Goal: Task Accomplishment & Management: Complete application form

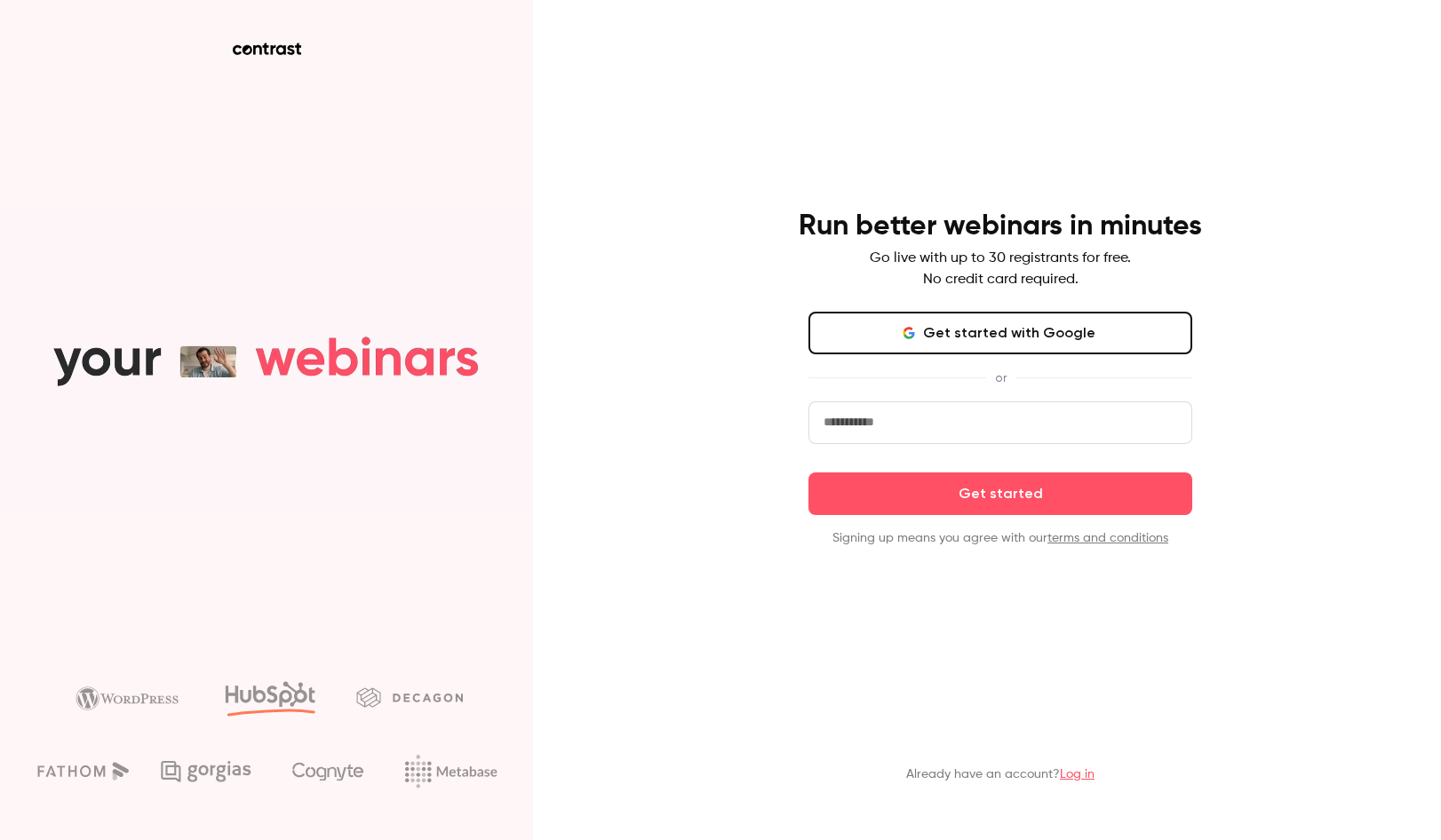
click at [1011, 439] on input "email" at bounding box center [1000, 422] width 383 height 43
type input "**********"
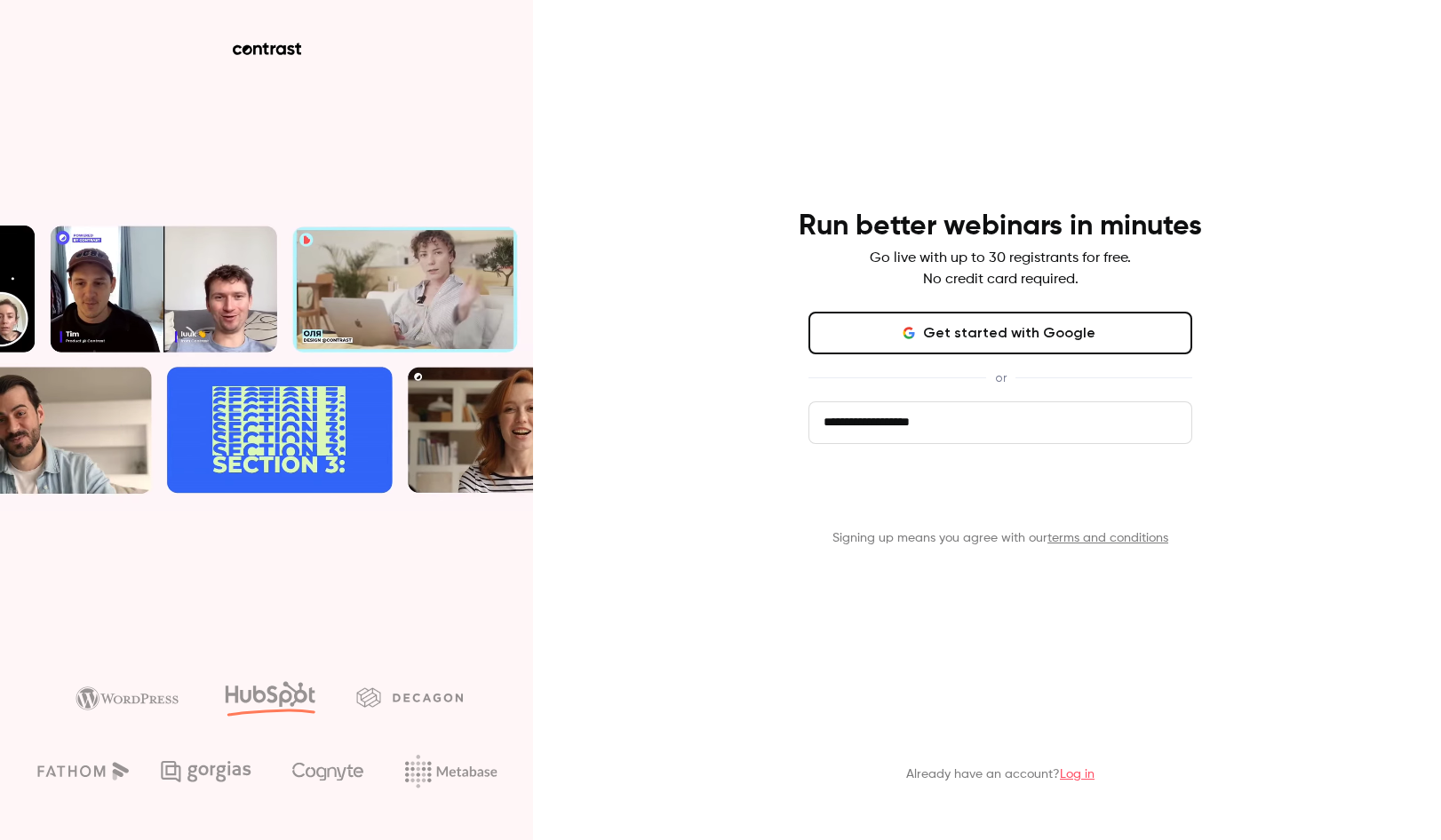
click at [1007, 509] on button "Get started" at bounding box center [1000, 493] width 383 height 43
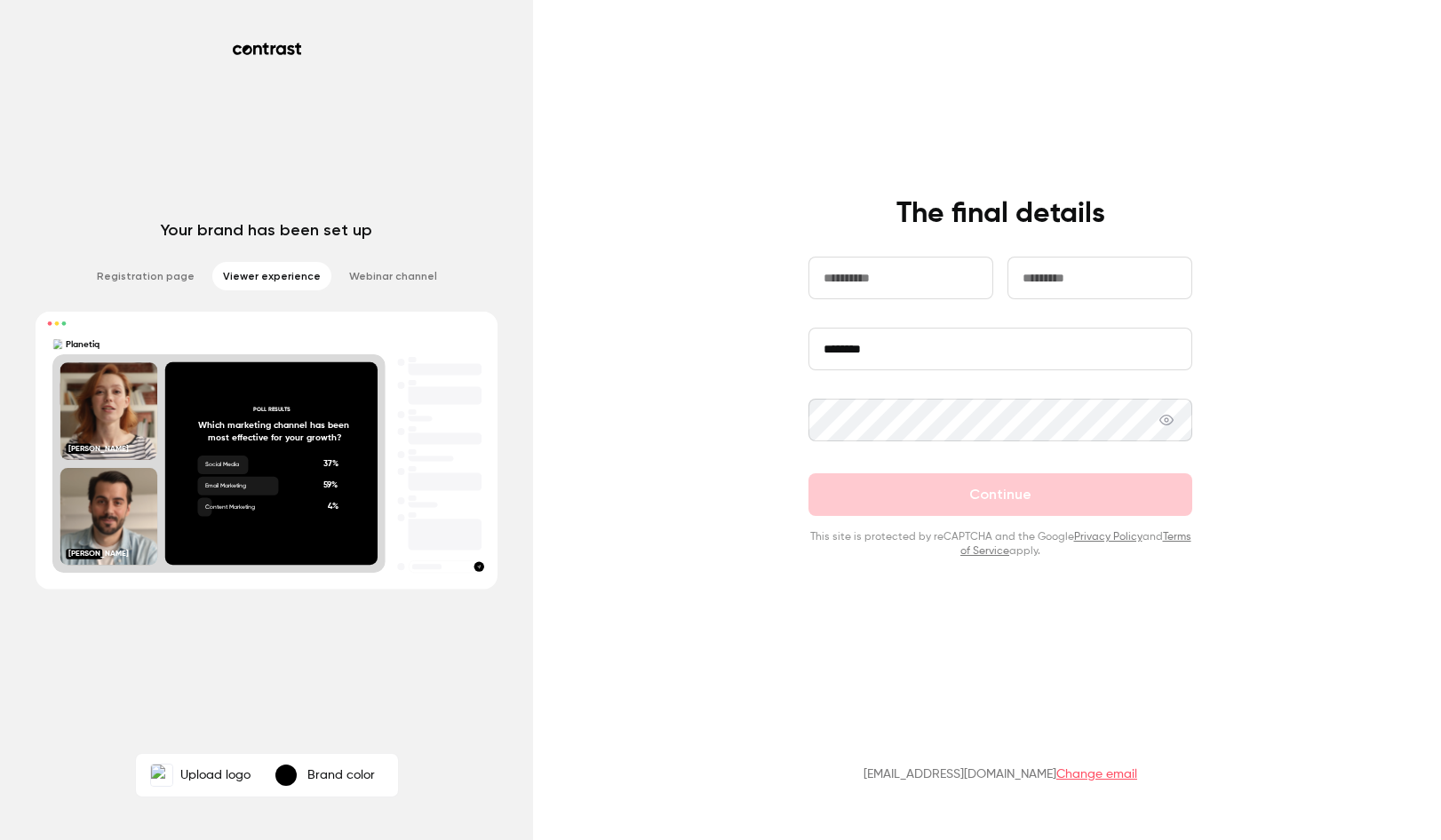
click at [229, 777] on label "Upload logo" at bounding box center [200, 775] width 121 height 35
click at [0, 0] on input "Upload logo" at bounding box center [0, 0] width 0 height 0
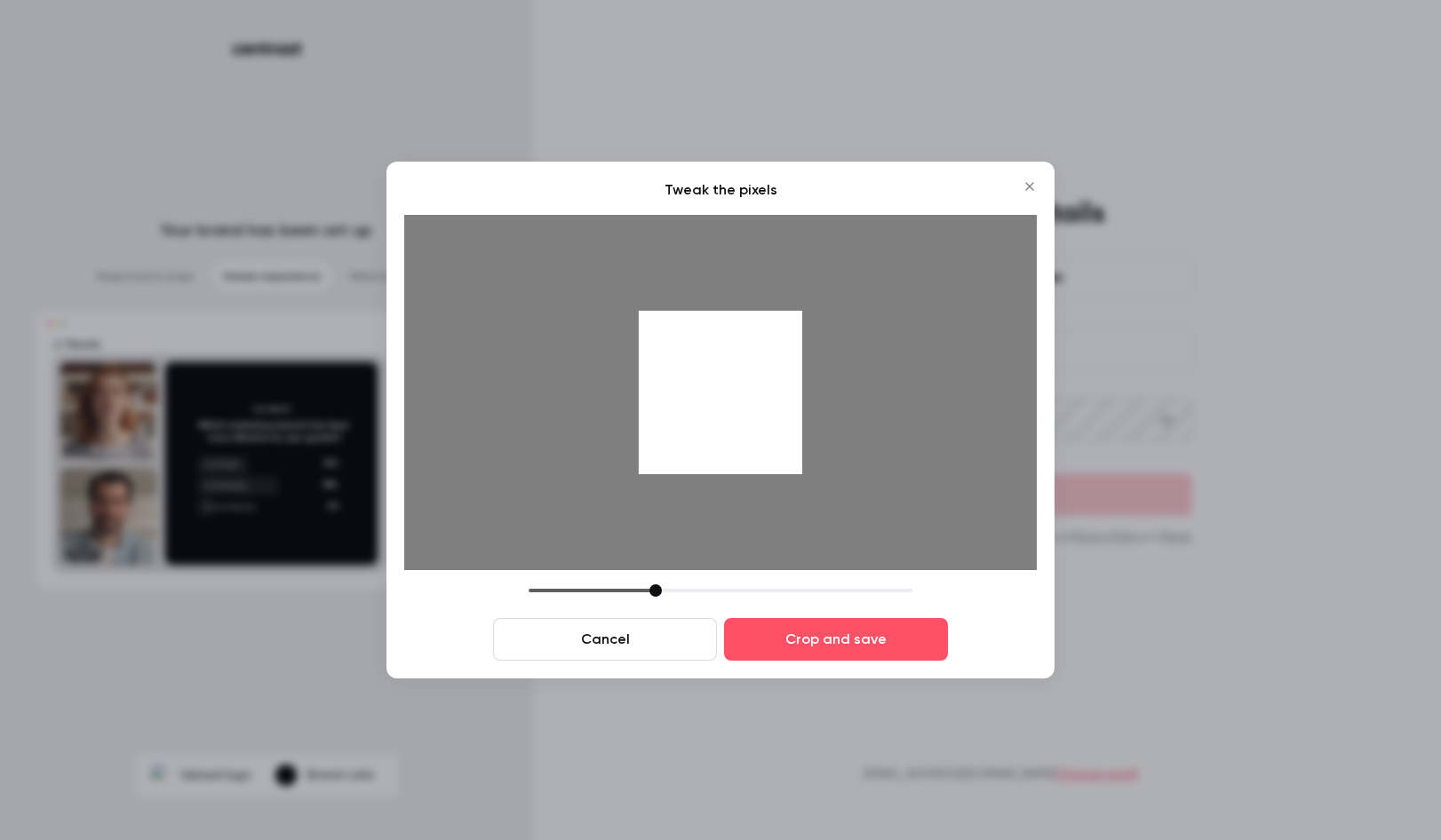
drag, startPoint x: 656, startPoint y: 598, endPoint x: 828, endPoint y: 614, distance: 172.7
click at [828, 614] on div "Cancel Crop and save" at bounding box center [720, 623] width 633 height 76
drag, startPoint x: 653, startPoint y: 591, endPoint x: 556, endPoint y: 574, distance: 98.5
click at [556, 574] on div "Tweak the pixels Cancel Crop and save" at bounding box center [720, 420] width 633 height 481
click at [744, 632] on button "Crop and save" at bounding box center [836, 639] width 224 height 43
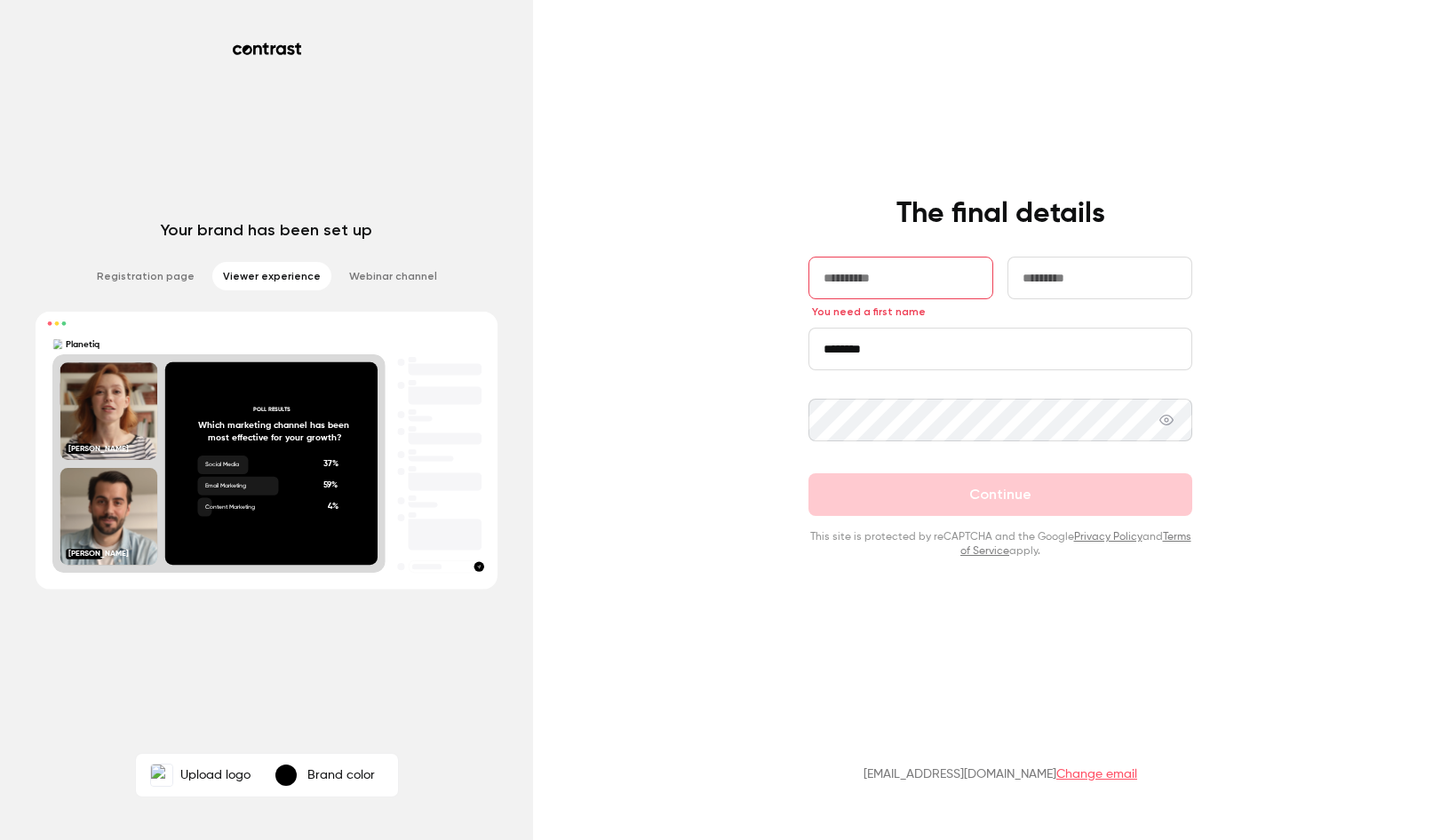
click at [345, 776] on p "Brand color" at bounding box center [341, 776] width 67 height 18
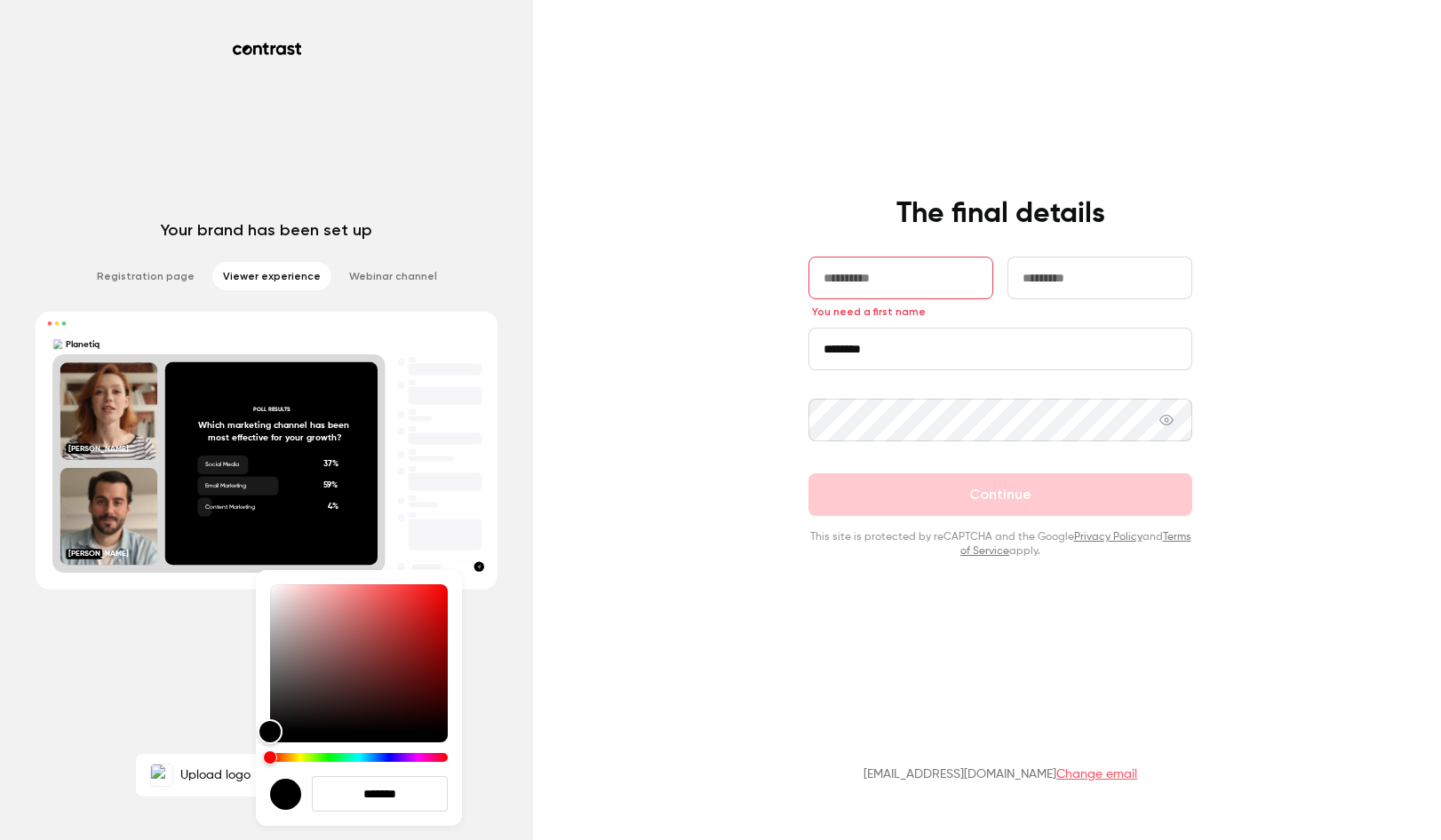
click at [484, 739] on div at bounding box center [720, 420] width 1441 height 840
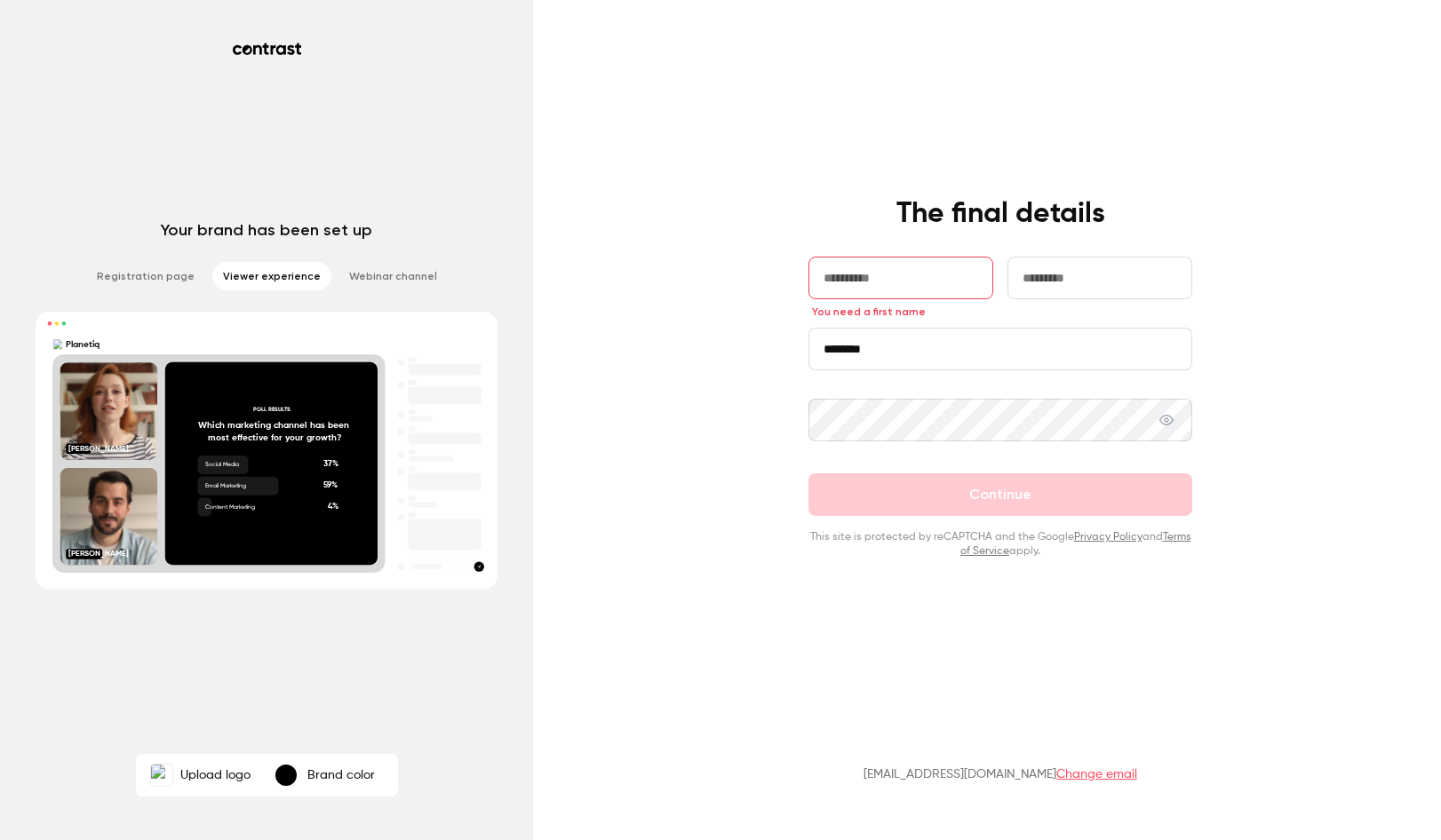
click at [200, 770] on label "Upload logo" at bounding box center [200, 775] width 121 height 35
click at [0, 0] on input "Upload logo" at bounding box center [0, 0] width 0 height 0
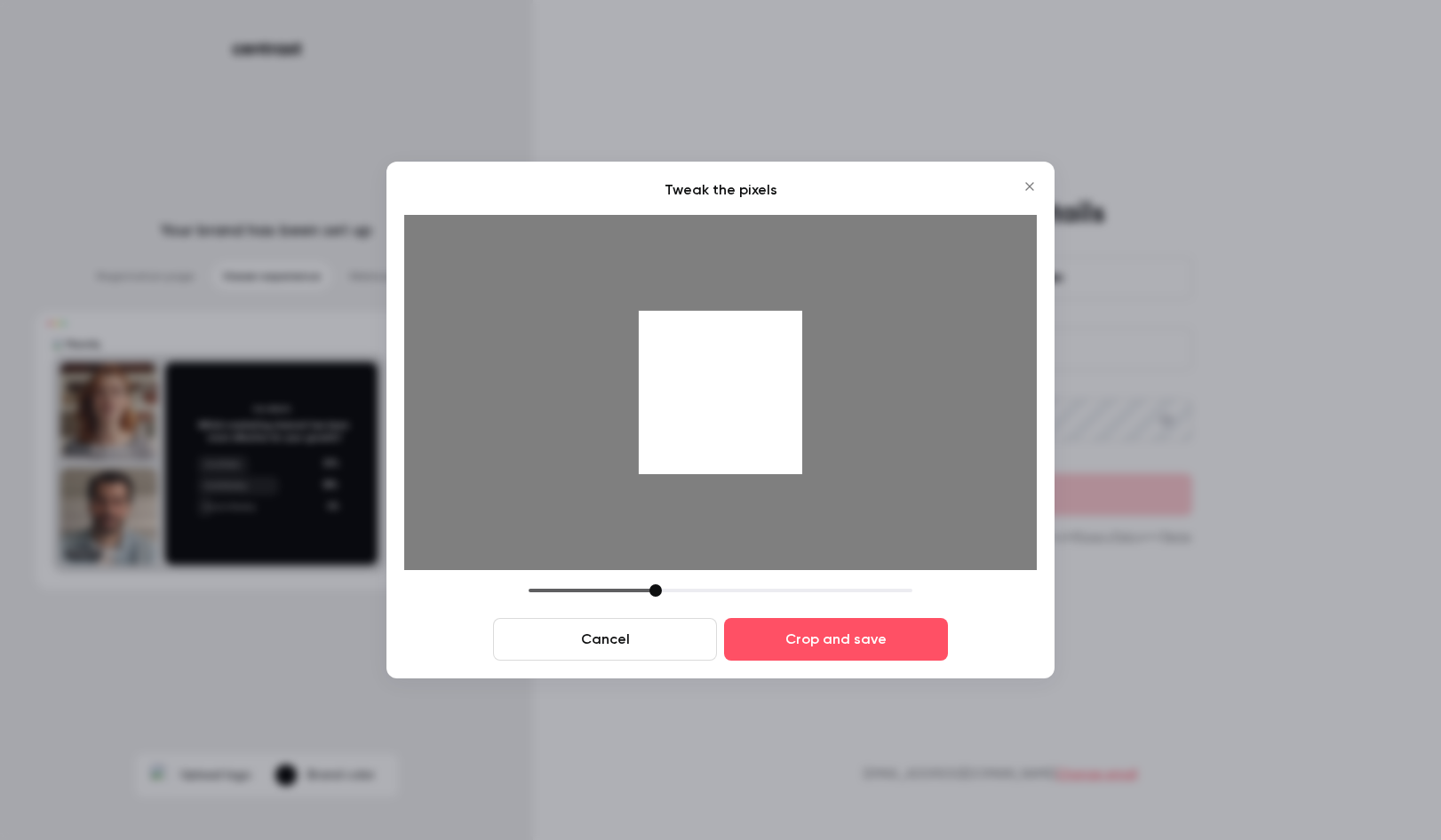
drag, startPoint x: 641, startPoint y: 475, endPoint x: 463, endPoint y: 527, distance: 185.4
click at [463, 527] on div at bounding box center [720, 392] width 633 height 355
drag, startPoint x: 655, startPoint y: 591, endPoint x: 573, endPoint y: 625, distance: 88.8
click at [573, 625] on div "Cancel Crop and save" at bounding box center [720, 623] width 633 height 76
drag, startPoint x: 550, startPoint y: 408, endPoint x: 738, endPoint y: 403, distance: 188.1
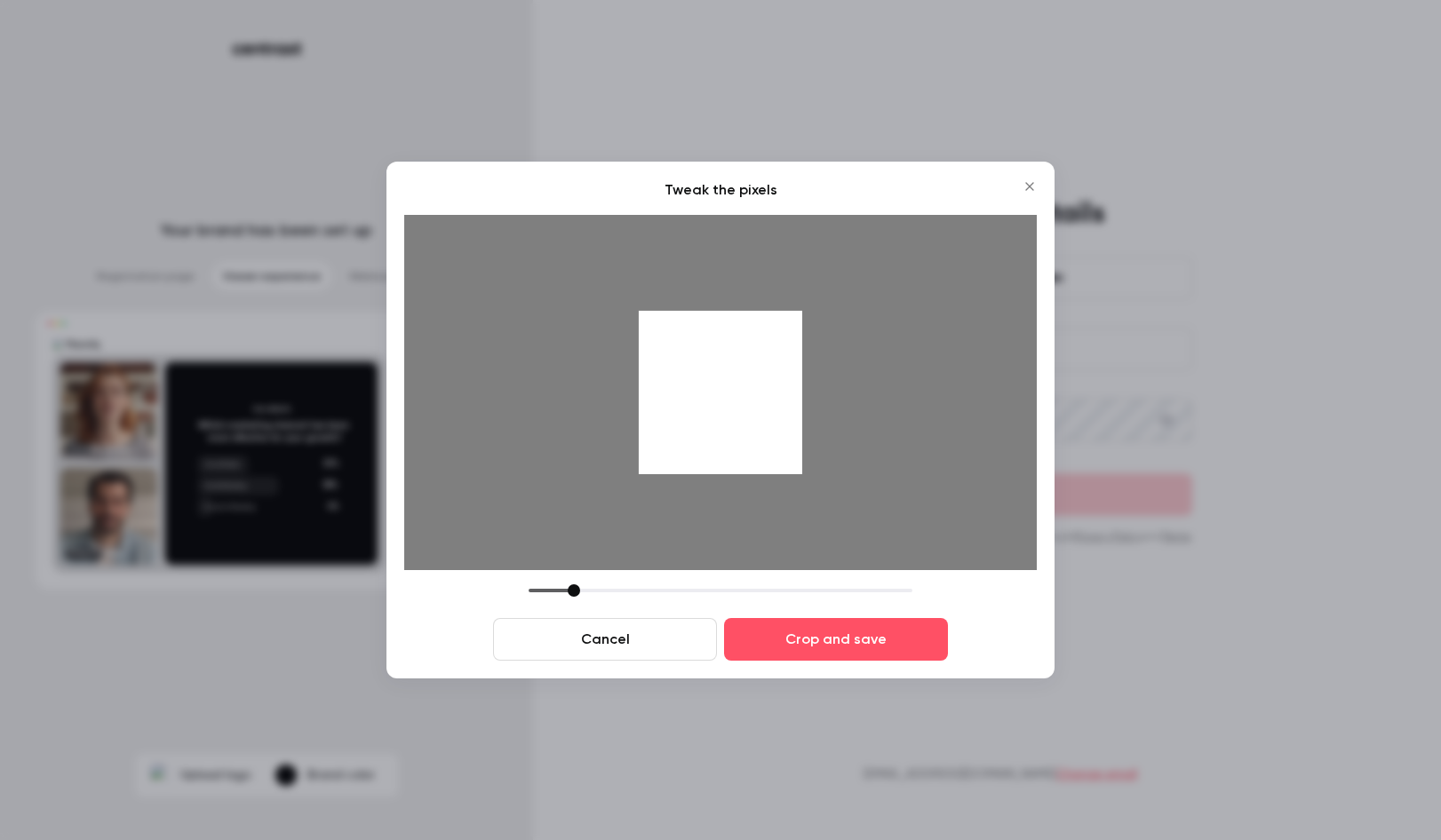
click at [738, 403] on div at bounding box center [720, 392] width 633 height 355
drag, startPoint x: 574, startPoint y: 596, endPoint x: 556, endPoint y: 596, distance: 18.0
click at [556, 596] on div at bounding box center [556, 591] width 13 height 13
click at [730, 400] on div at bounding box center [720, 392] width 163 height 163
click at [871, 630] on button "Crop and save" at bounding box center [836, 639] width 224 height 43
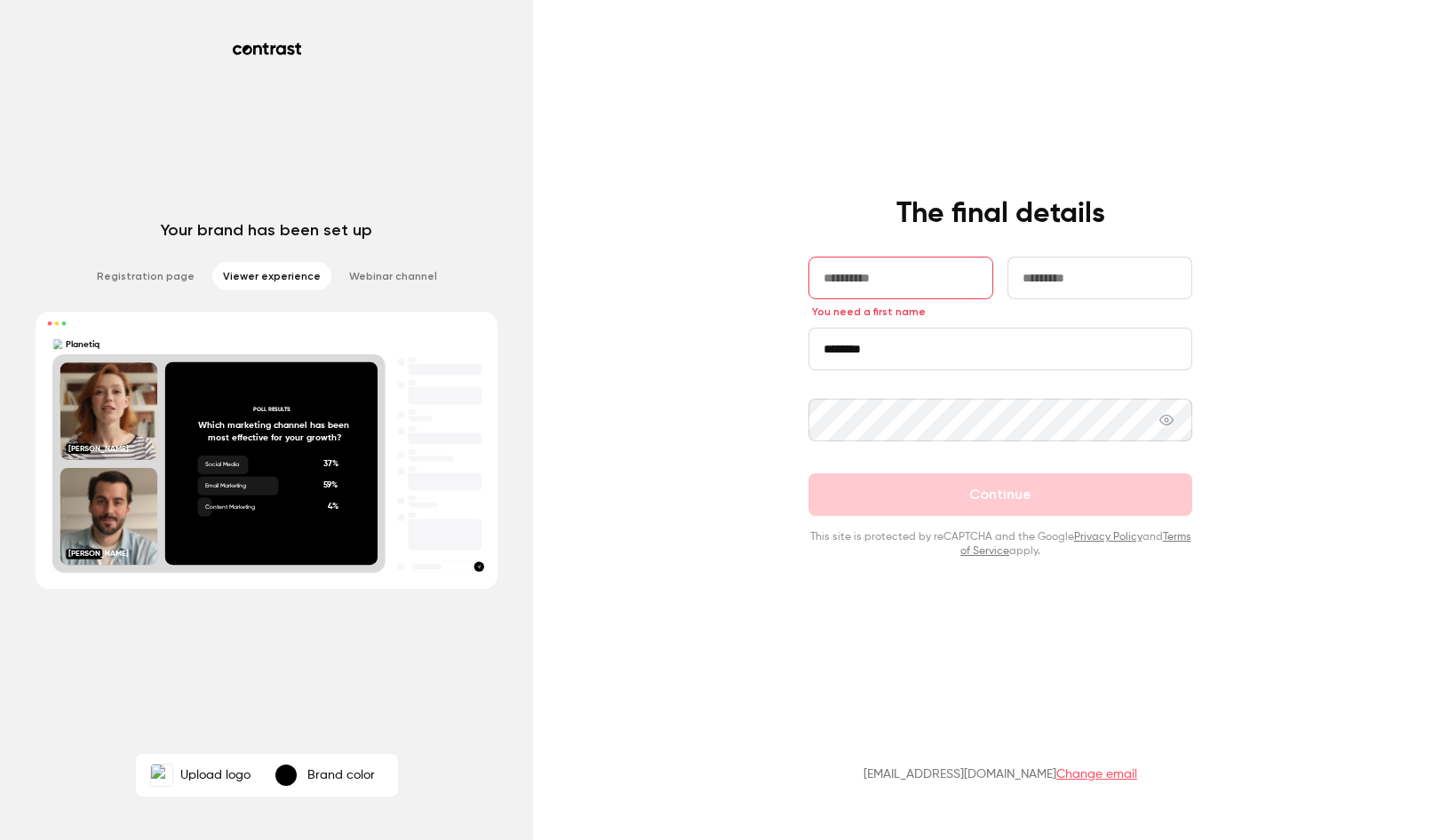
click at [902, 292] on input "text" at bounding box center [901, 277] width 185 height 43
type input "*****"
click at [918, 358] on input "********" at bounding box center [1000, 349] width 383 height 43
type input "********"
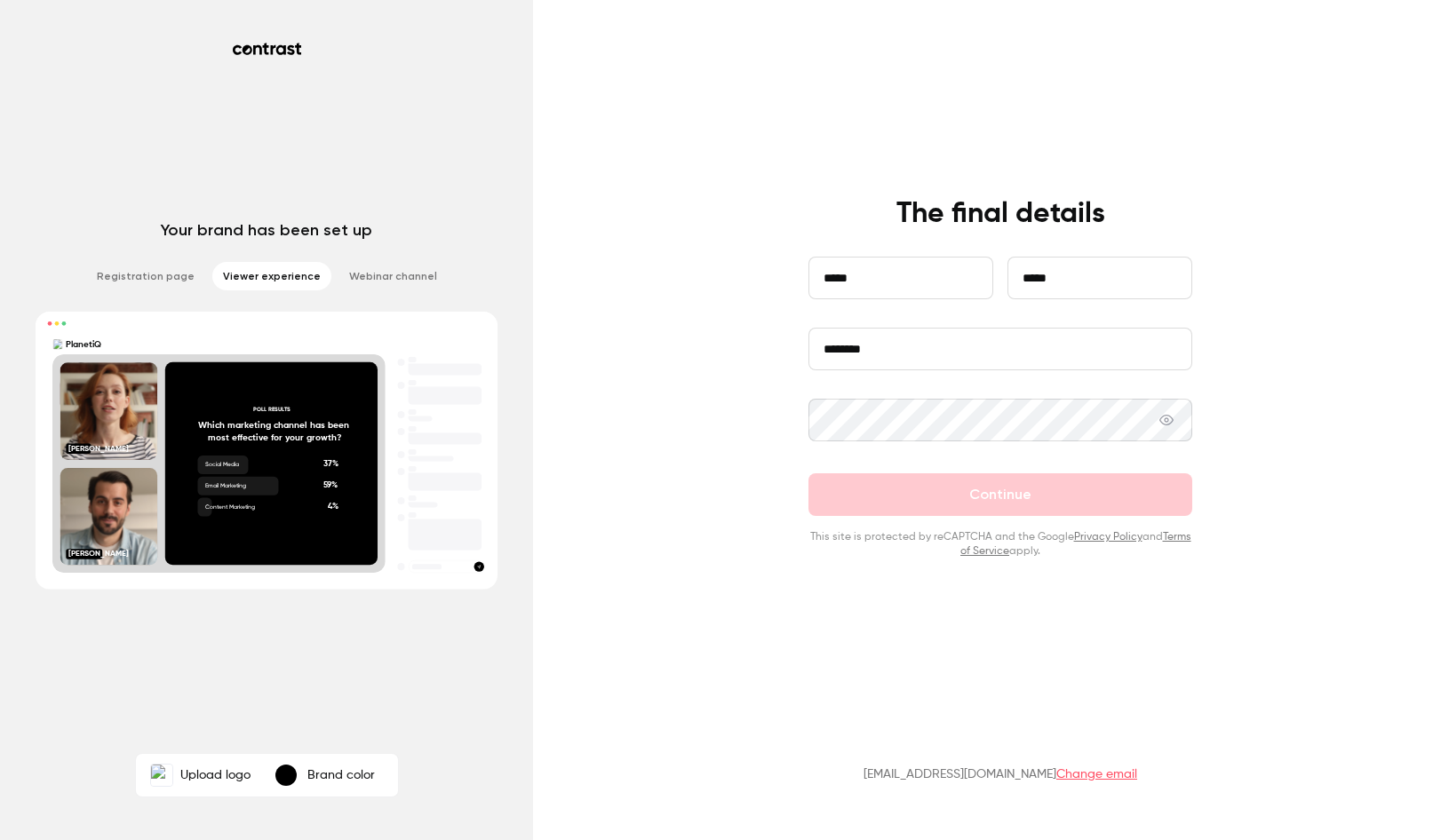
click at [746, 403] on div "**********" at bounding box center [720, 420] width 1441 height 840
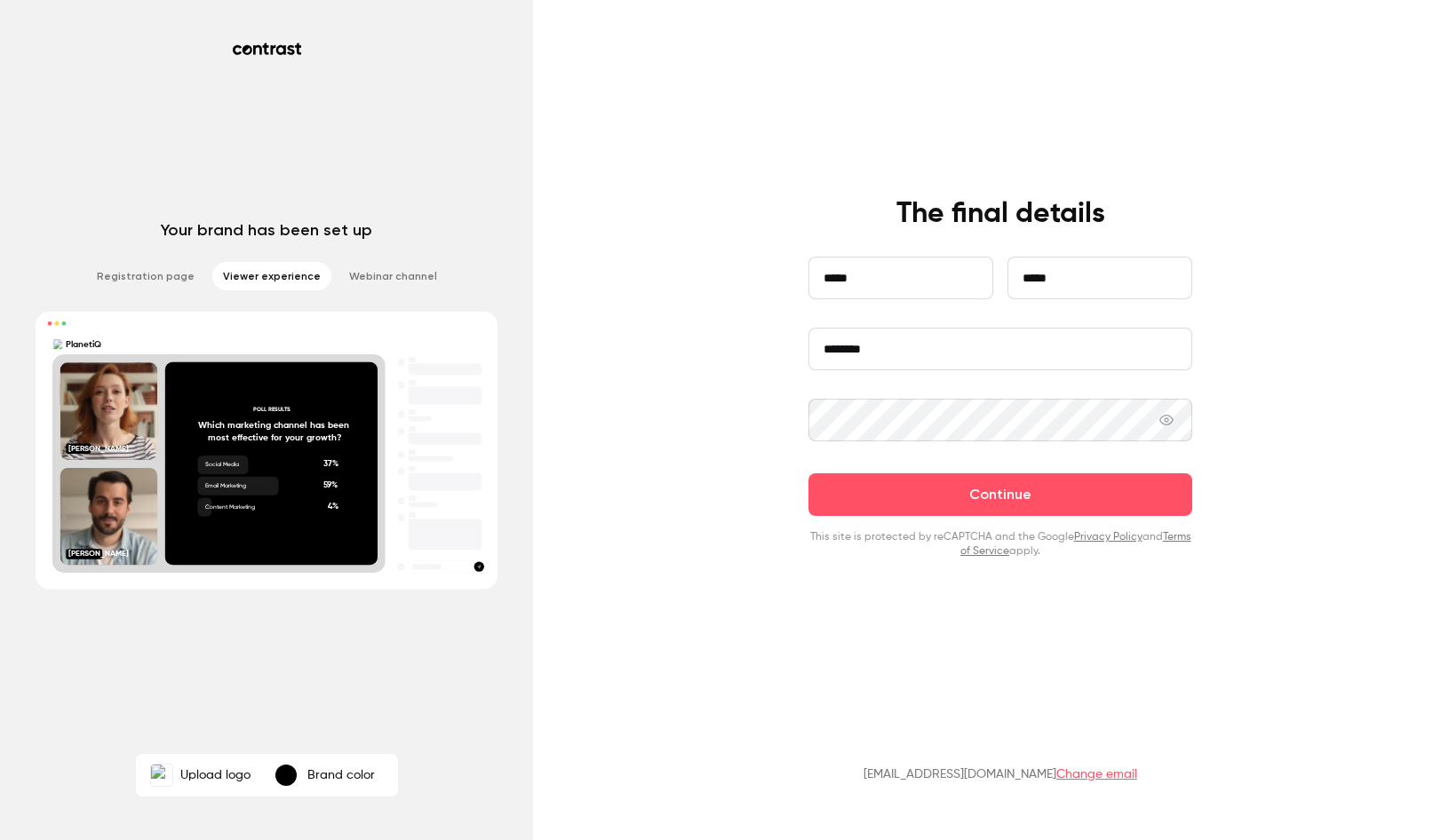
click at [1174, 426] on icon at bounding box center [1166, 420] width 15 height 11
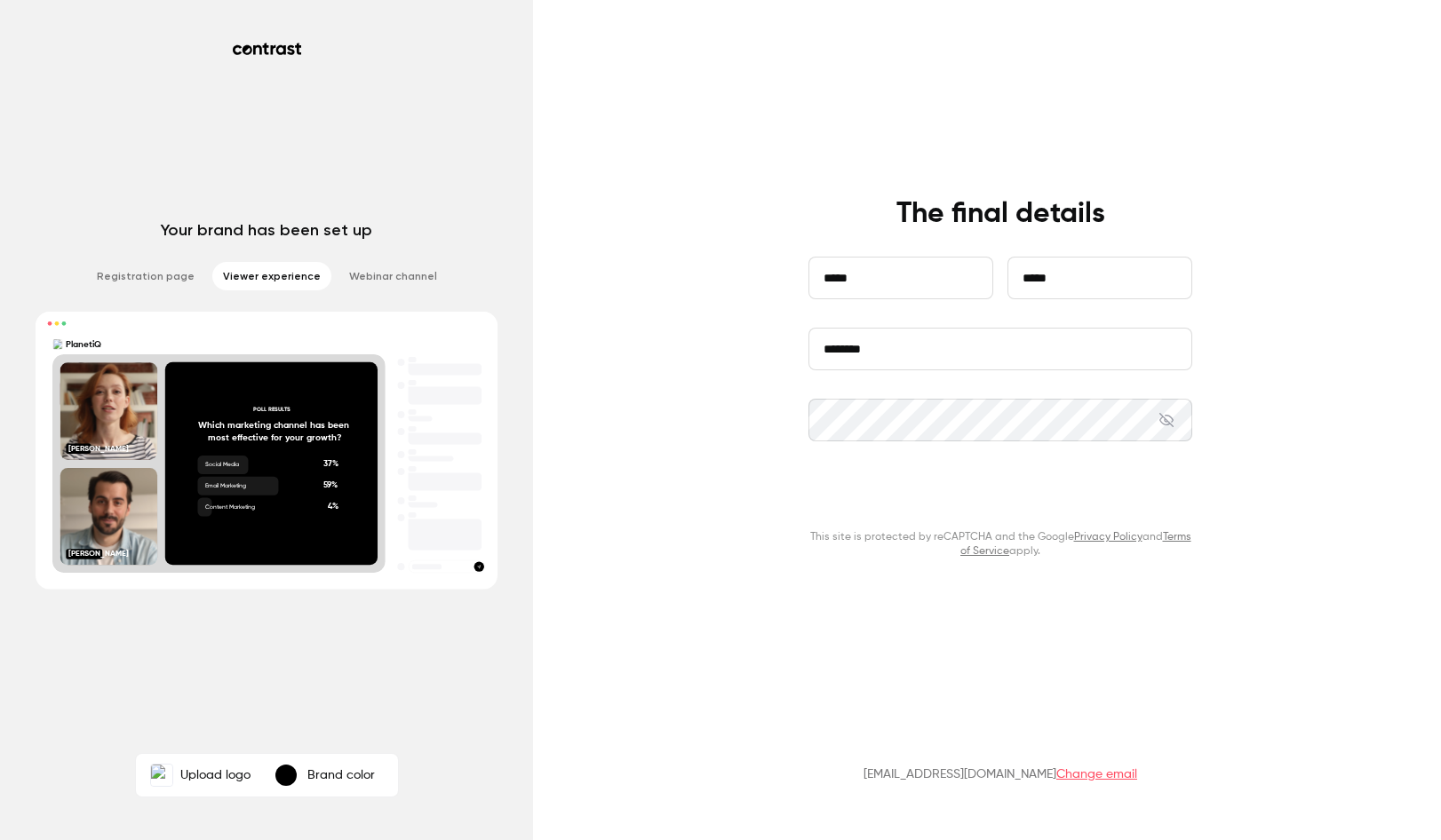
click at [1133, 505] on button "Continue" at bounding box center [1000, 494] width 383 height 43
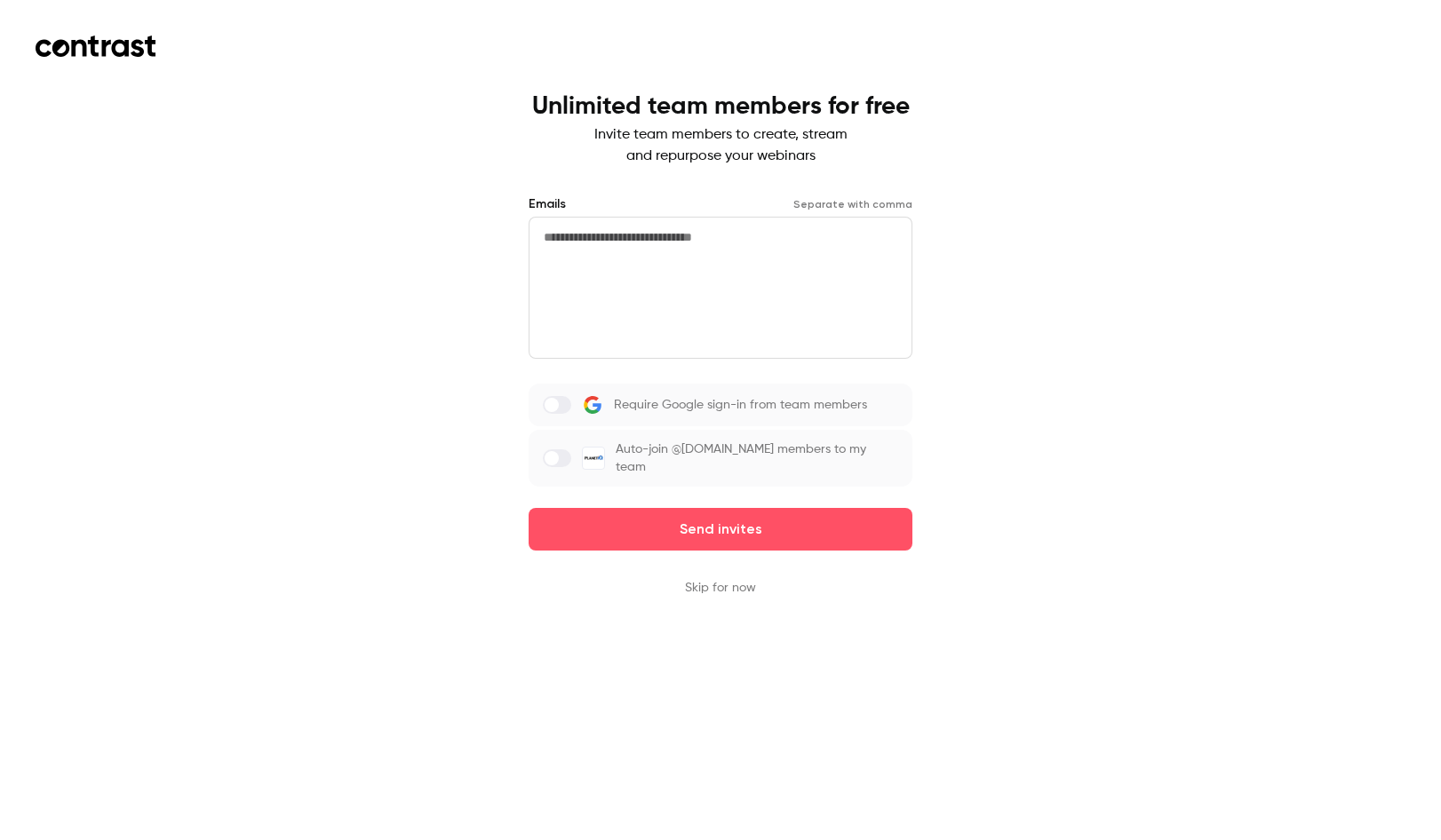
click at [734, 246] on textarea at bounding box center [720, 287] width 383 height 142
click at [591, 259] on textarea at bounding box center [720, 287] width 383 height 142
paste textarea "**********"
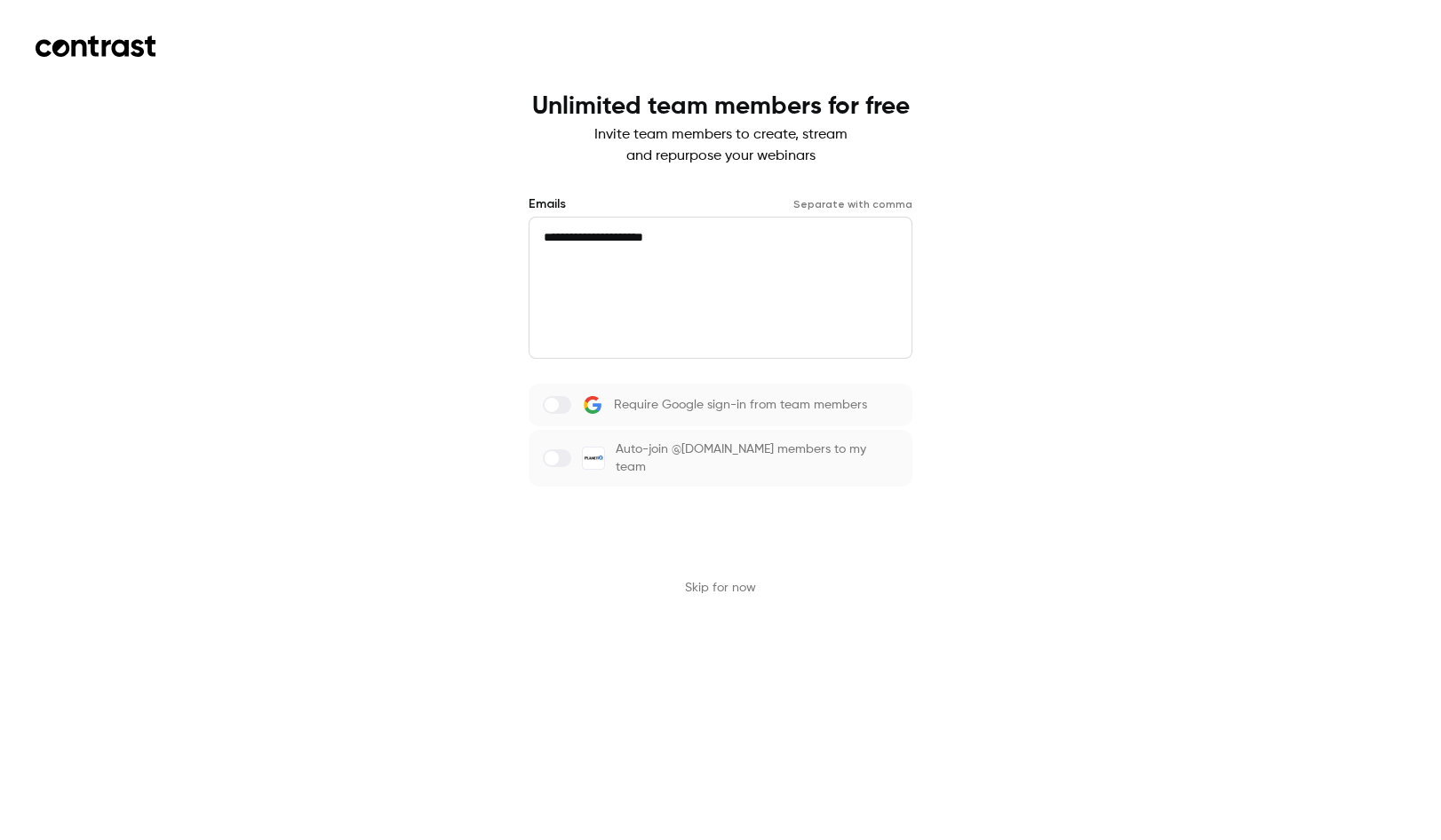
type textarea "**********"
click at [707, 524] on button "Send invites" at bounding box center [720, 529] width 383 height 43
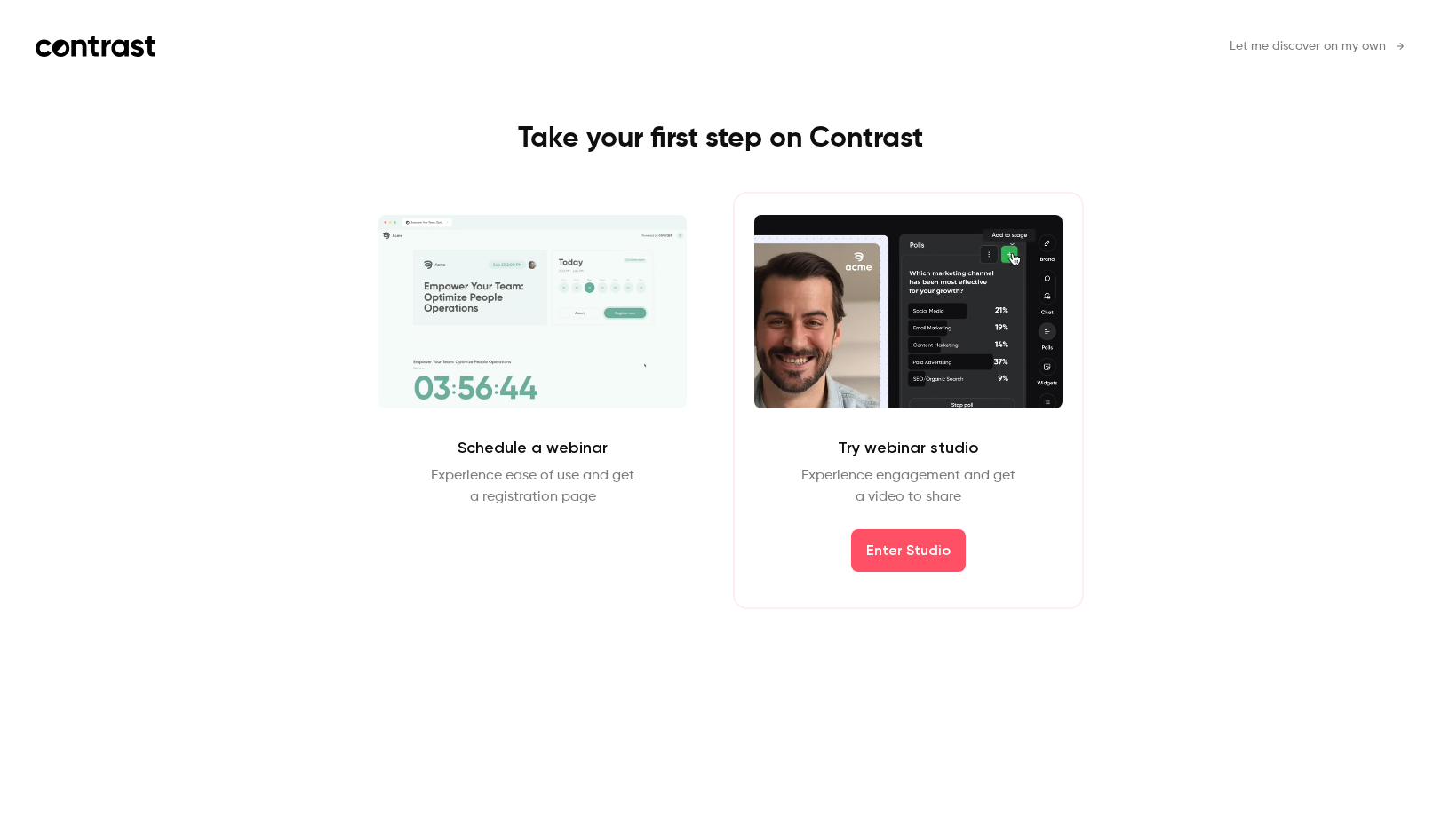
click at [1270, 43] on span "Let me discover on my own" at bounding box center [1308, 46] width 157 height 19
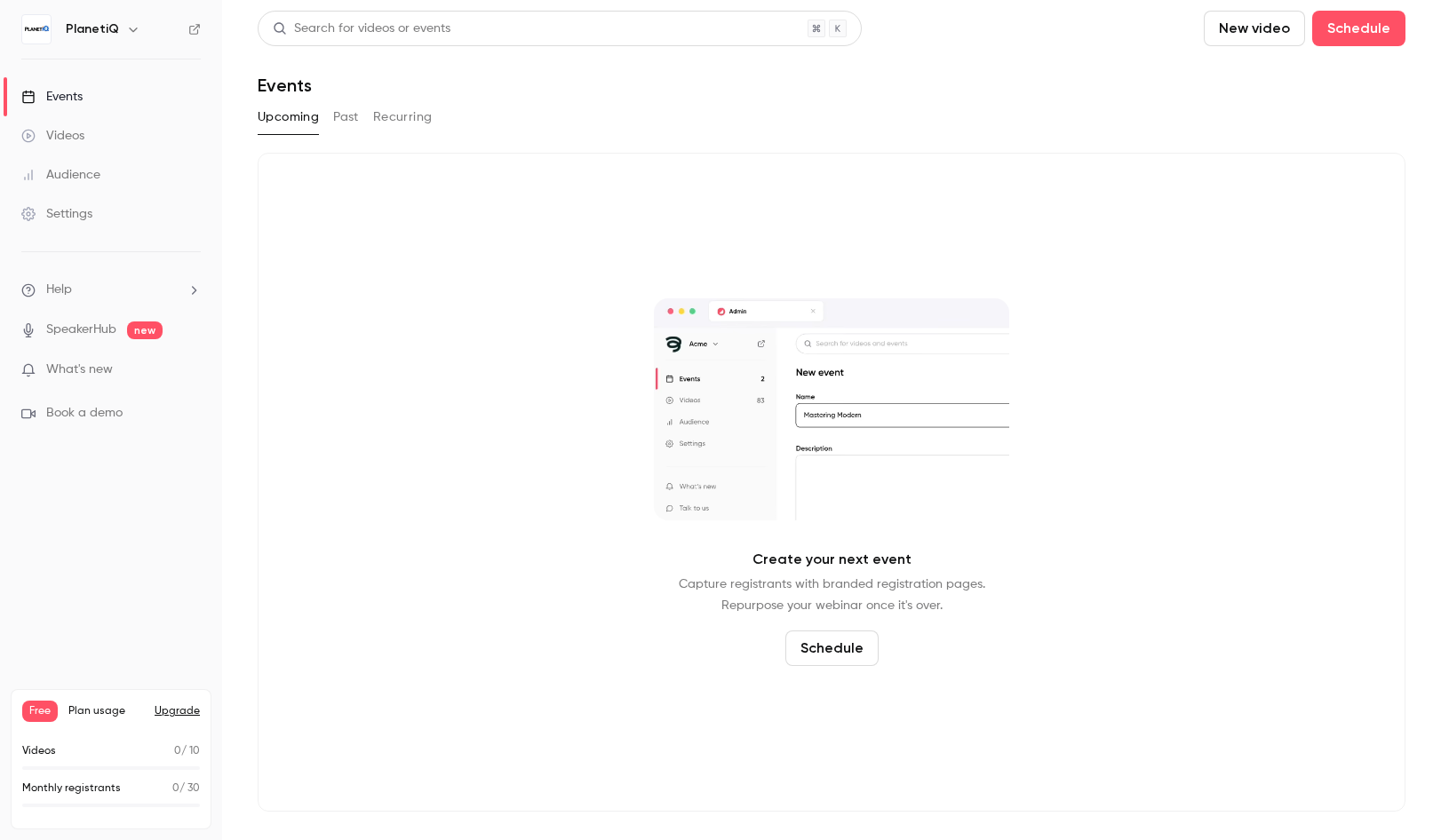
click at [30, 24] on img at bounding box center [36, 29] width 28 height 28
click at [129, 30] on icon "button" at bounding box center [132, 29] width 8 height 5
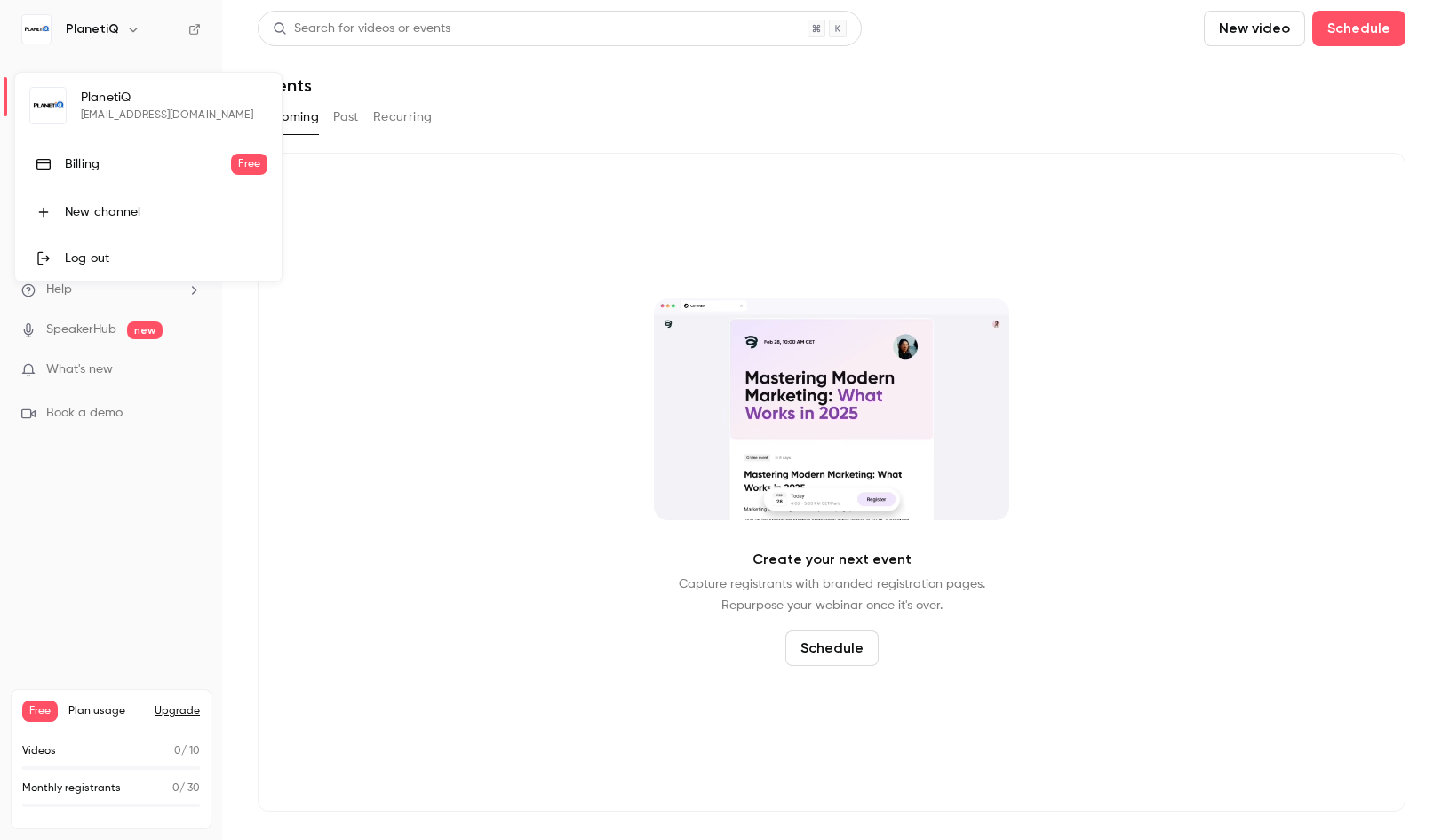
drag, startPoint x: 322, startPoint y: 251, endPoint x: 961, endPoint y: 169, distance: 644.2
click at [322, 251] on div at bounding box center [720, 420] width 1441 height 840
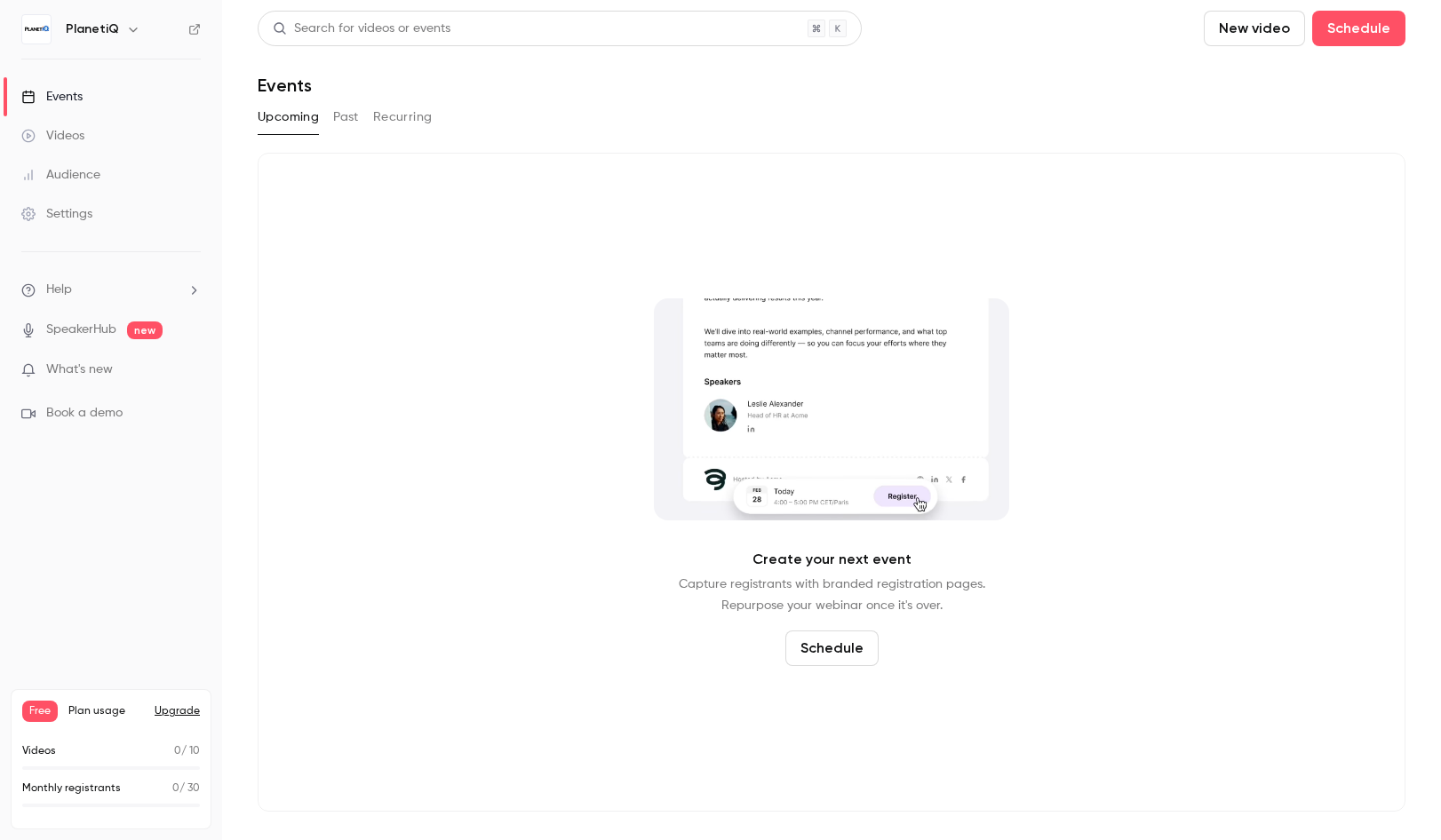
click at [129, 28] on icon "button" at bounding box center [133, 30] width 15 height 14
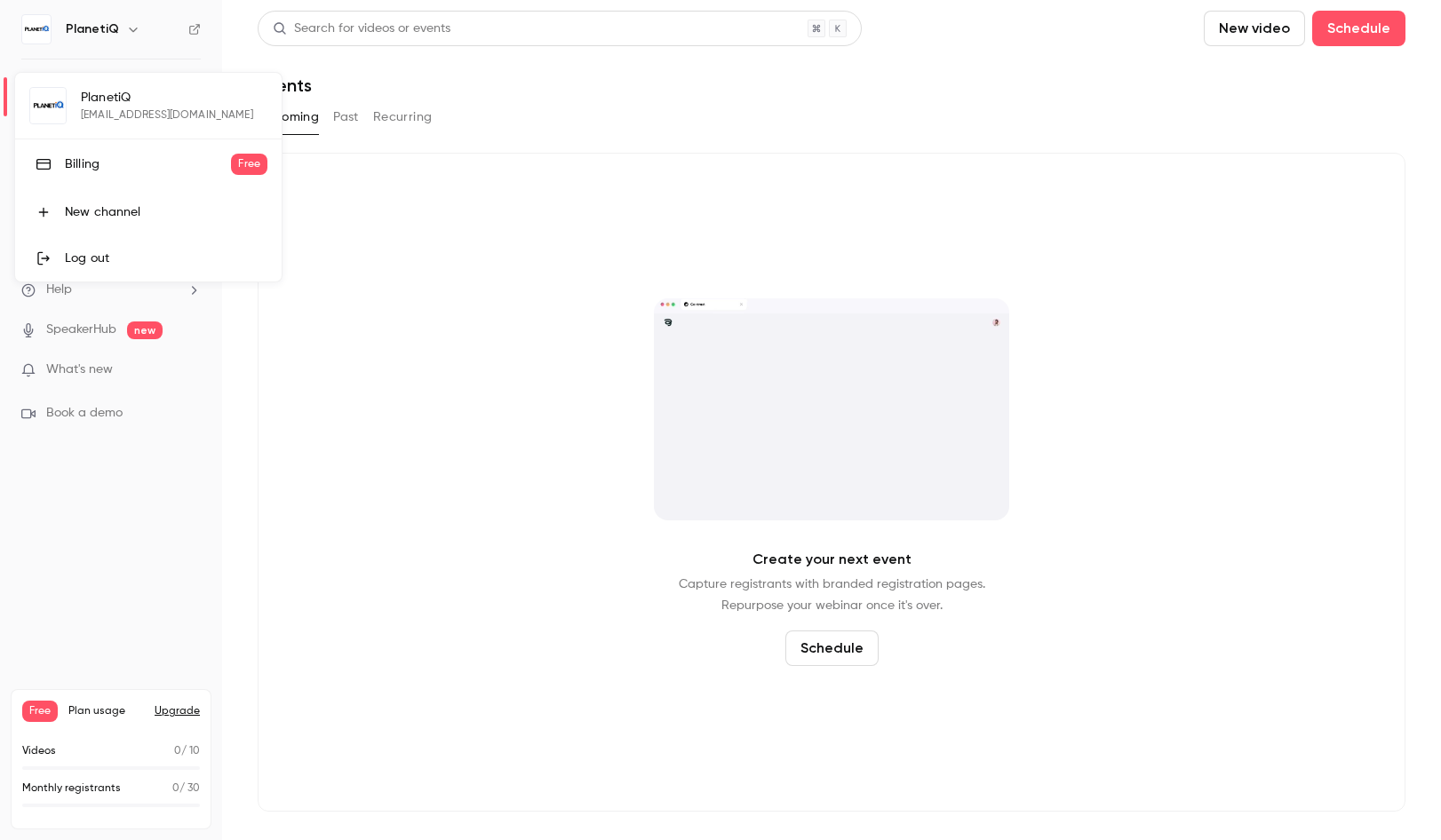
click at [113, 104] on div "PlanetiQ [EMAIL_ADDRESS][DOMAIN_NAME] Billing Free New channel Log out" at bounding box center [149, 177] width 266 height 208
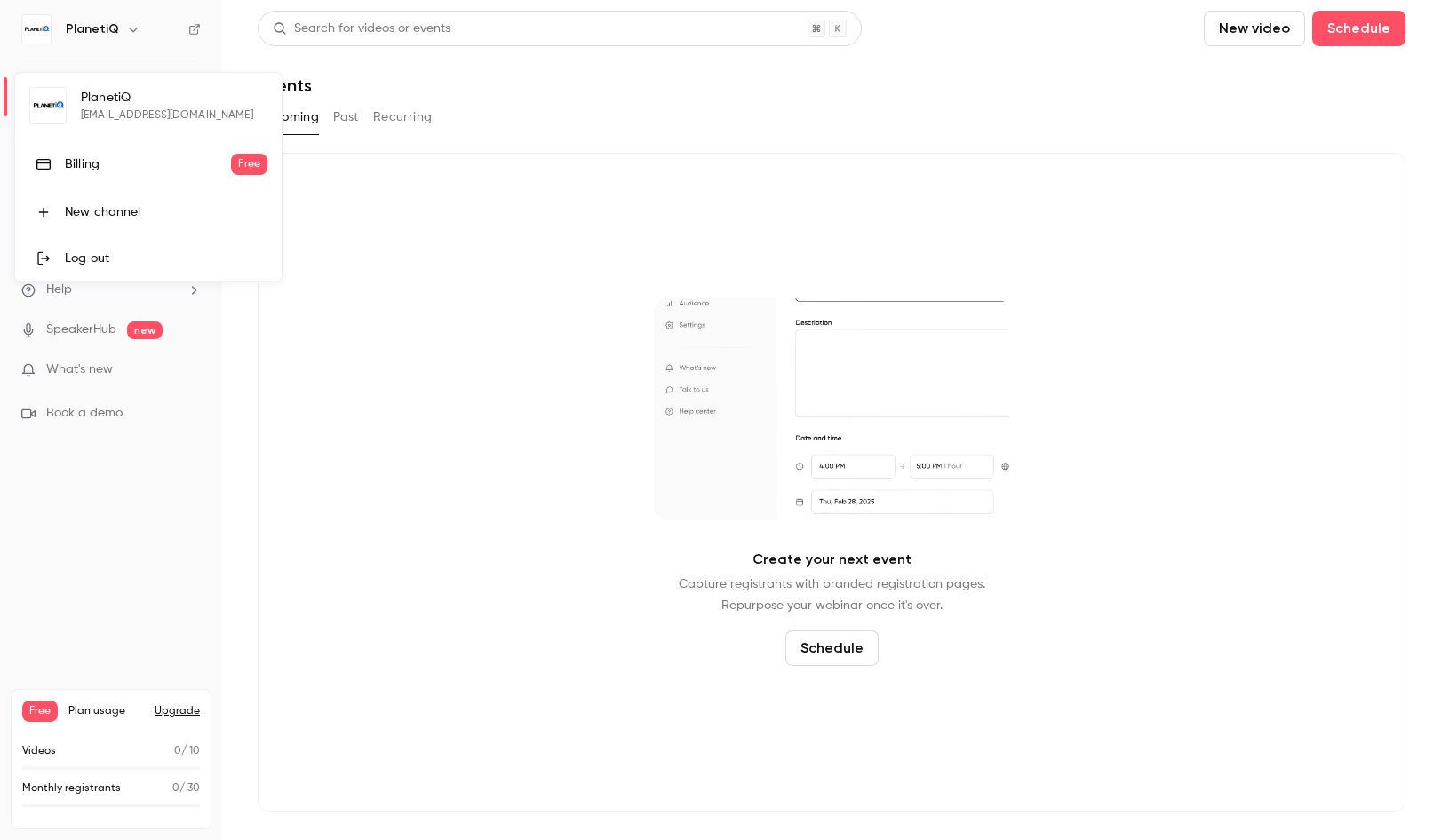
click at [56, 101] on div "PlanetiQ [EMAIL_ADDRESS][DOMAIN_NAME] Billing Free New channel Log out" at bounding box center [149, 177] width 266 height 208
click at [327, 324] on div at bounding box center [720, 420] width 1441 height 840
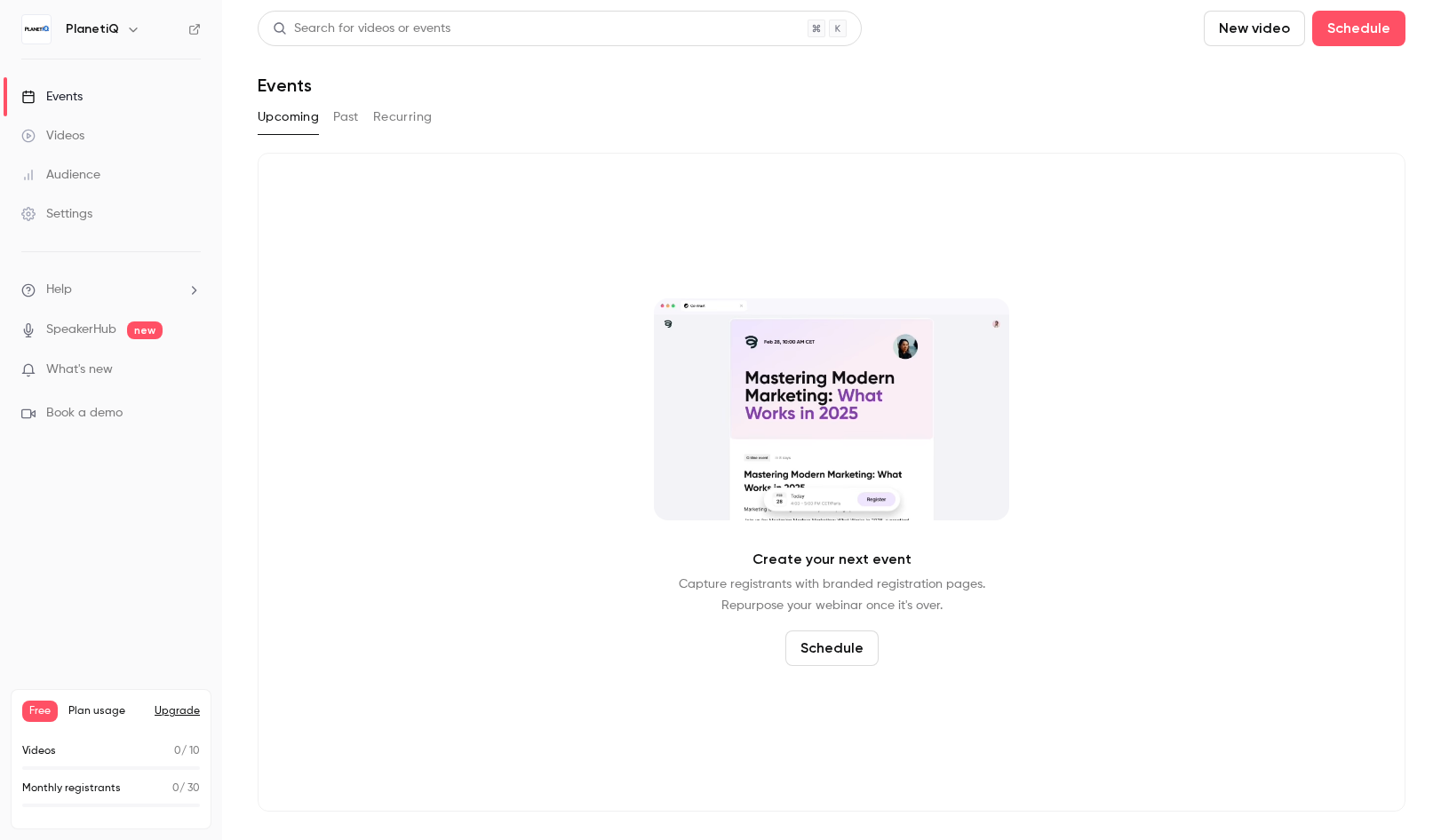
click at [382, 294] on div "Create your next event Capture registrants with branded registration pages. Rep…" at bounding box center [831, 482] width 1147 height 659
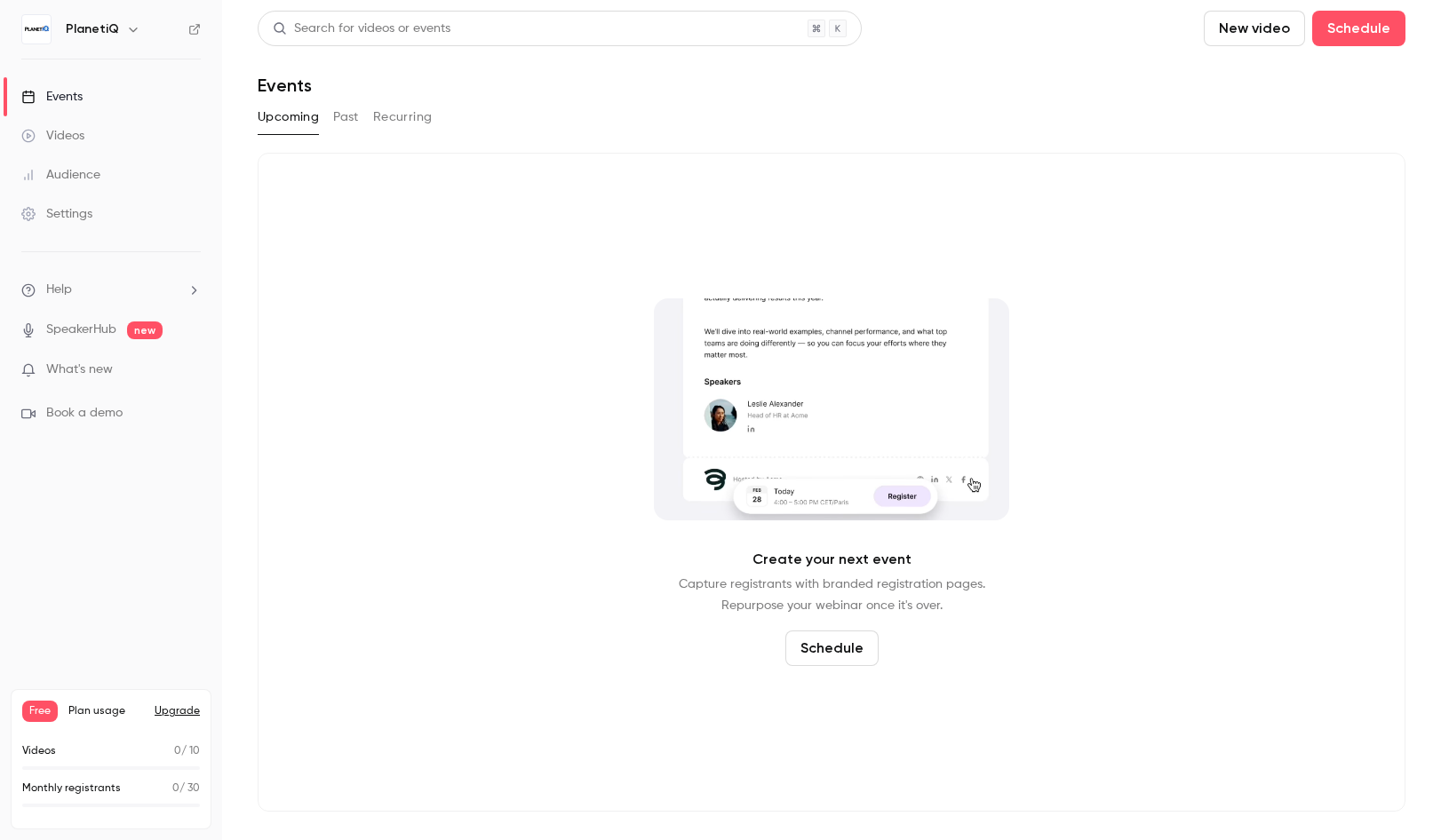
click at [194, 292] on icon "help-dropdown-opener" at bounding box center [194, 290] width 5 height 8
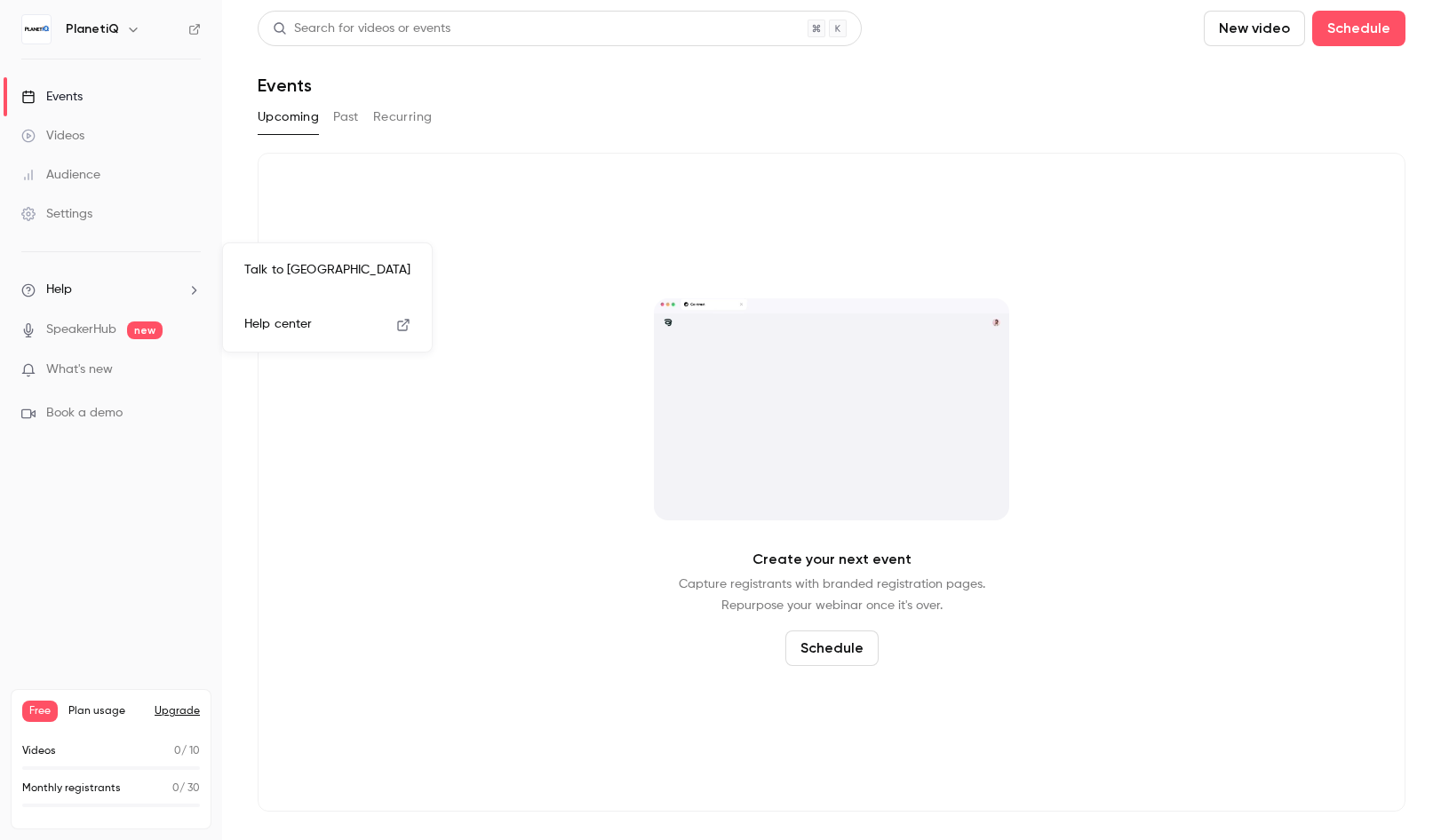
click at [333, 383] on div at bounding box center [720, 420] width 1441 height 840
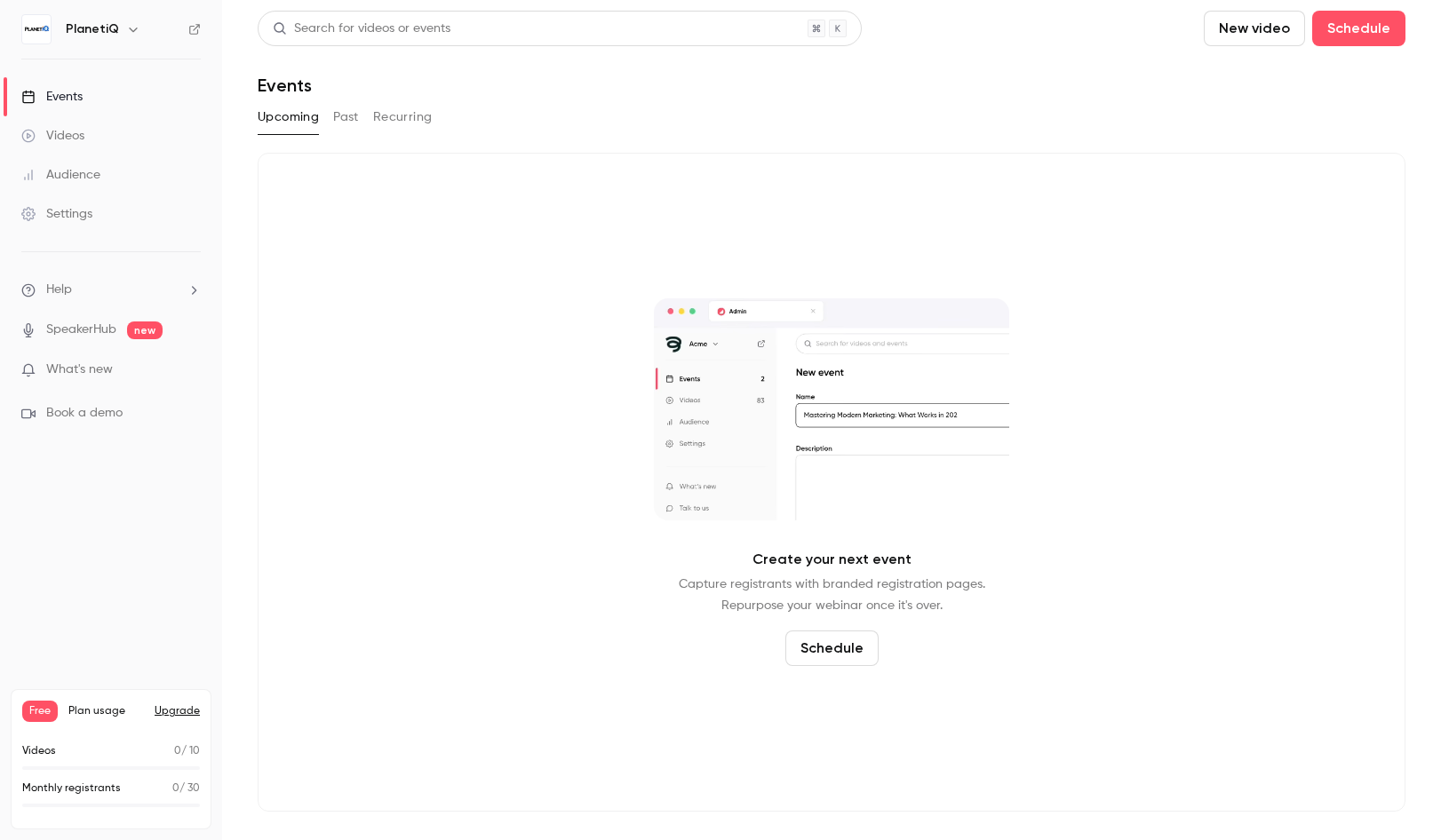
click at [56, 212] on div "Settings" at bounding box center [57, 214] width 71 height 18
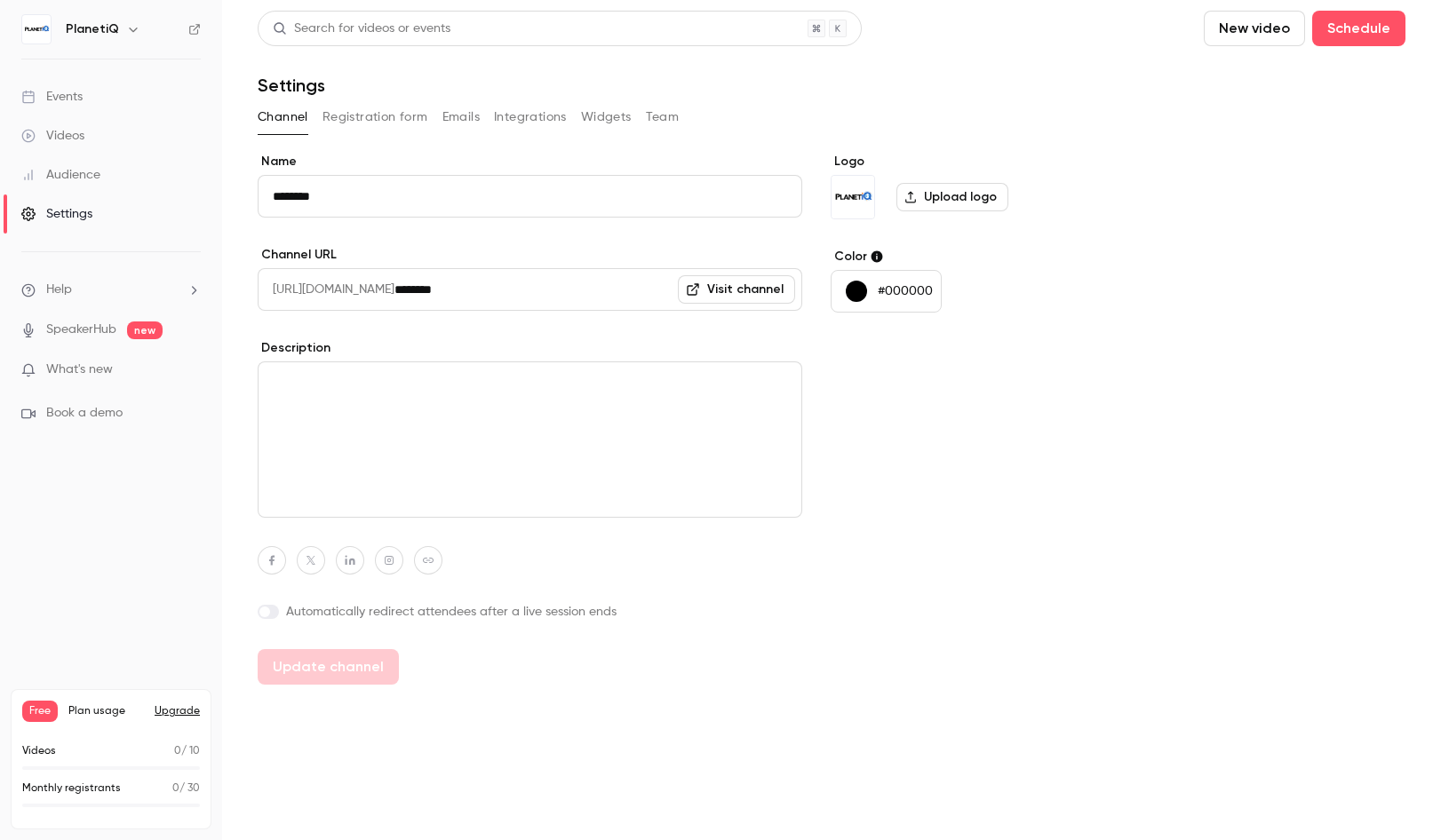
click at [943, 194] on label "Upload logo" at bounding box center [953, 197] width 112 height 28
click at [0, 0] on input "Upload logo" at bounding box center [0, 0] width 0 height 0
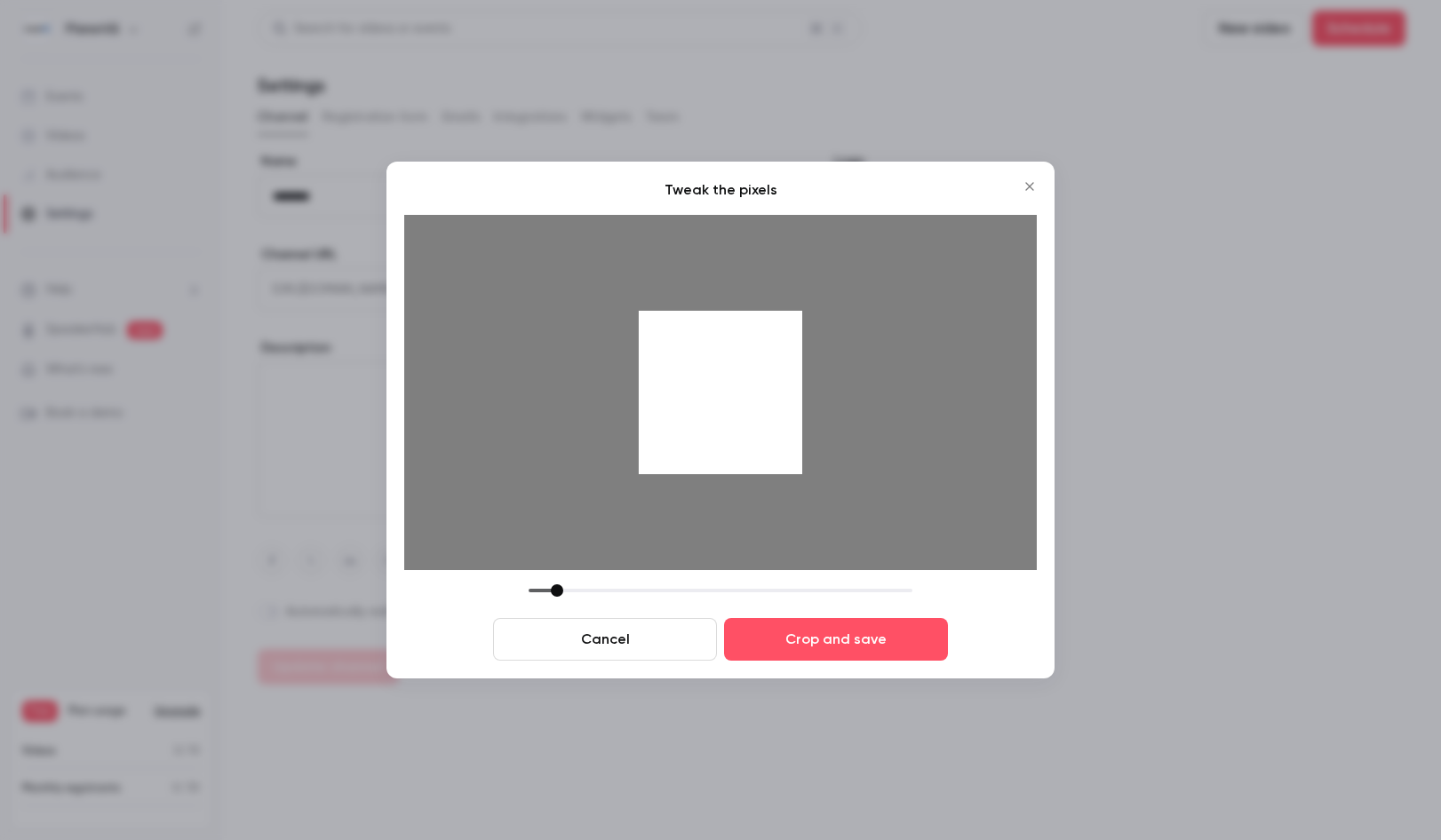
drag, startPoint x: 653, startPoint y: 596, endPoint x: 556, endPoint y: 595, distance: 97.0
click at [556, 595] on div at bounding box center [557, 591] width 13 height 13
click at [753, 623] on button "Crop and save" at bounding box center [836, 639] width 224 height 43
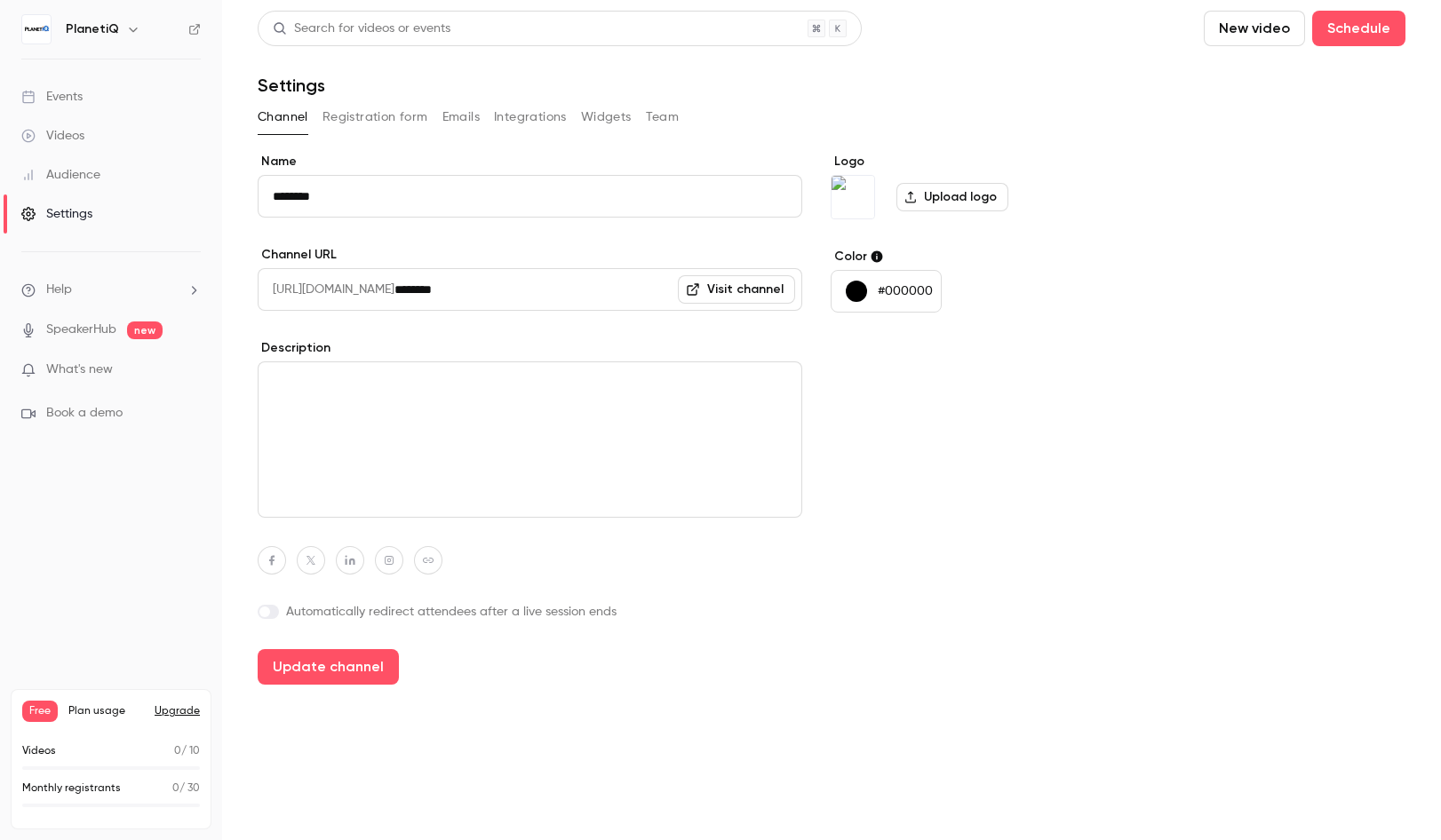
click at [864, 200] on img at bounding box center [852, 197] width 43 height 43
click at [926, 199] on label "Upload logo" at bounding box center [953, 197] width 112 height 28
click at [0, 0] on input "Upload logo" at bounding box center [0, 0] width 0 height 0
click at [918, 205] on label "Upload logo" at bounding box center [953, 197] width 112 height 28
click at [0, 0] on input "Upload logo" at bounding box center [0, 0] width 0 height 0
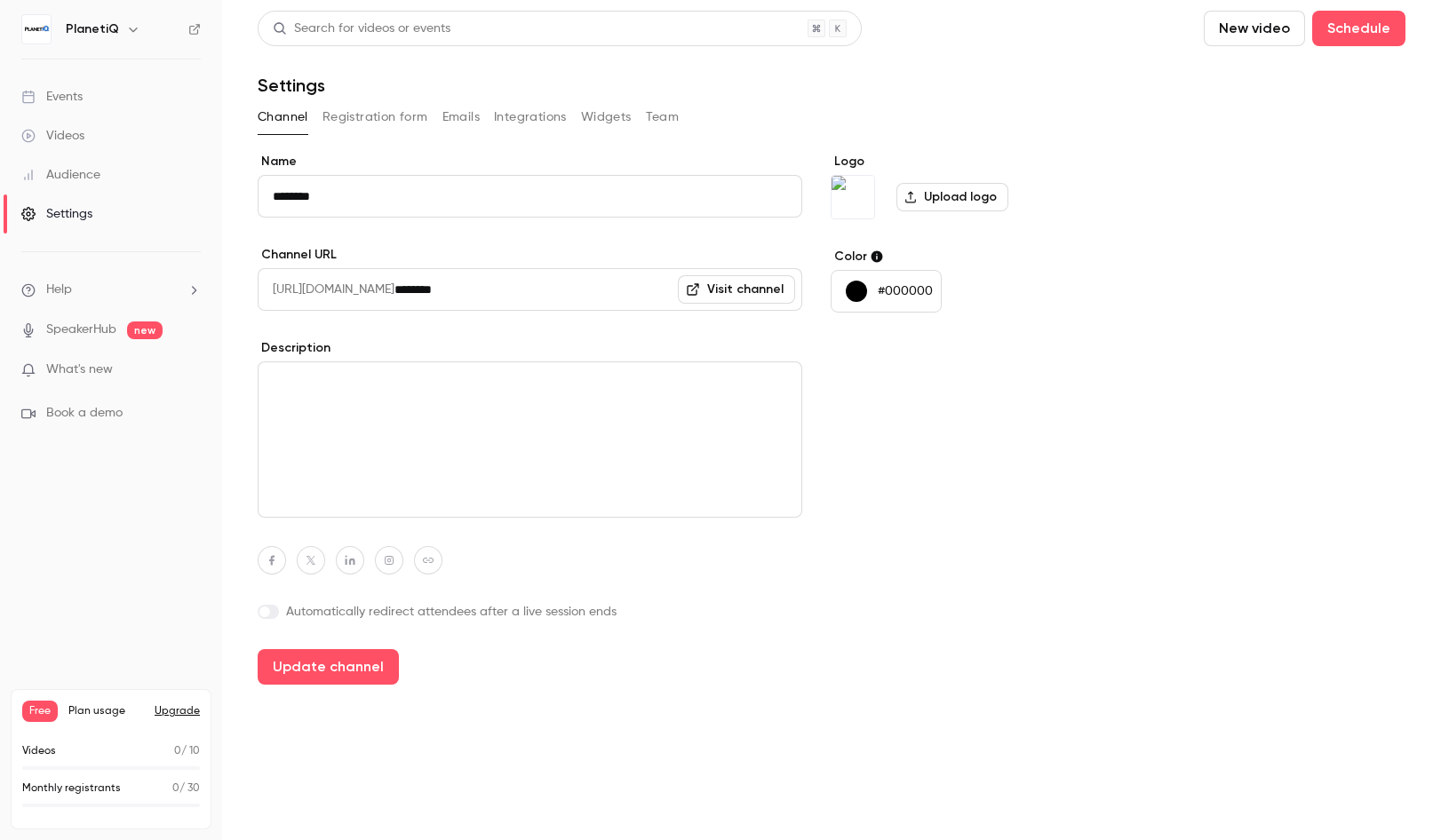
click at [396, 119] on button "Registration form" at bounding box center [375, 117] width 106 height 28
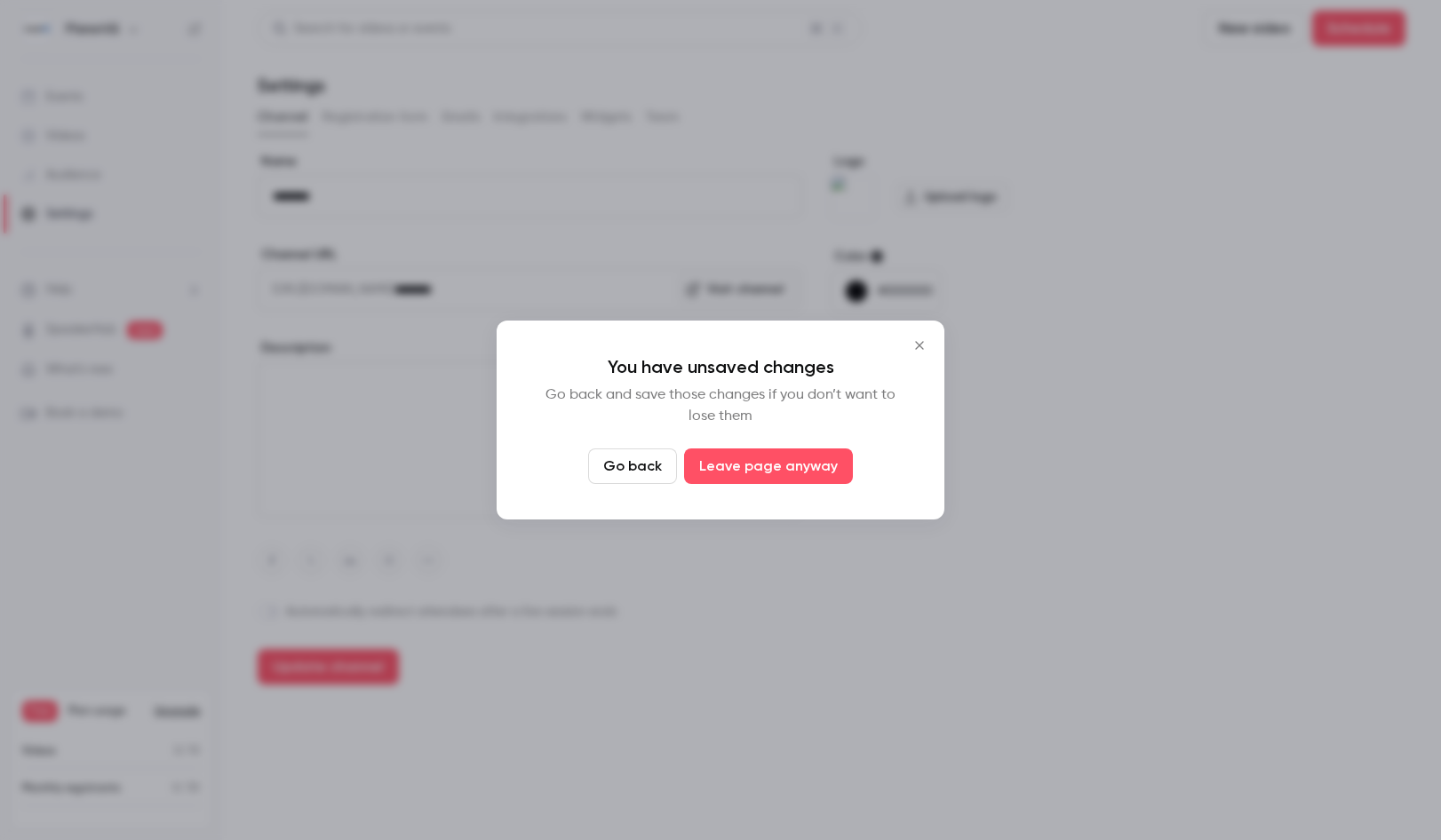
click at [658, 471] on button "Go back" at bounding box center [633, 466] width 89 height 35
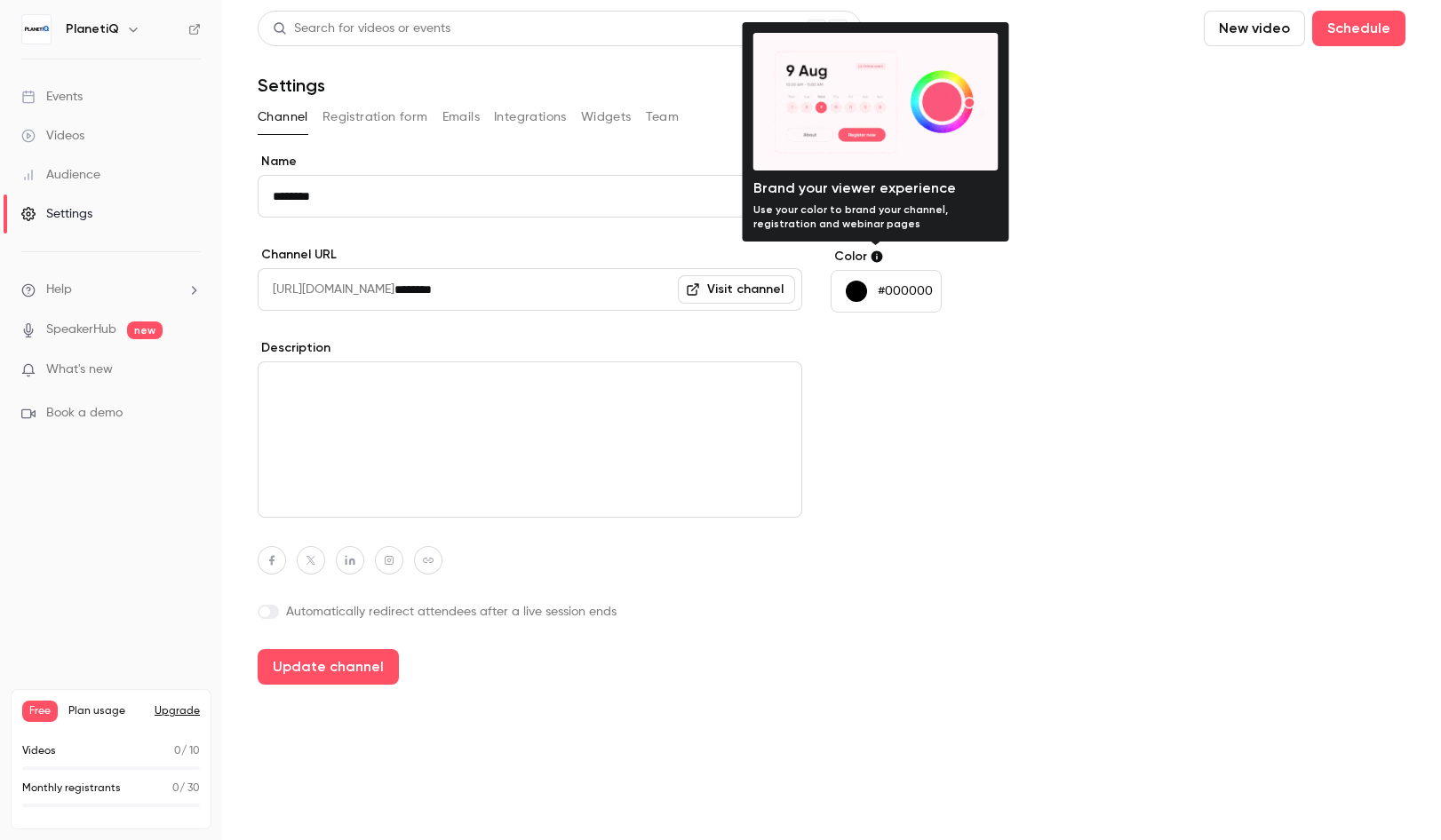
click at [876, 256] on icon at bounding box center [877, 256] width 12 height 12
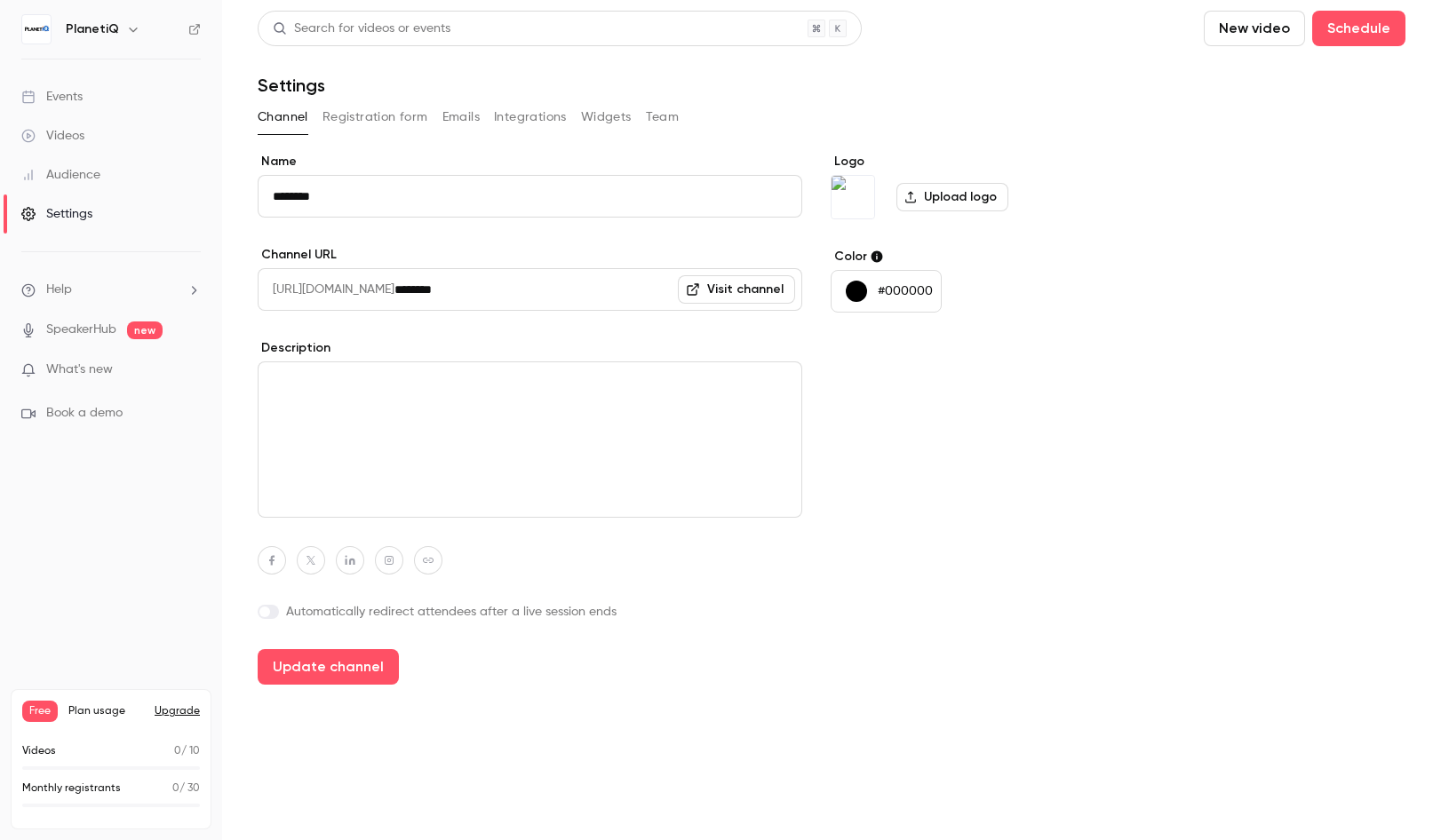
click at [873, 276] on button "#000000" at bounding box center [886, 291] width 111 height 43
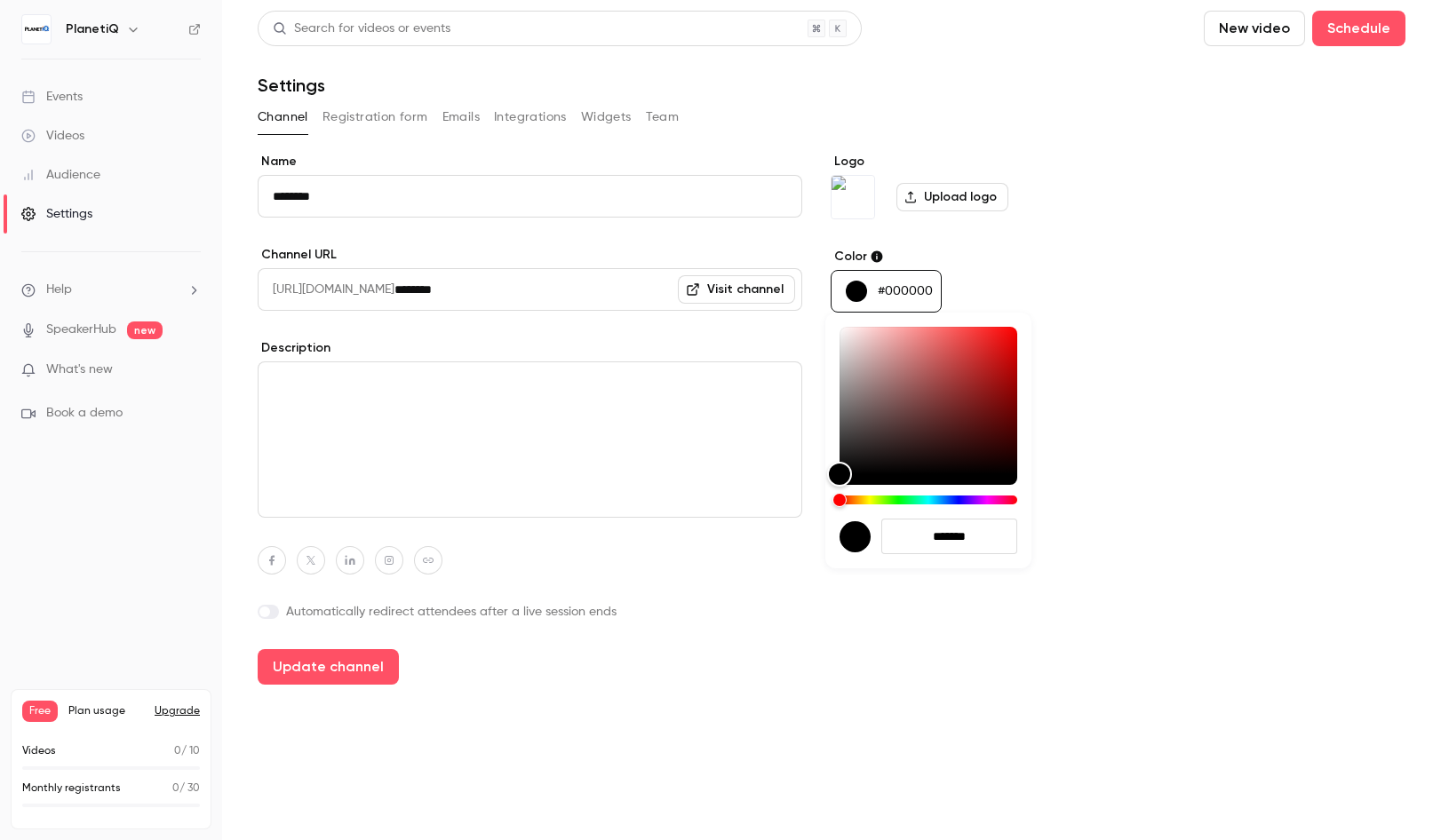
click at [1101, 270] on div at bounding box center [720, 420] width 1441 height 840
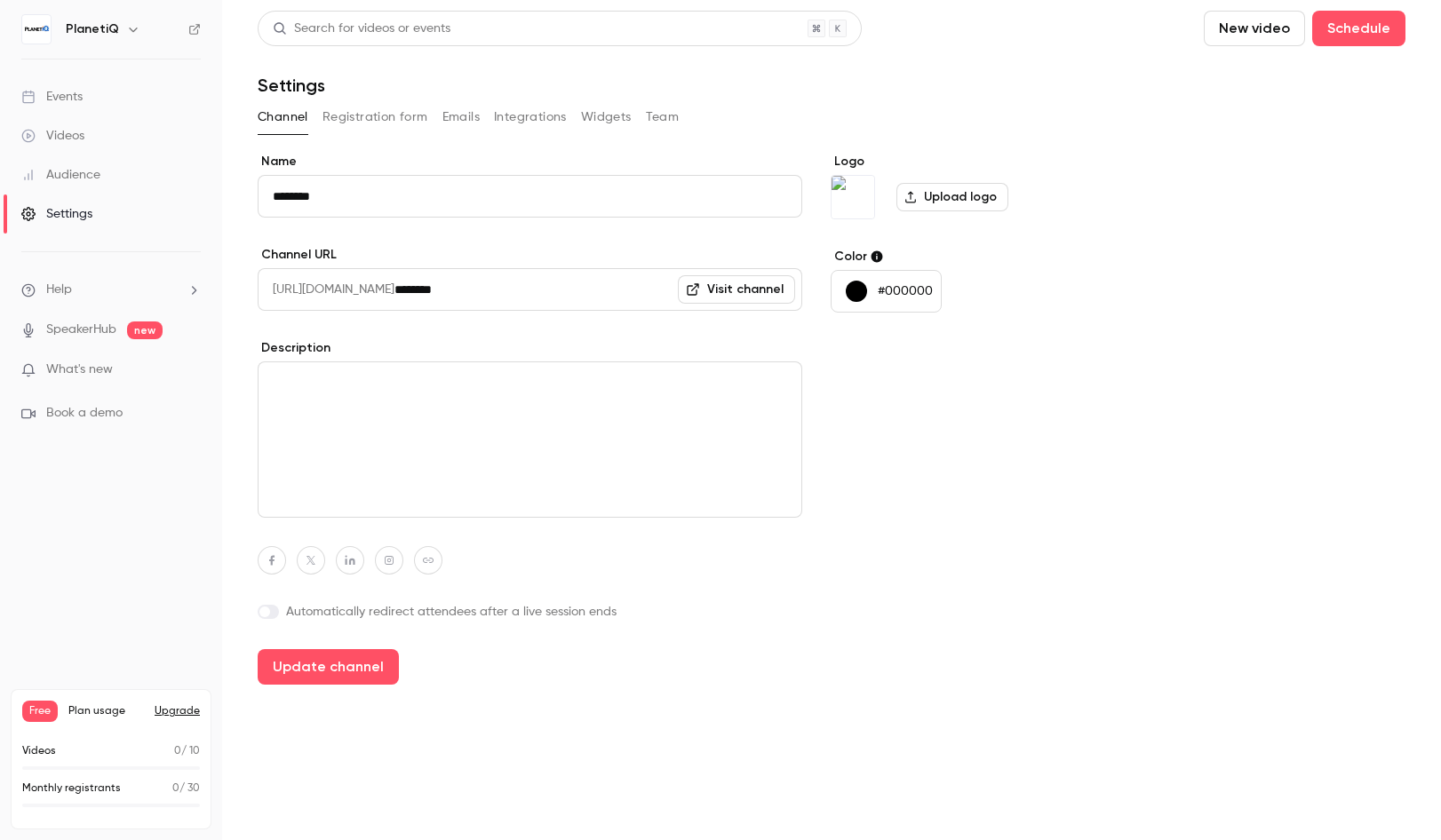
click at [118, 37] on div "PlanetiQ" at bounding box center [121, 30] width 109 height 22
click at [119, 35] on div "PlanetiQ" at bounding box center [121, 30] width 109 height 22
click at [122, 31] on button "button" at bounding box center [133, 30] width 22 height 22
click at [122, 31] on div at bounding box center [720, 420] width 1441 height 840
click at [90, 218] on div "Settings" at bounding box center [57, 214] width 71 height 18
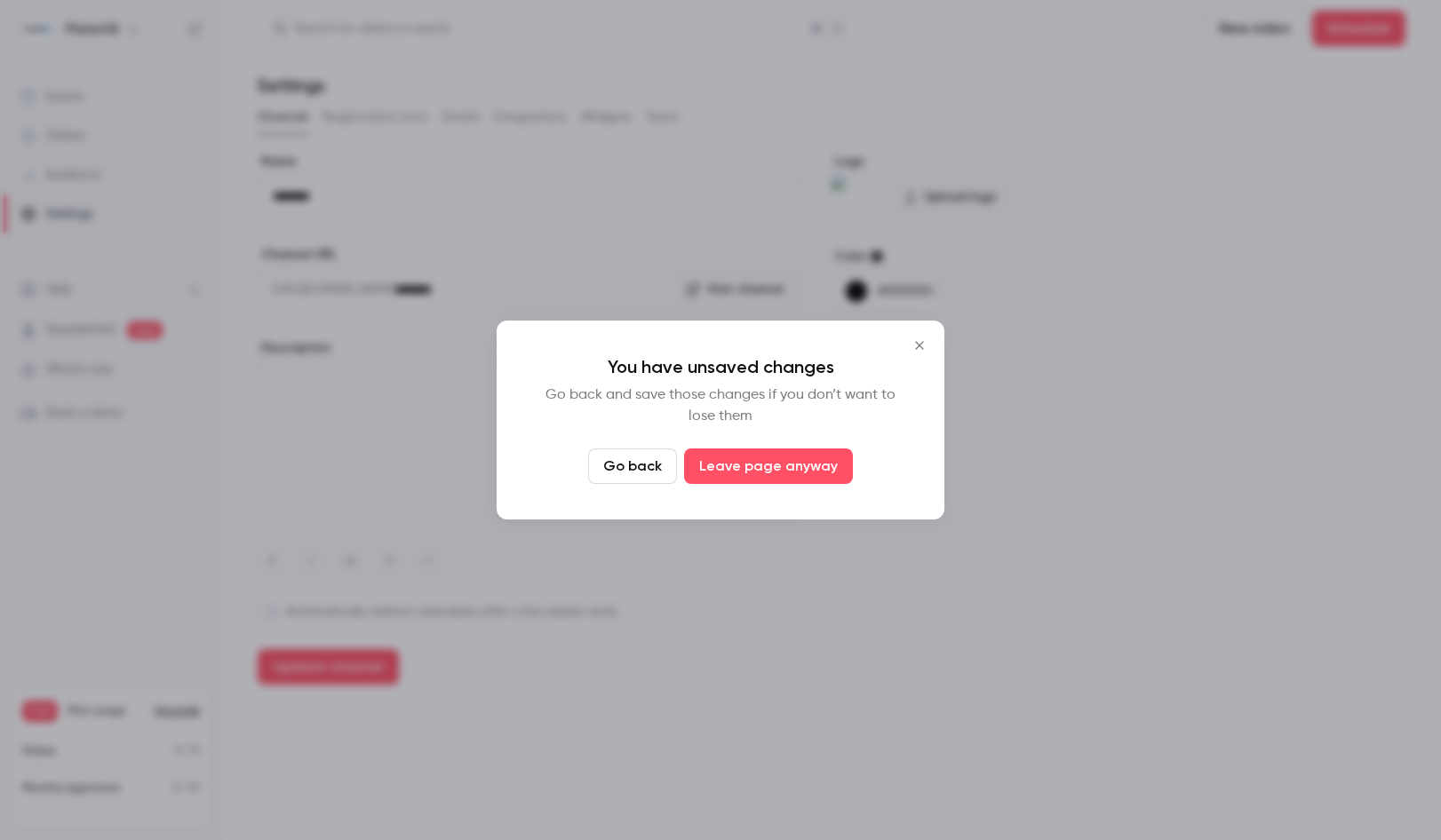
click at [921, 339] on icon "Close" at bounding box center [920, 345] width 22 height 14
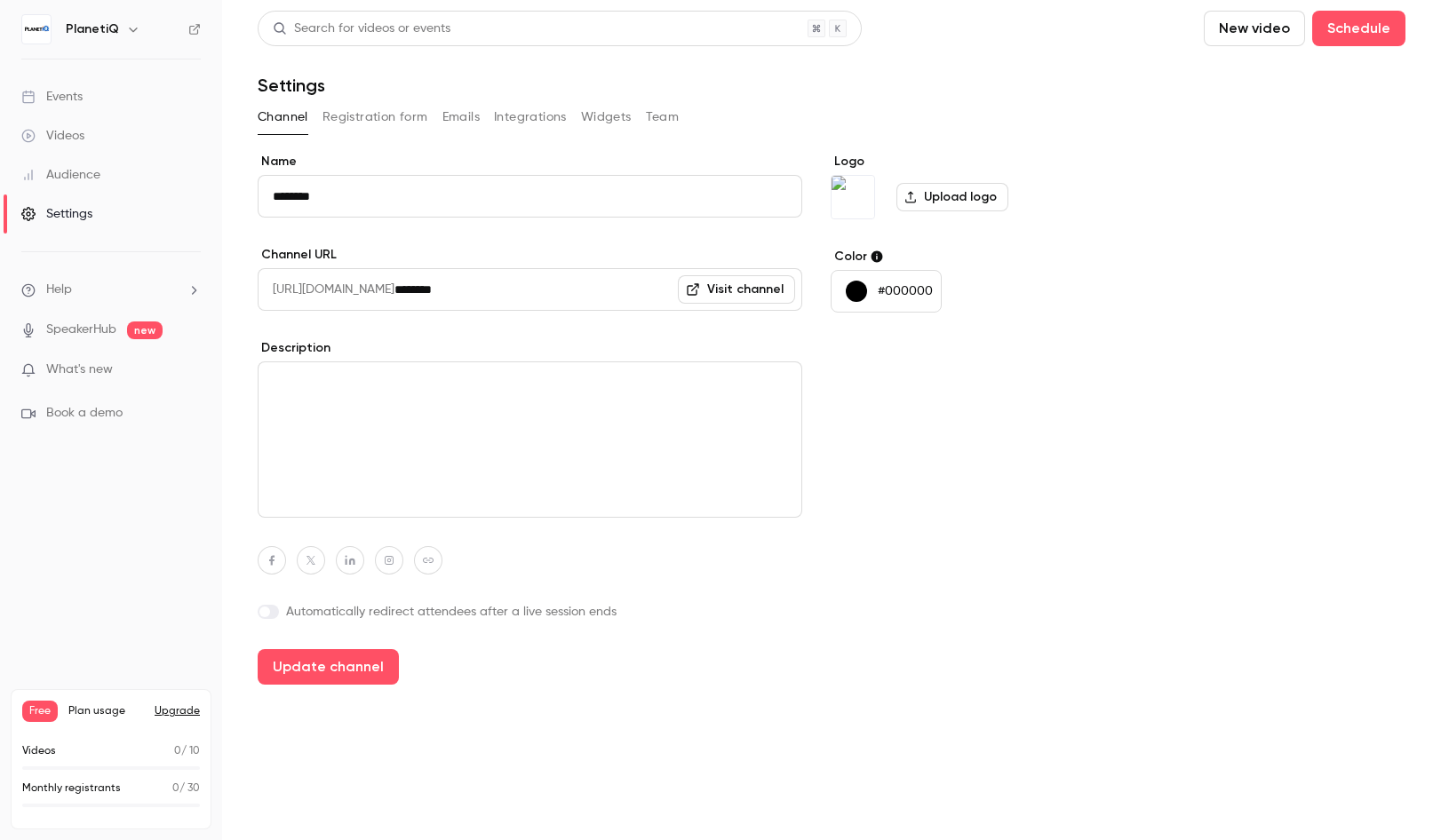
click at [398, 116] on button "Registration form" at bounding box center [375, 117] width 106 height 28
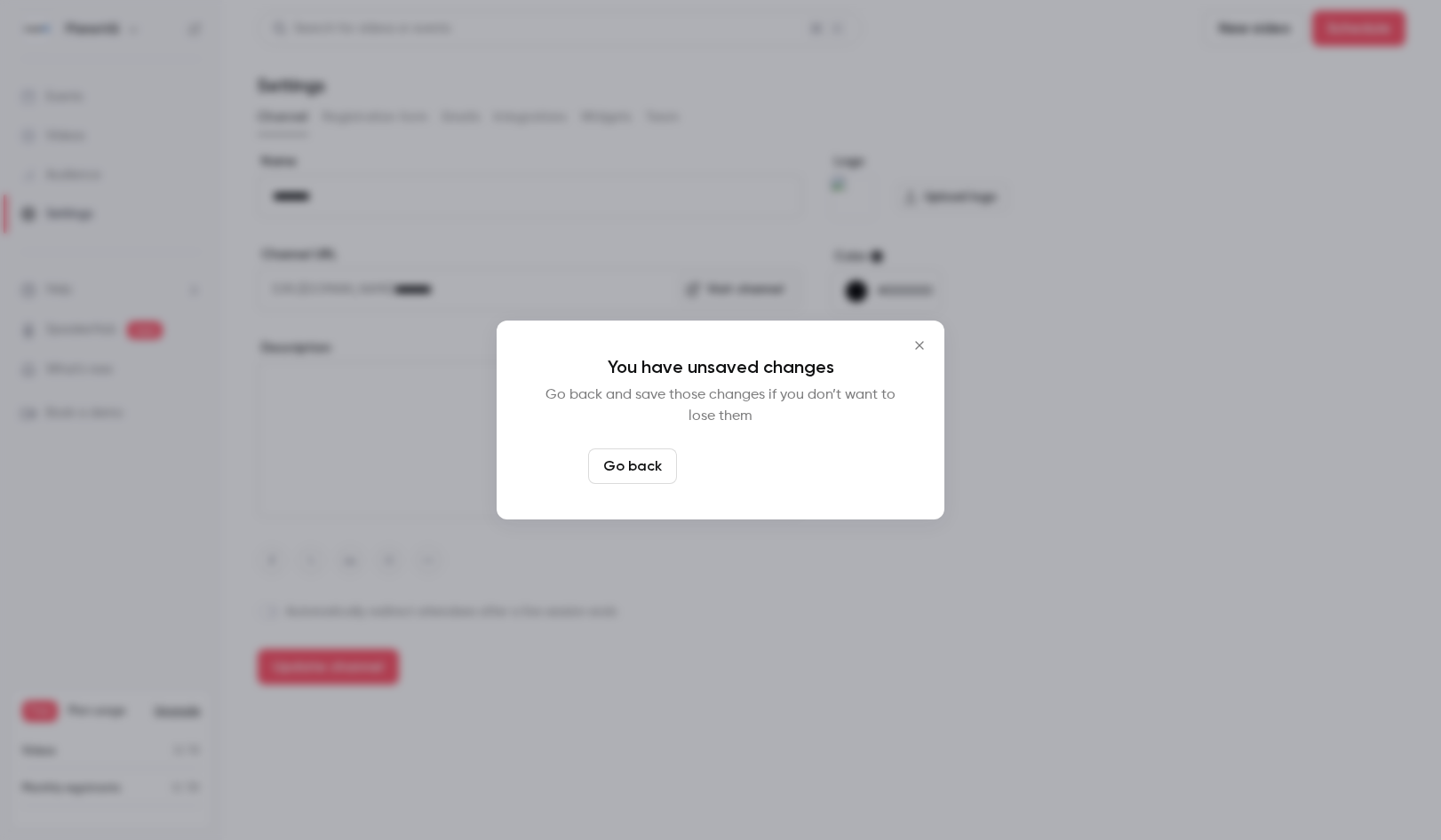
click at [744, 476] on button "Leave page anyway" at bounding box center [769, 466] width 169 height 35
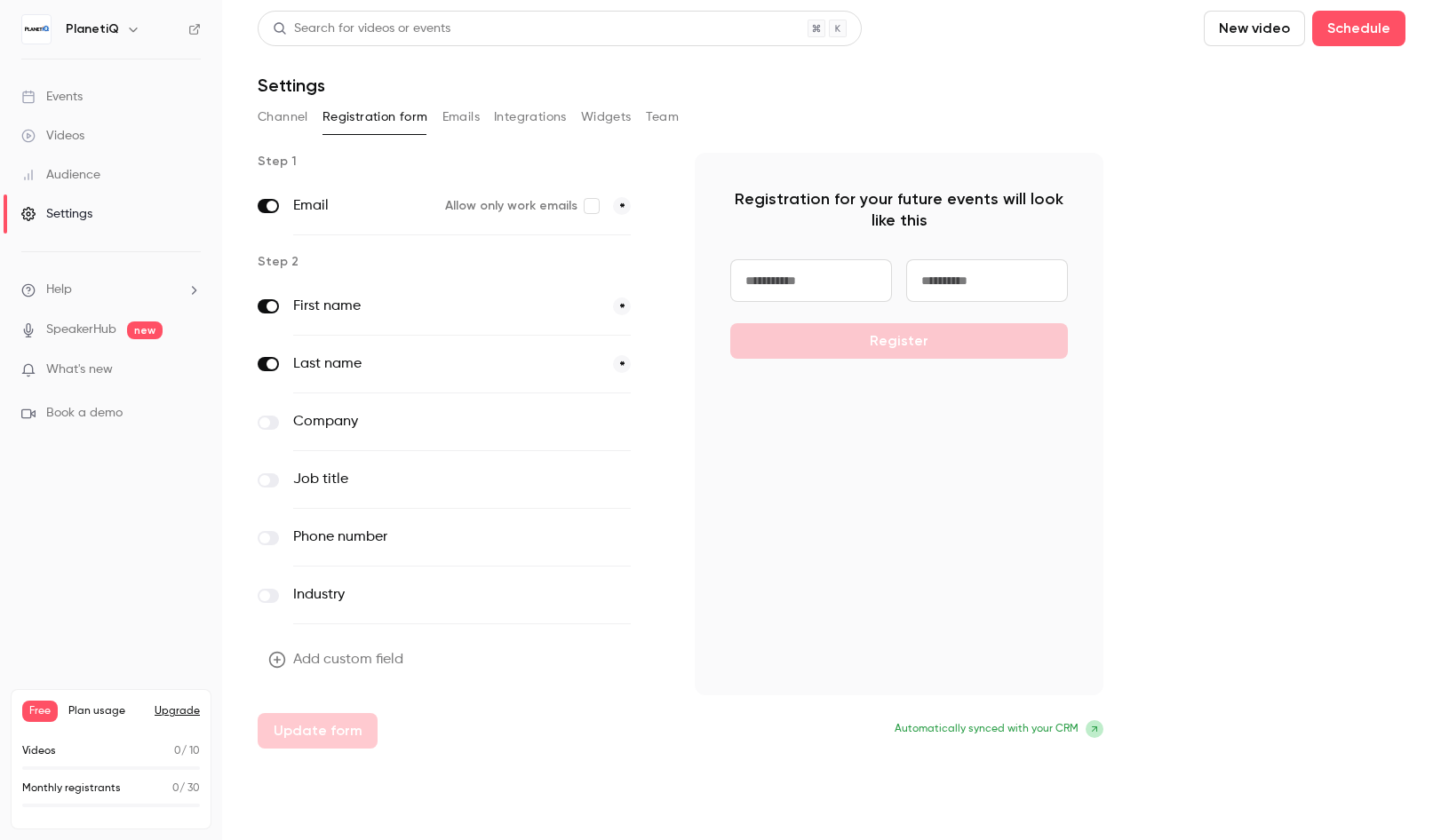
click at [471, 117] on button "Emails" at bounding box center [460, 117] width 37 height 28
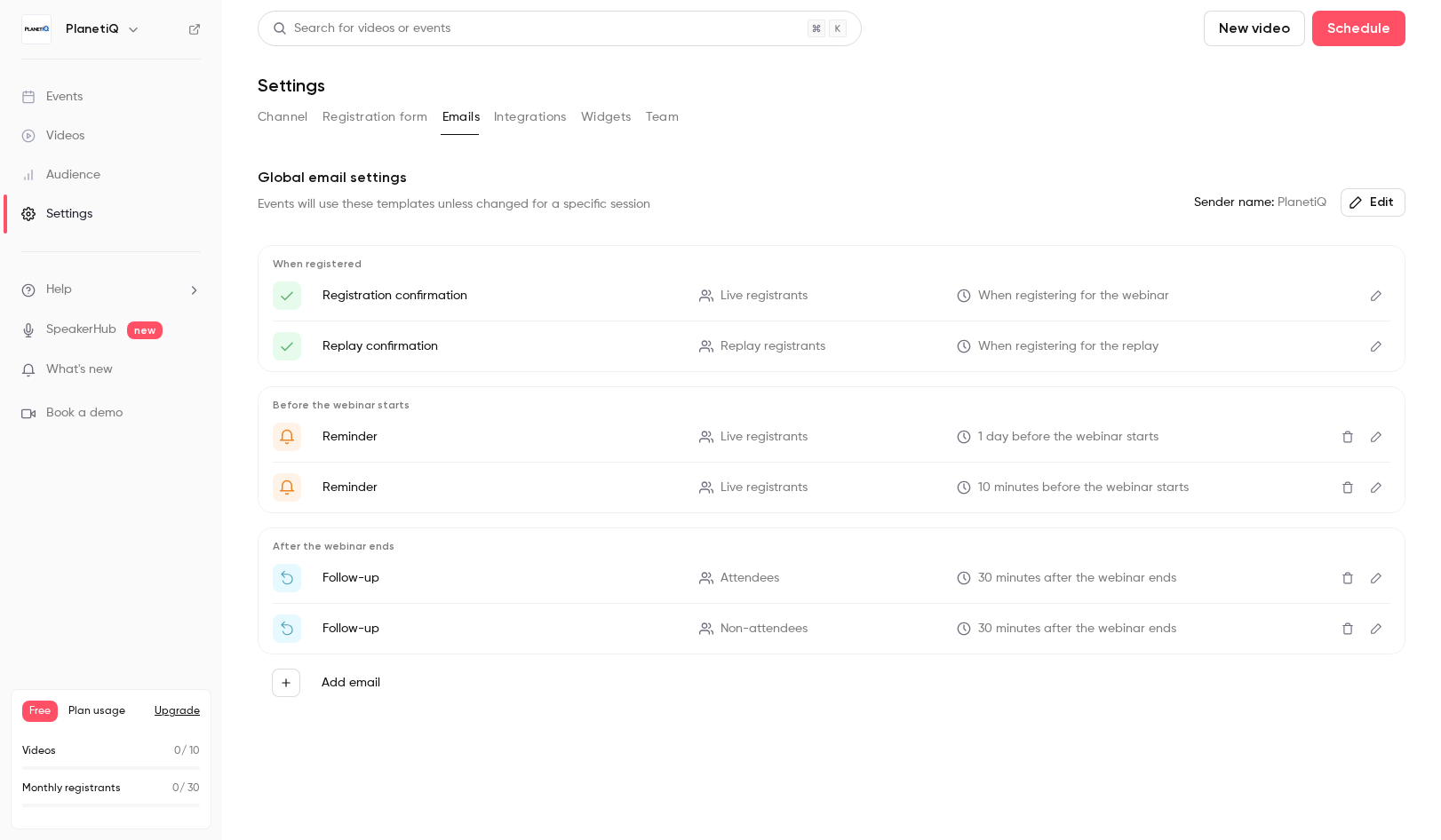
click at [512, 112] on button "Integrations" at bounding box center [530, 117] width 73 height 28
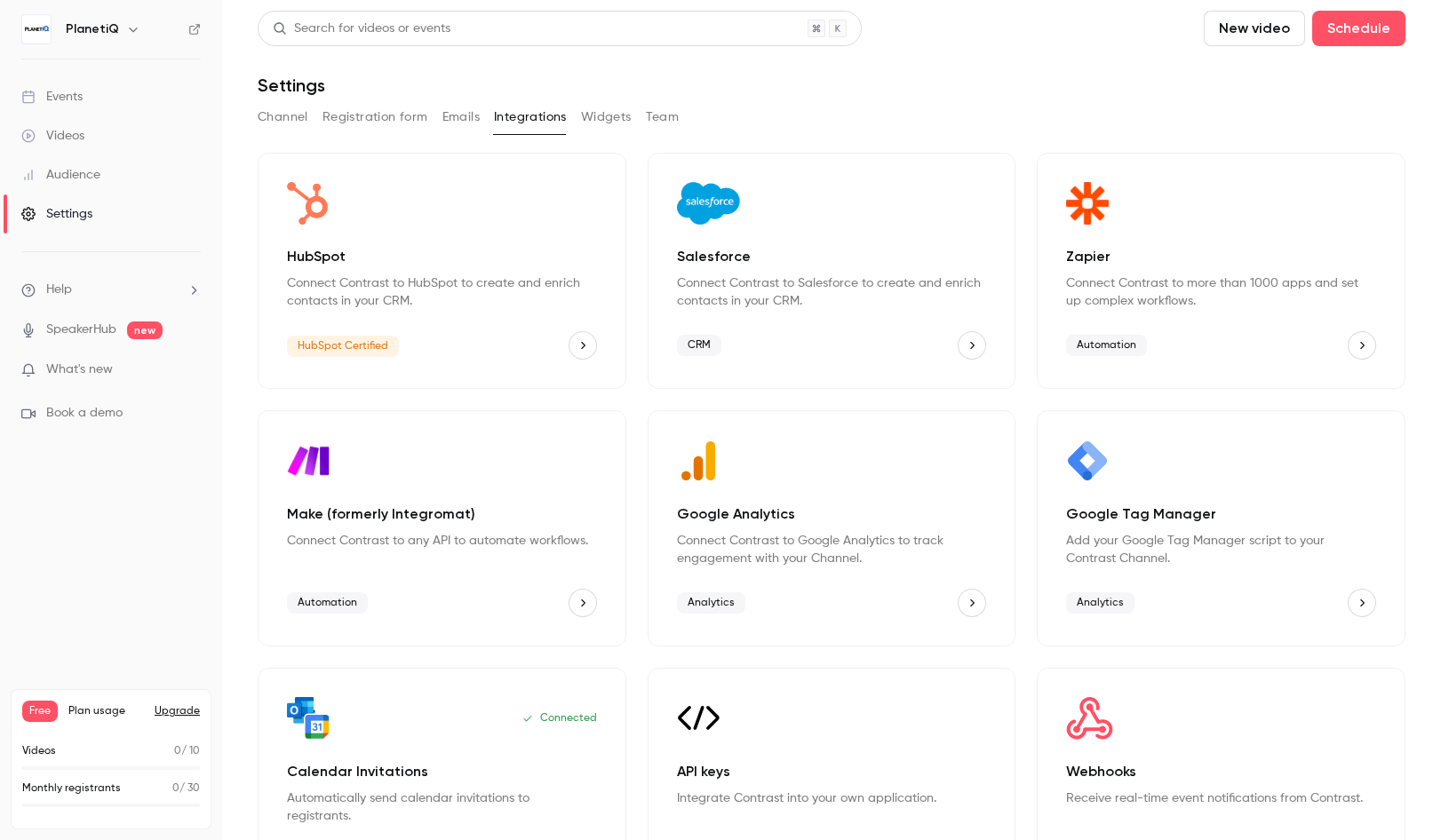
click at [620, 114] on button "Widgets" at bounding box center [606, 117] width 51 height 28
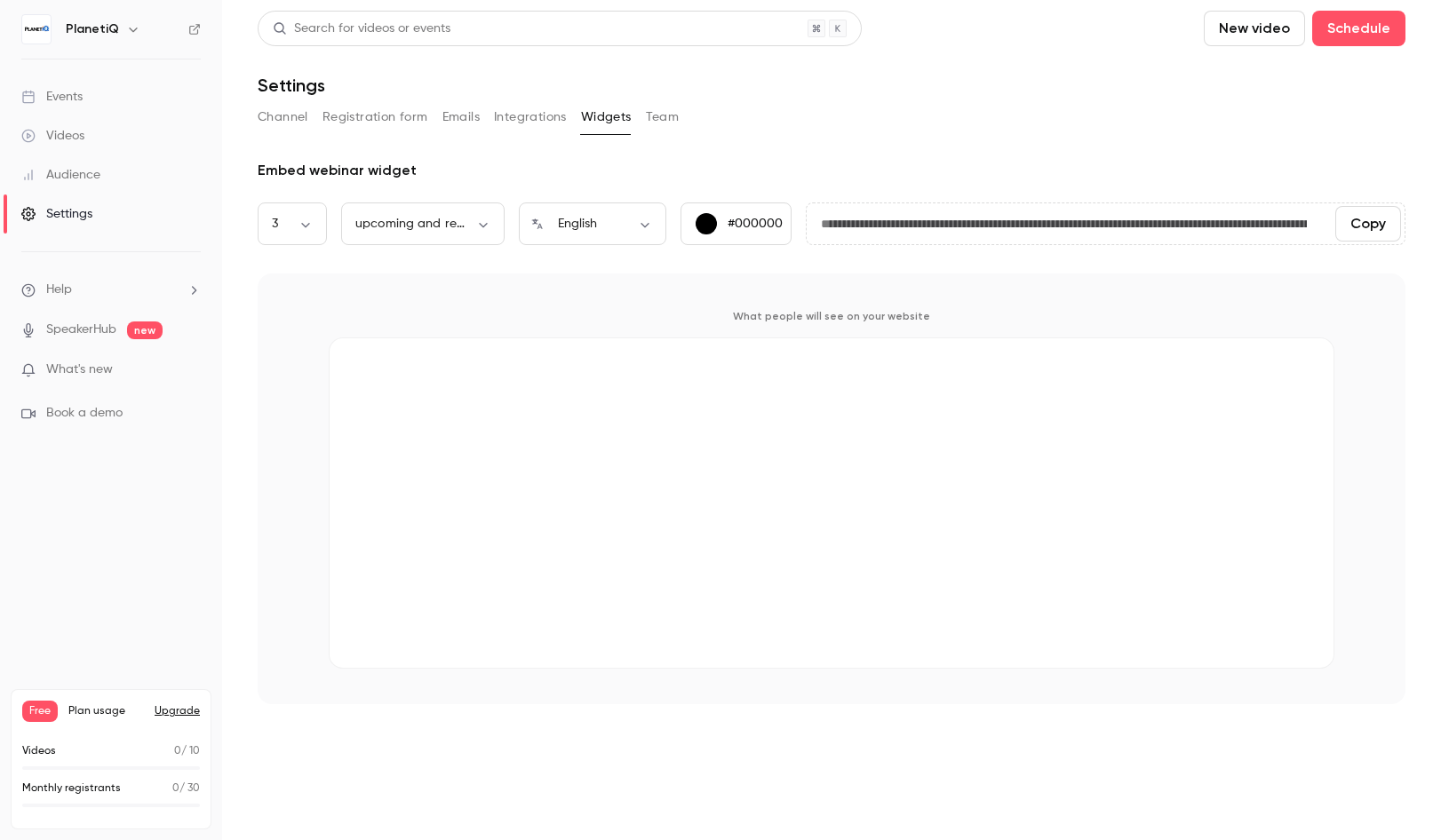
click at [663, 110] on button "Team" at bounding box center [662, 117] width 34 height 28
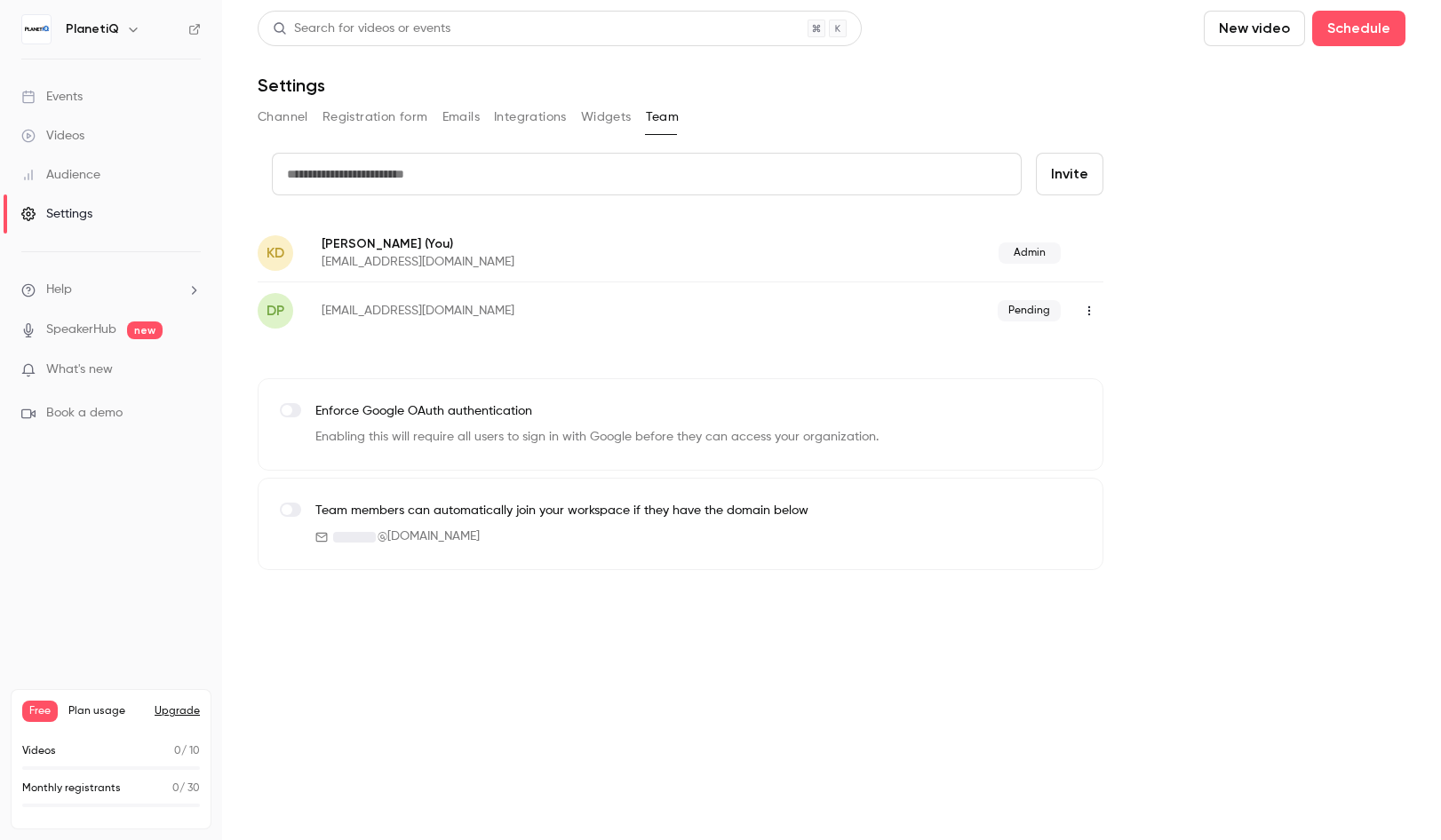
click at [295, 112] on button "Channel" at bounding box center [283, 117] width 51 height 28
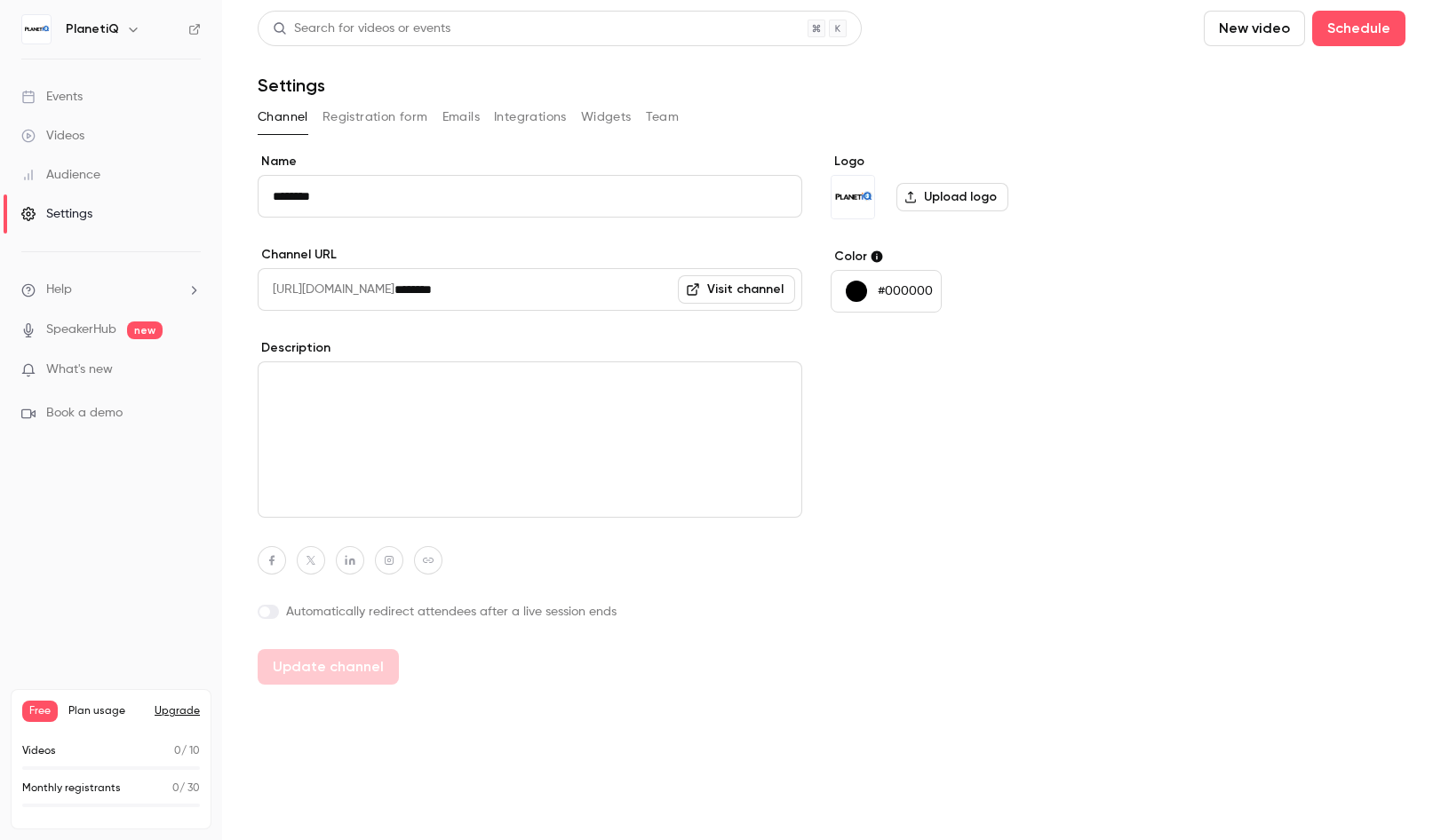
click at [860, 198] on img at bounding box center [852, 197] width 43 height 43
click at [56, 177] on div "Audience" at bounding box center [61, 175] width 79 height 18
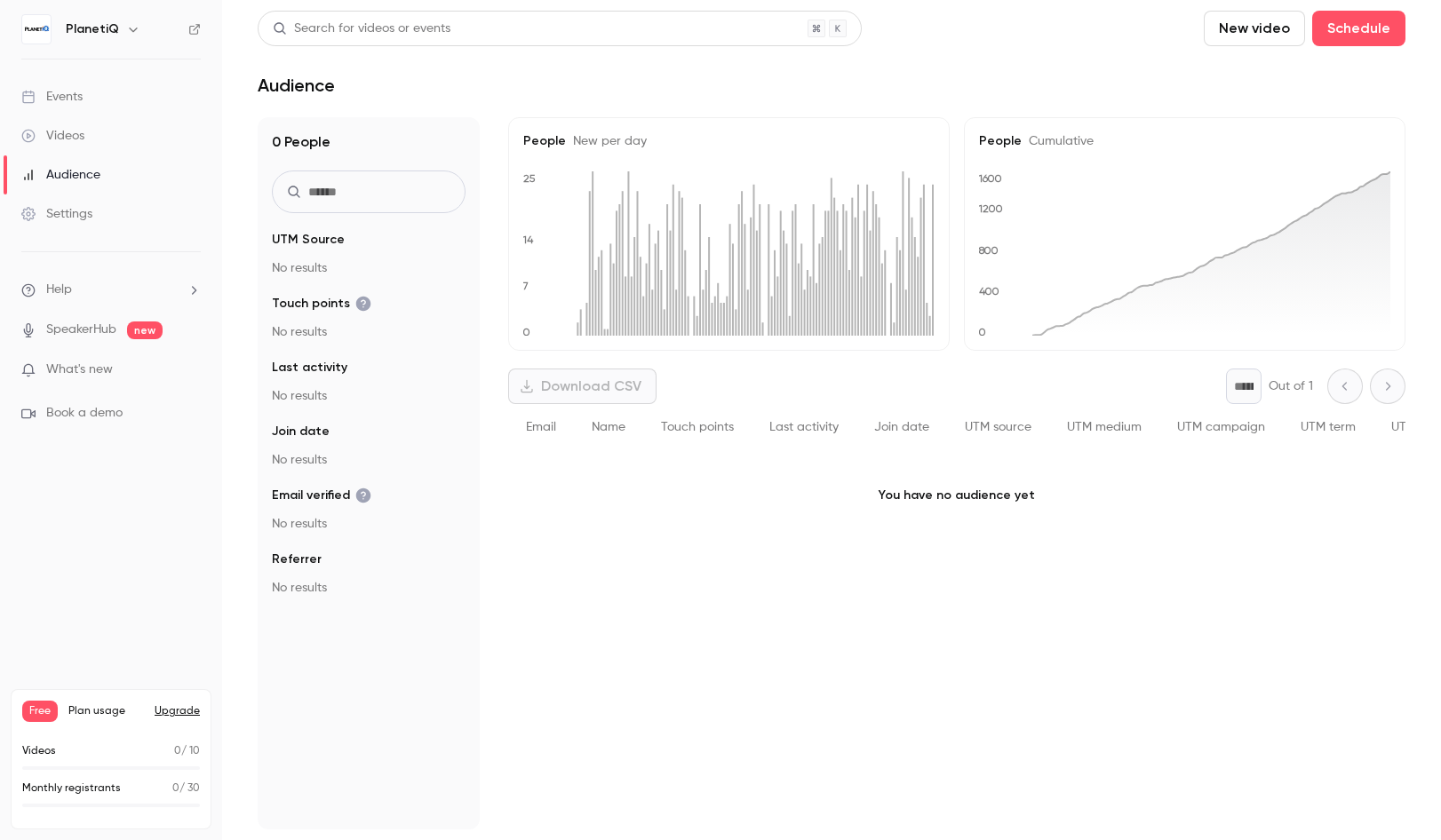
click at [65, 144] on div "Videos" at bounding box center [53, 136] width 63 height 18
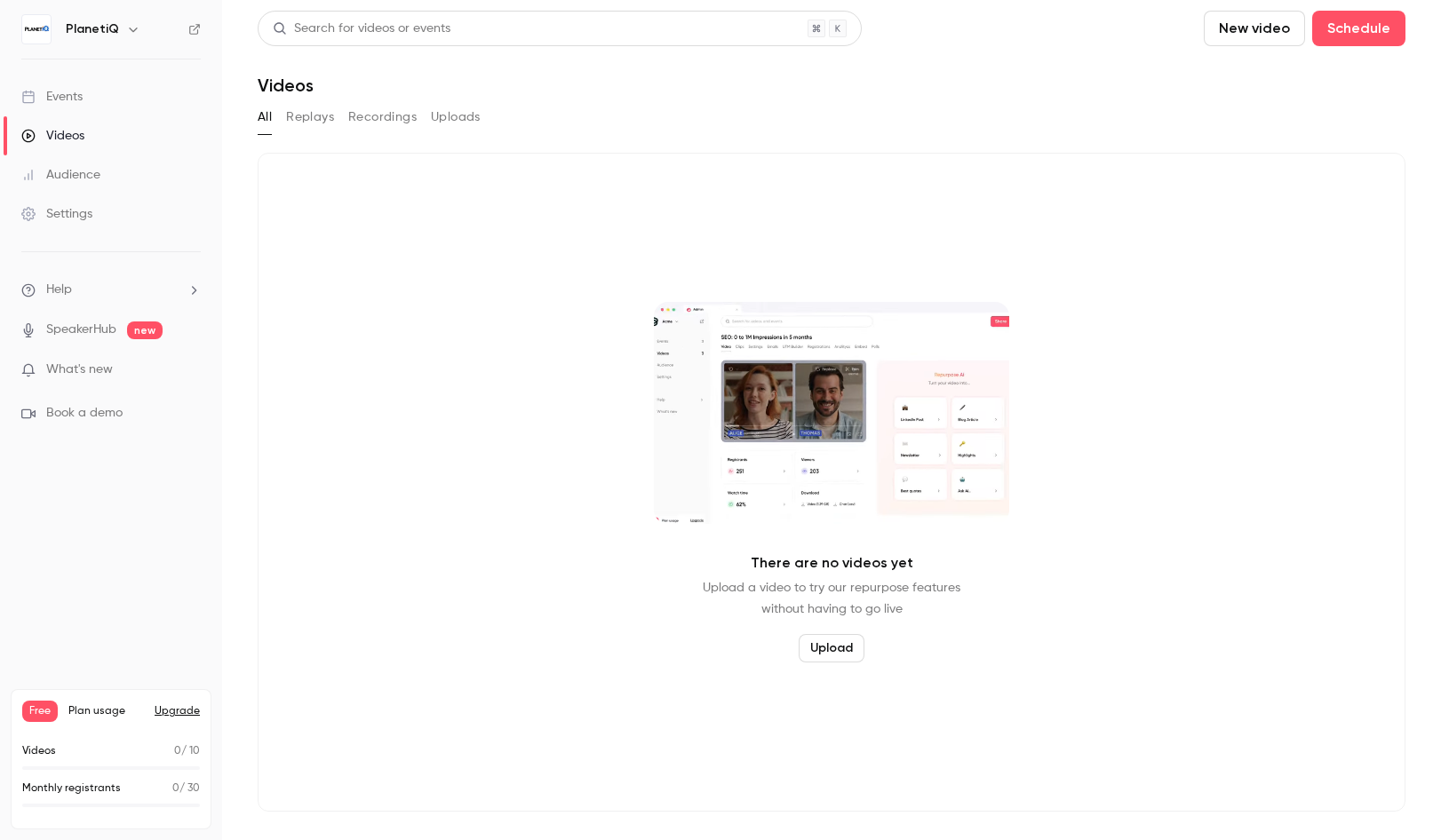
click at [75, 105] on div "Events" at bounding box center [53, 97] width 62 height 18
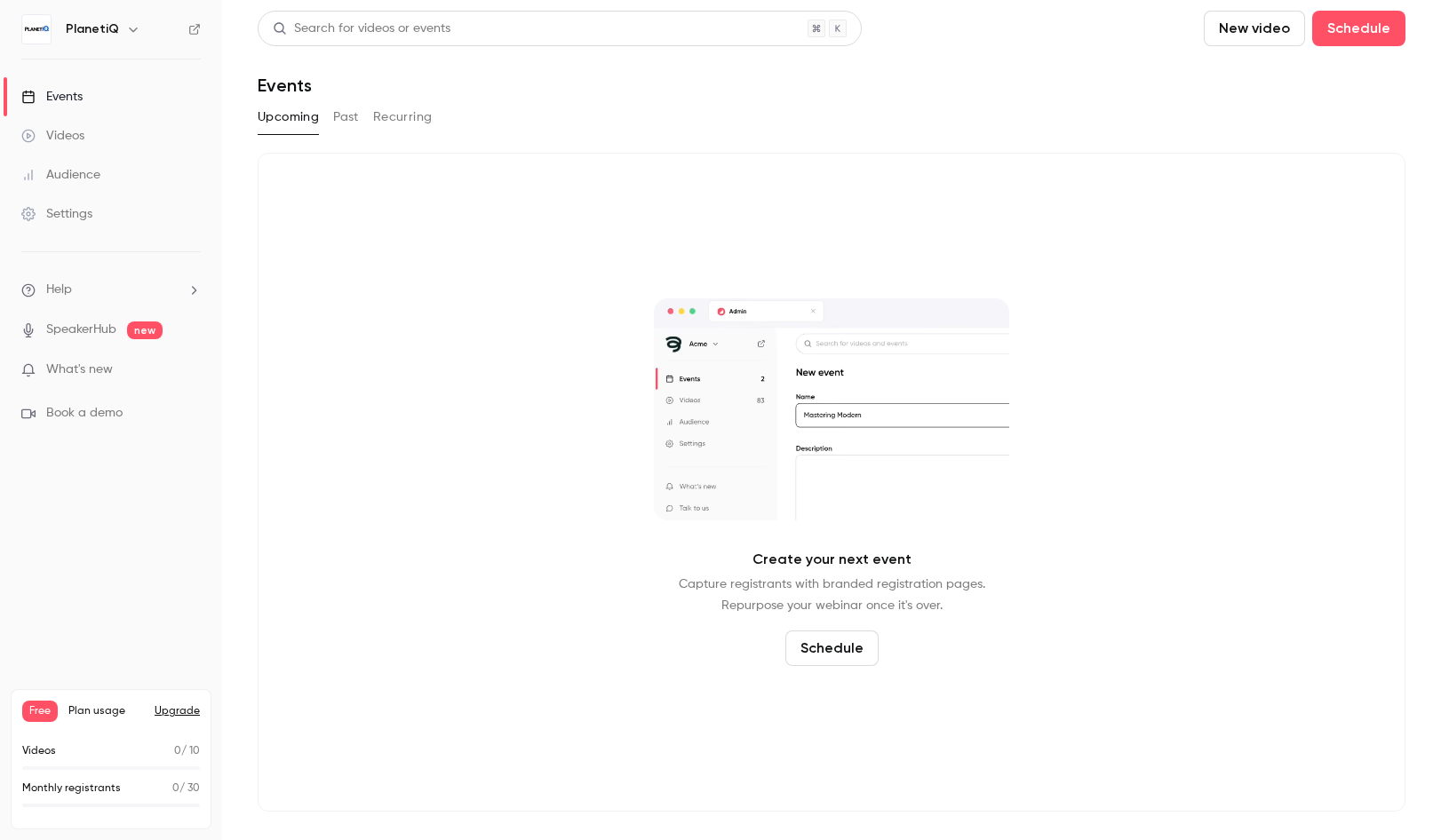
click at [85, 372] on span "What's new" at bounding box center [80, 370] width 67 height 19
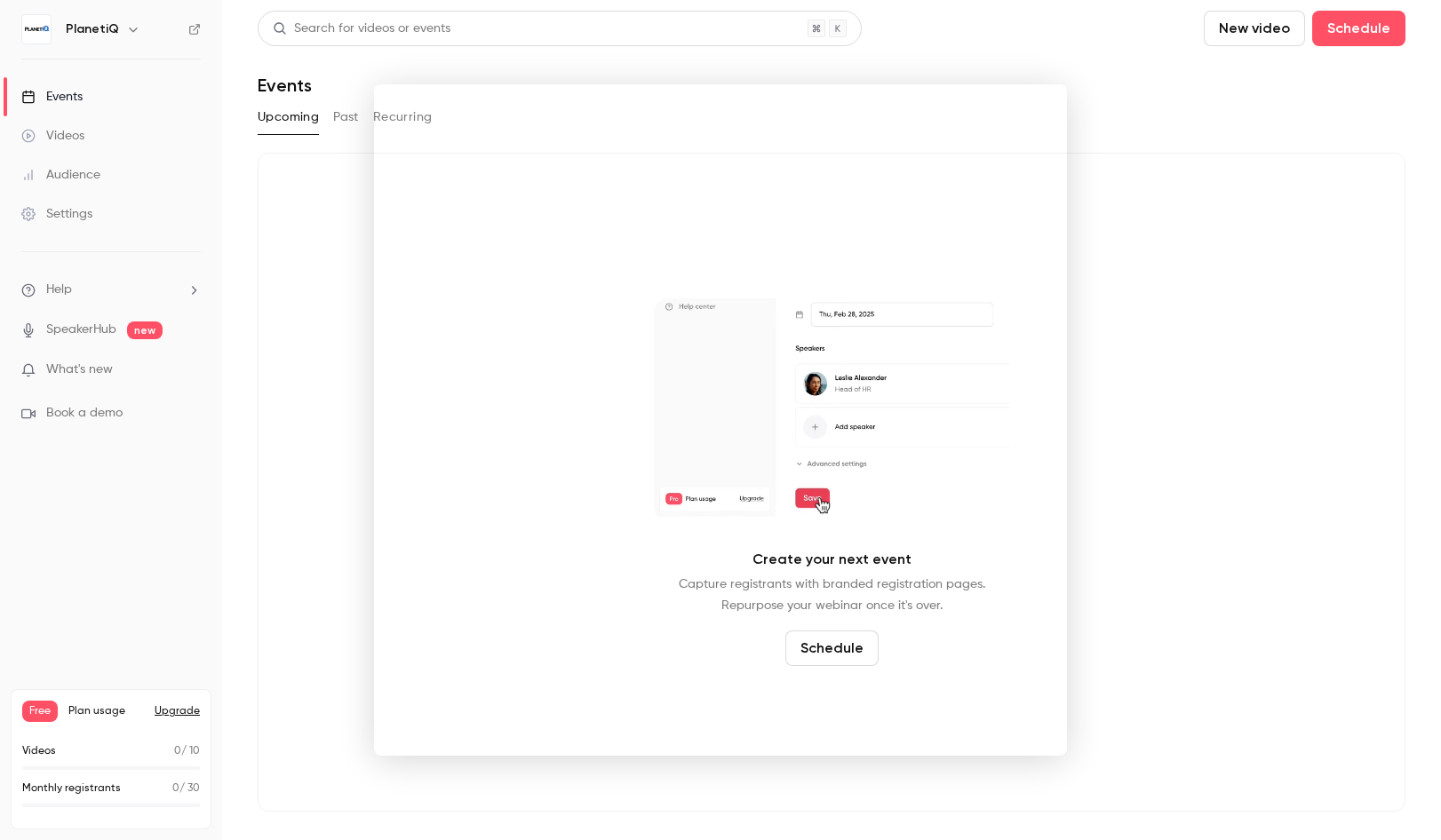
click at [1198, 333] on div at bounding box center [720, 420] width 1441 height 840
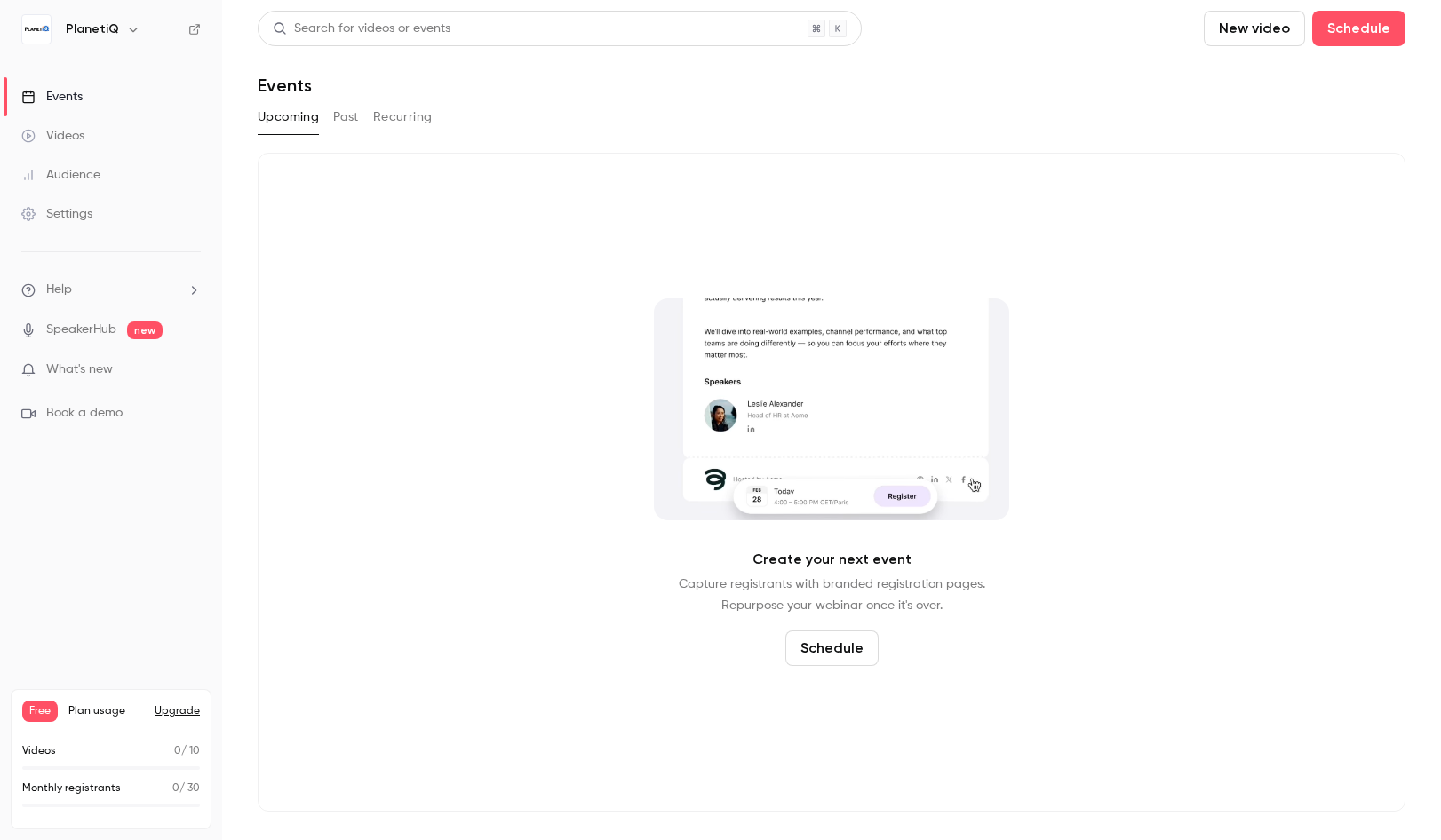
click at [85, 326] on link "SpeakerHub" at bounding box center [81, 330] width 70 height 19
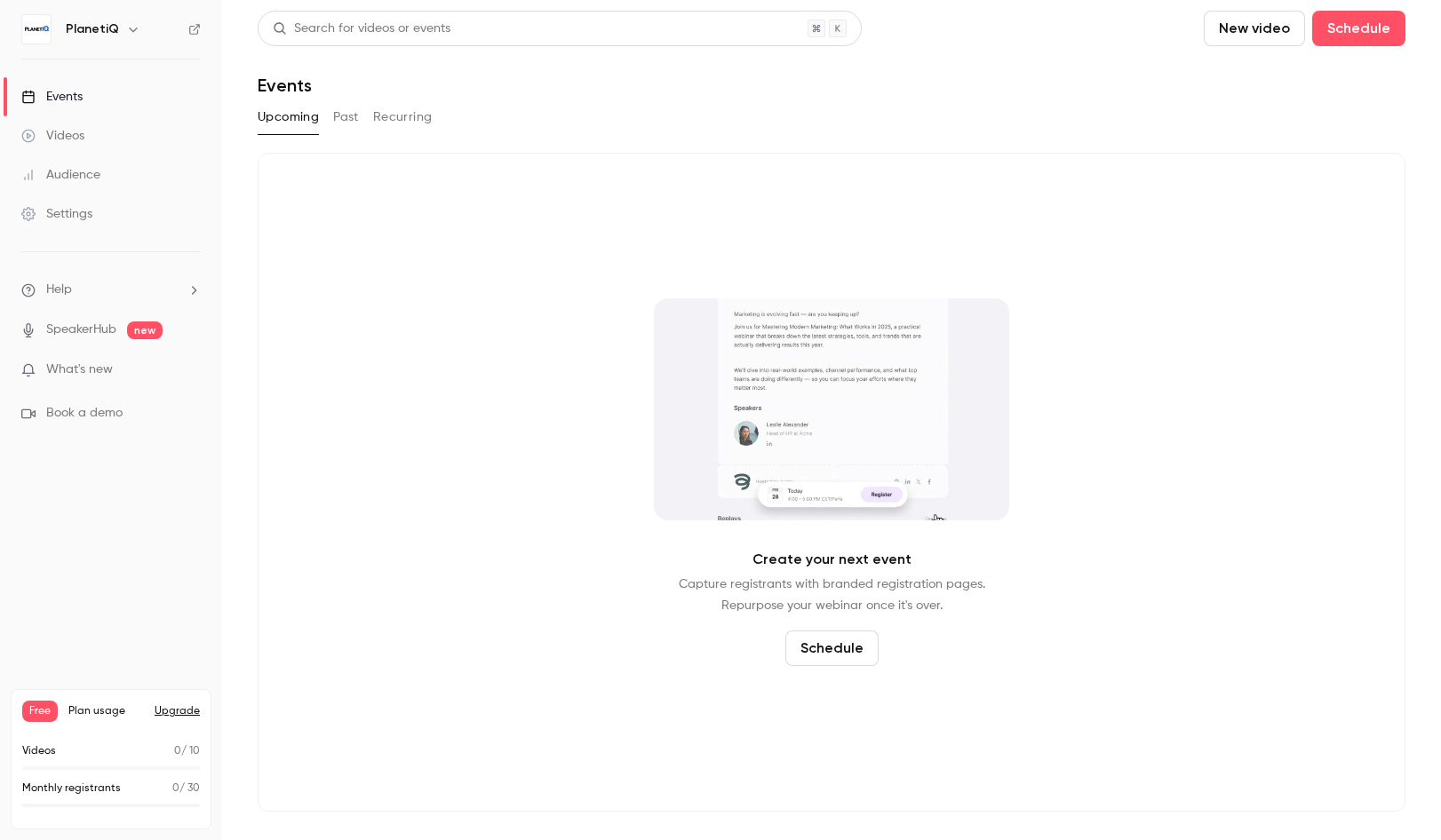
click at [64, 291] on span "Help" at bounding box center [59, 290] width 25 height 19
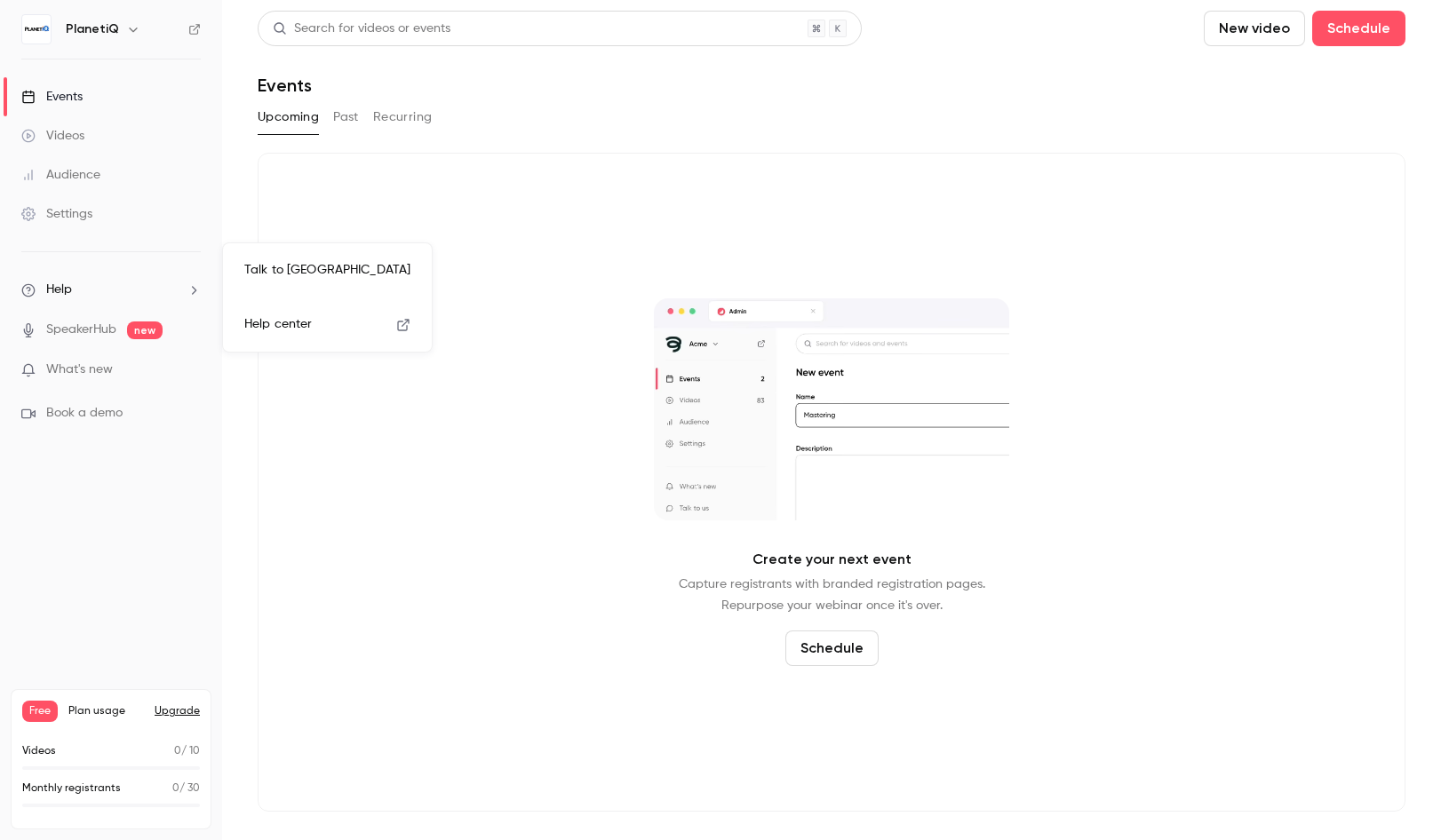
click at [345, 475] on div at bounding box center [720, 420] width 1441 height 840
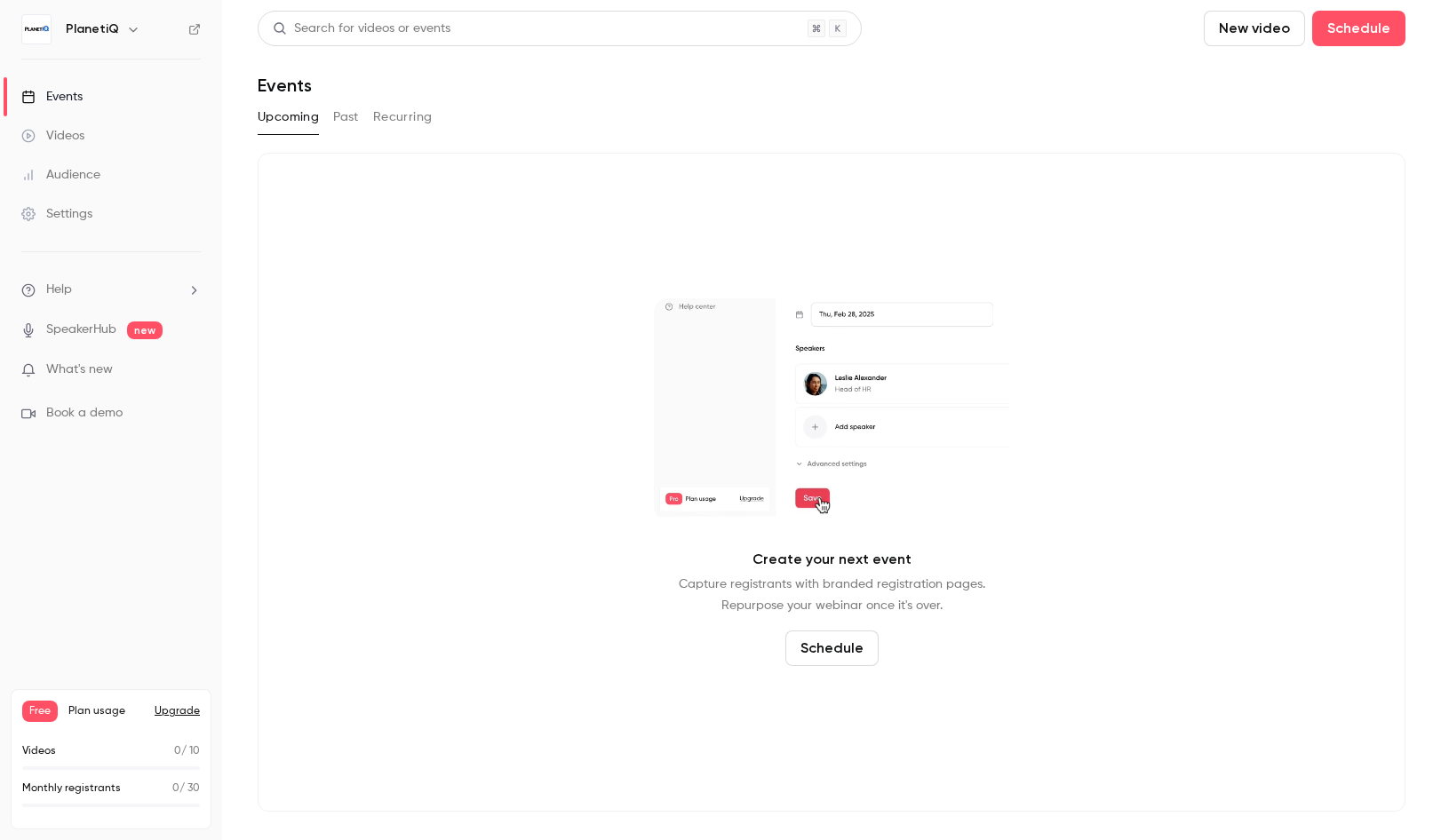
click at [126, 28] on icon "button" at bounding box center [133, 30] width 15 height 14
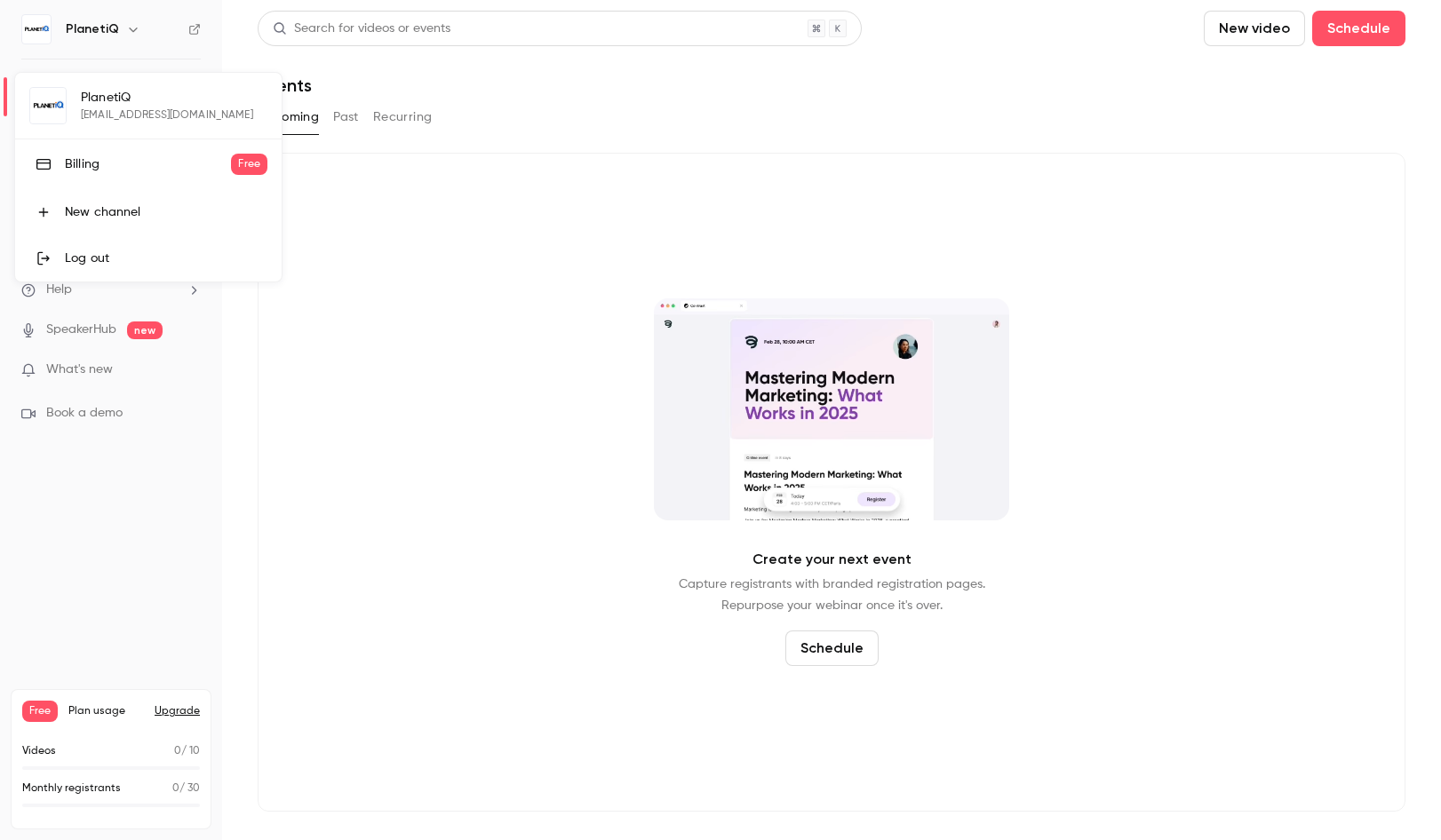
click at [198, 33] on div at bounding box center [720, 420] width 1441 height 840
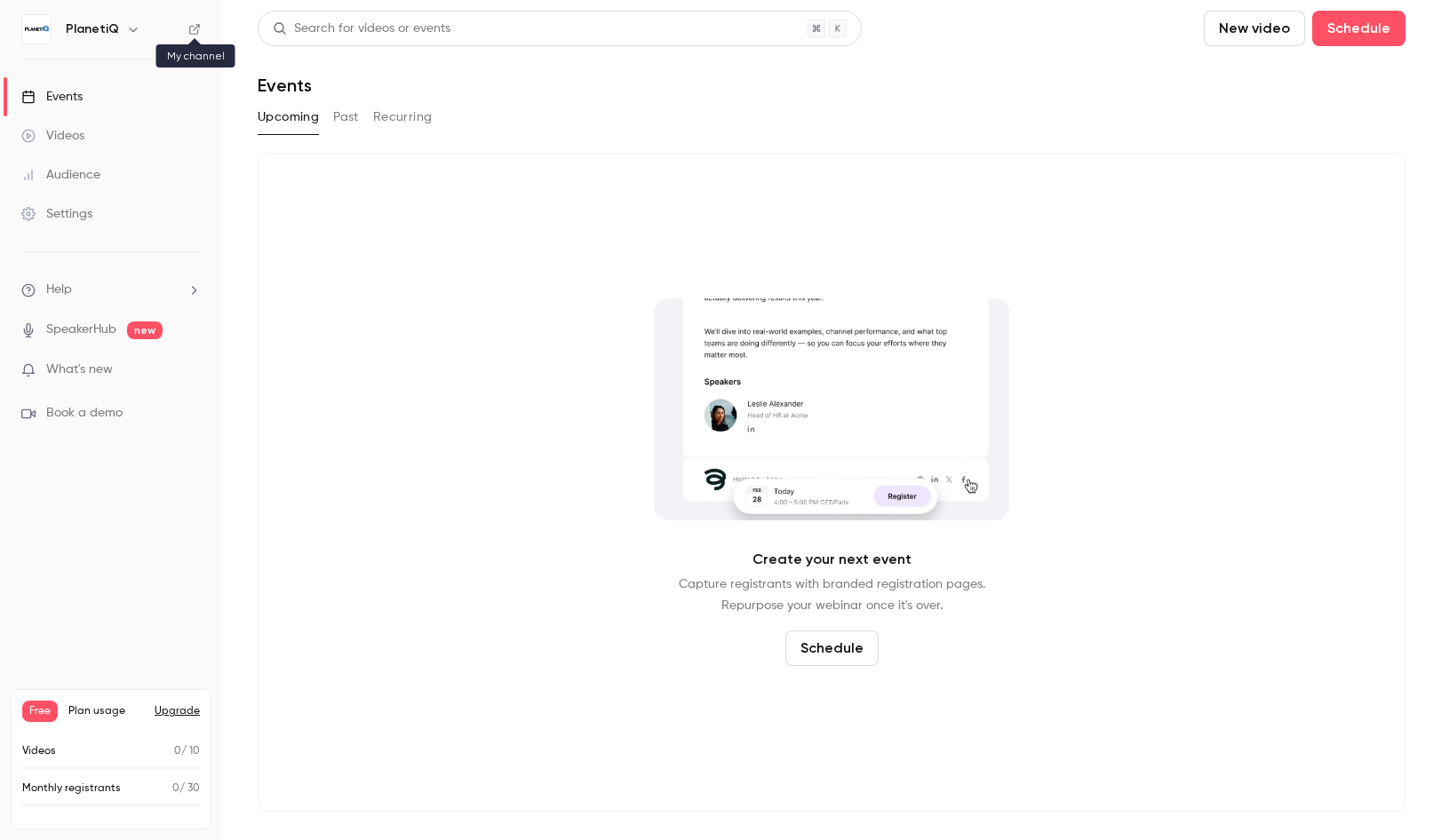
click at [191, 30] on icon at bounding box center [195, 29] width 13 height 13
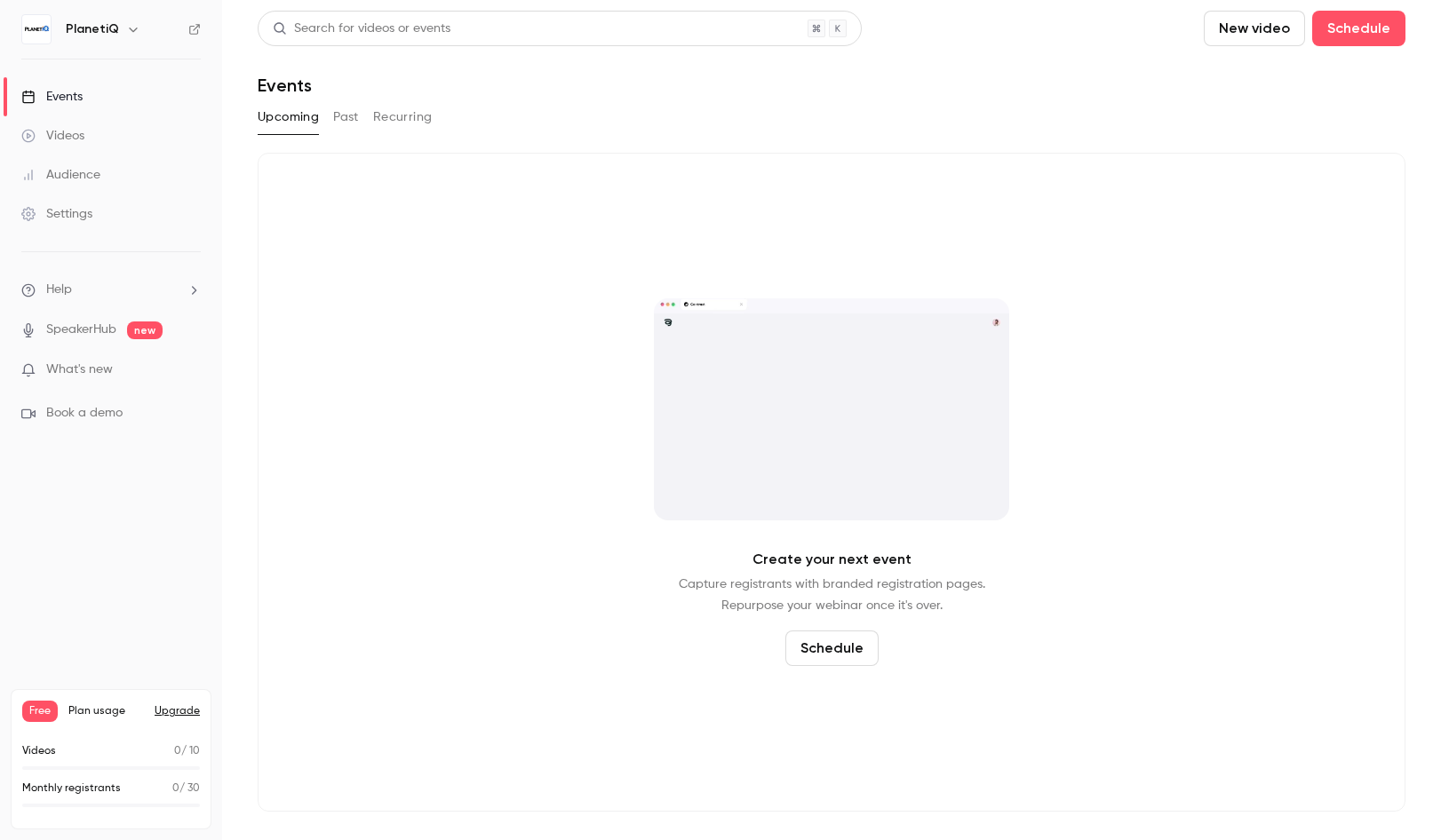
click at [76, 217] on div "Settings" at bounding box center [57, 214] width 71 height 18
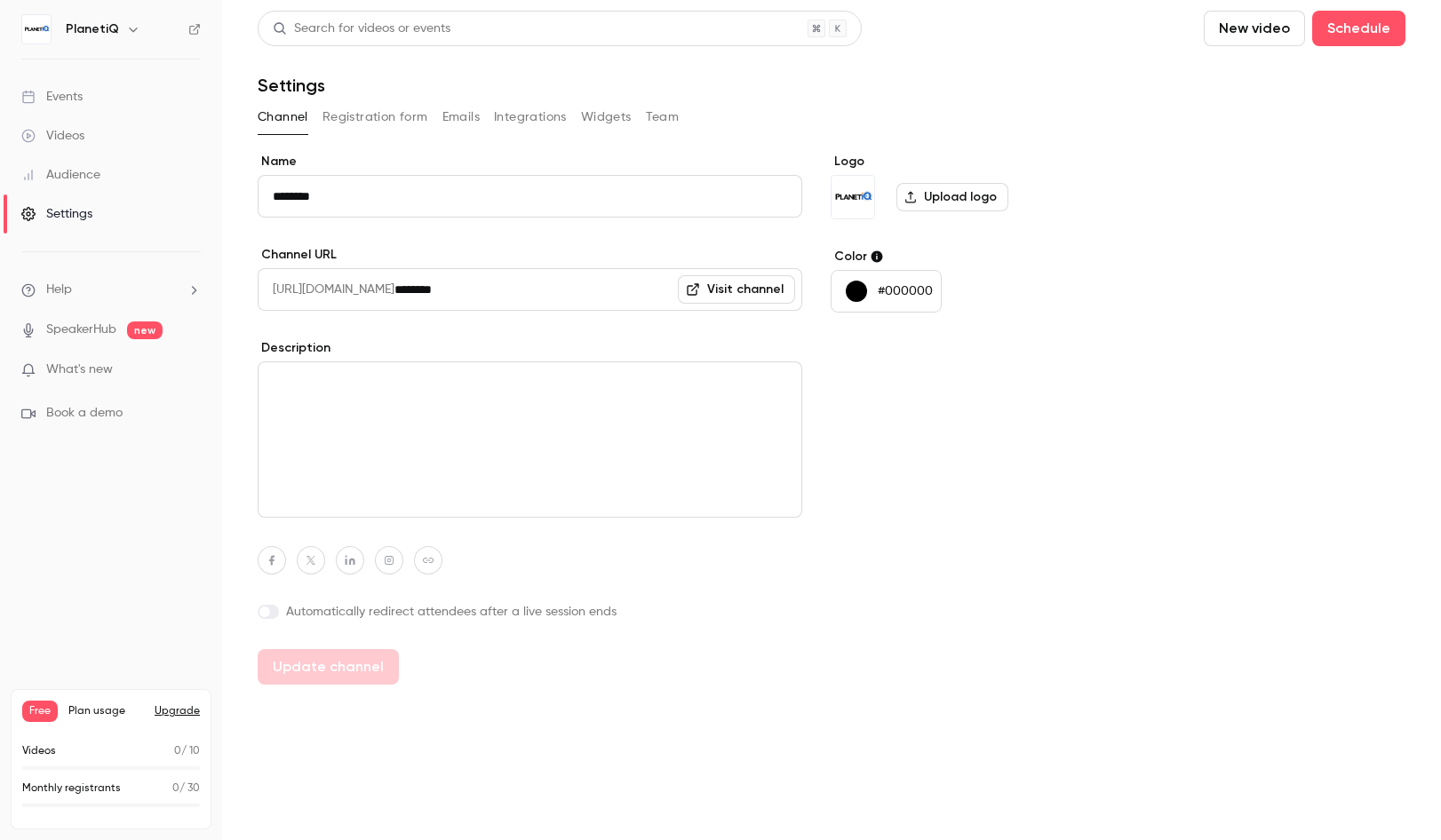
click at [916, 292] on p "#000000" at bounding box center [904, 292] width 55 height 18
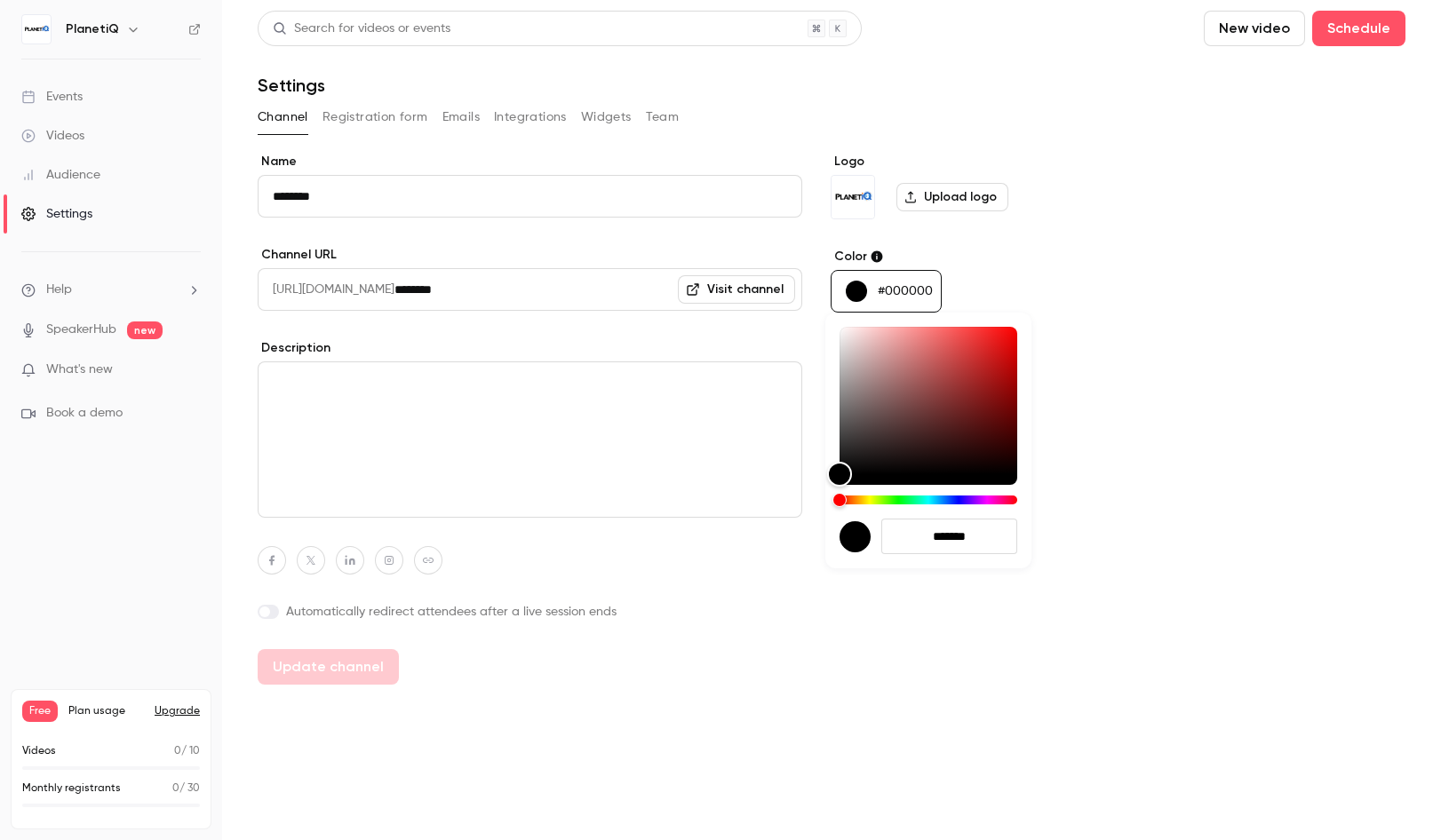
click at [907, 285] on div at bounding box center [720, 420] width 1441 height 840
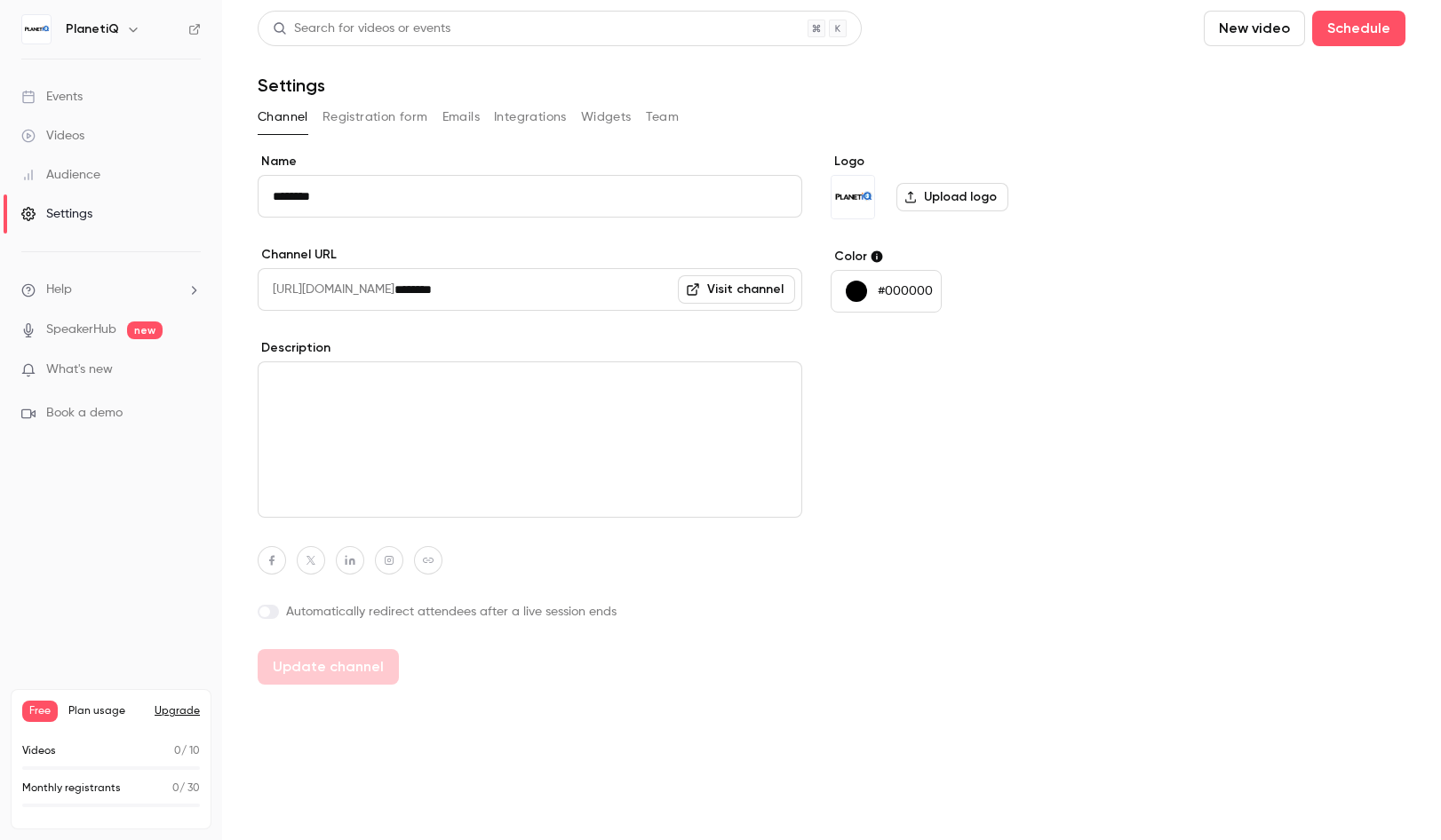
click at [927, 287] on p "#000000" at bounding box center [904, 292] width 55 height 18
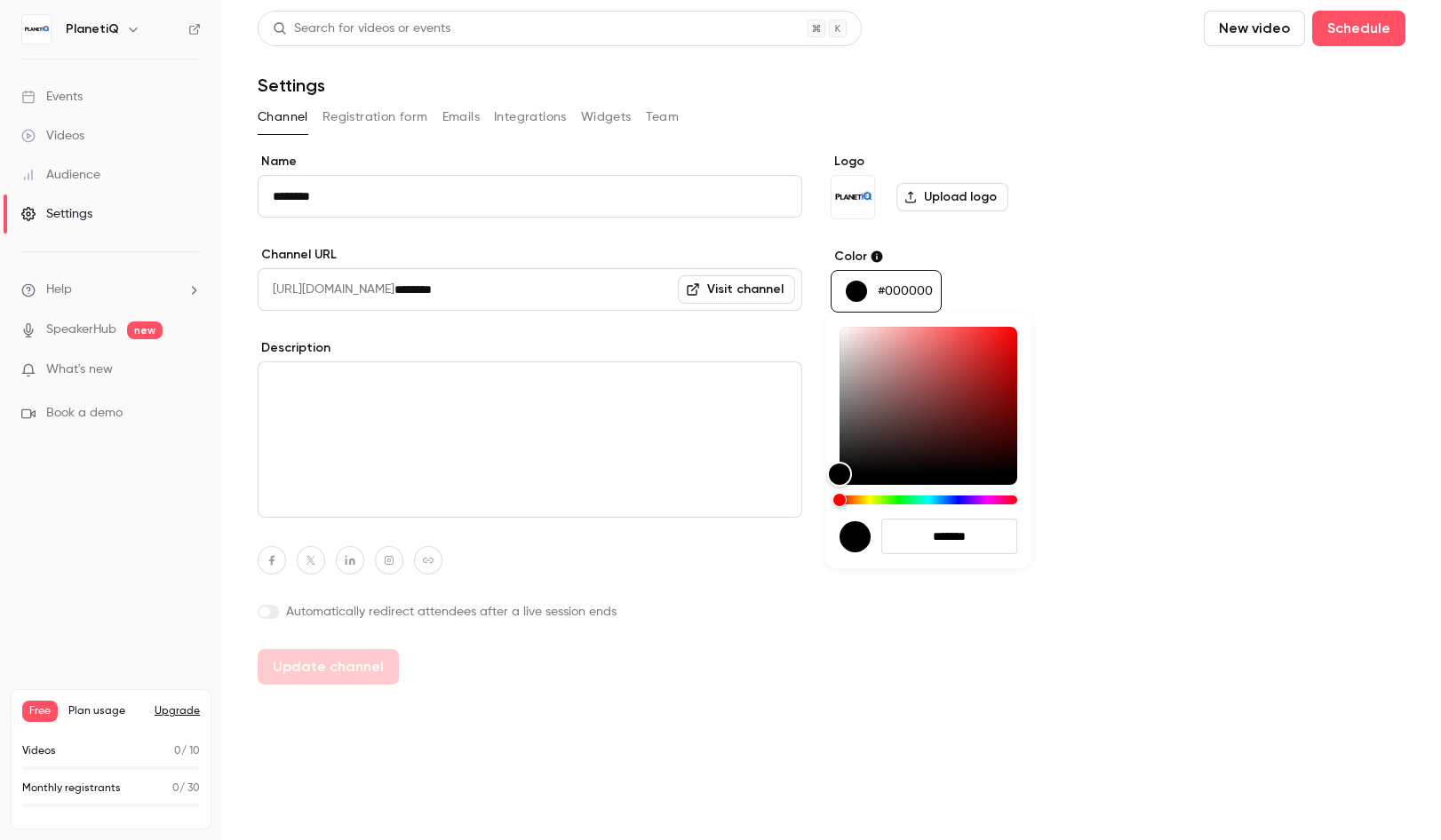
click at [932, 291] on div at bounding box center [720, 420] width 1441 height 840
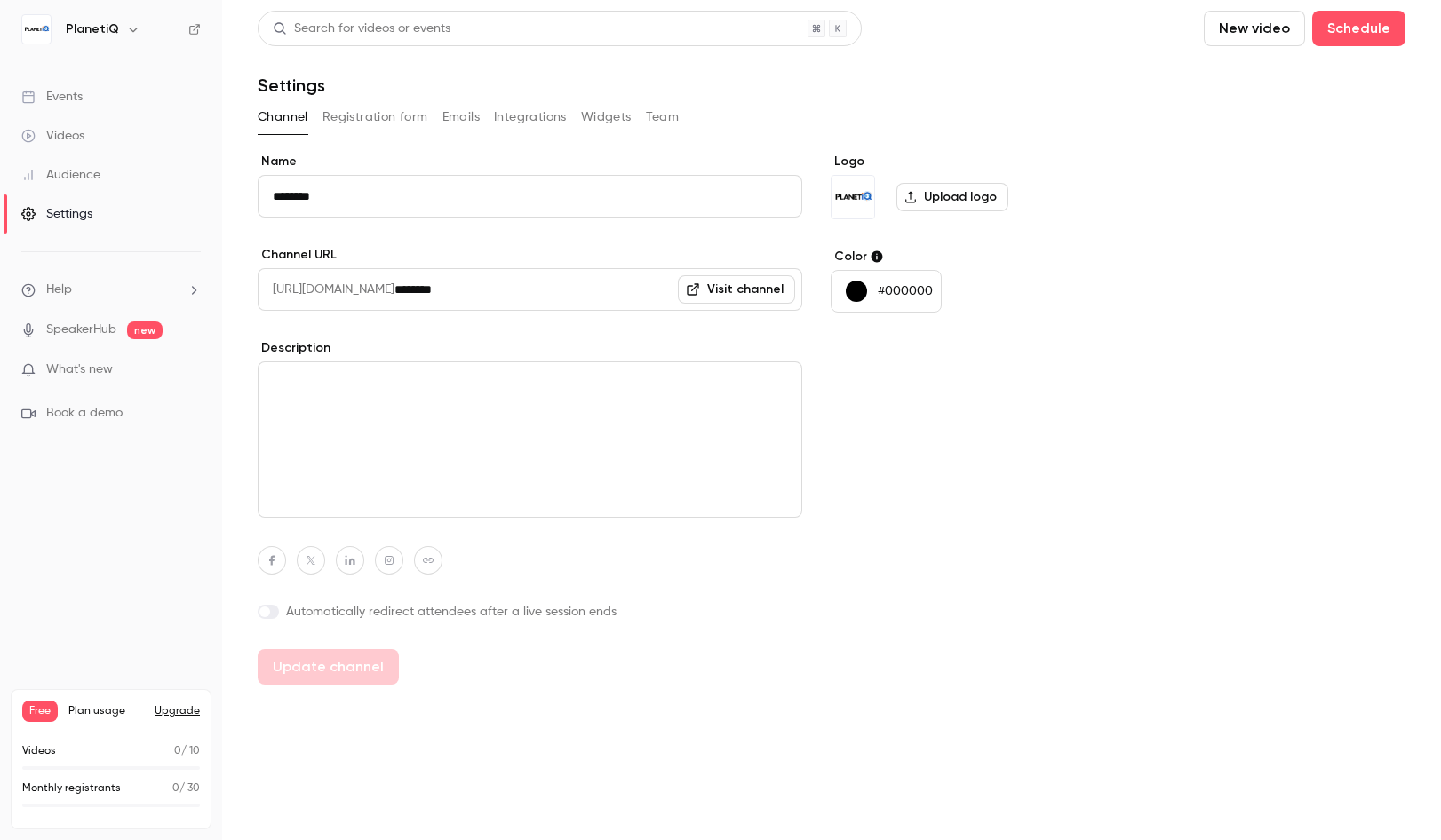
click at [932, 291] on p "#000000" at bounding box center [904, 292] width 55 height 18
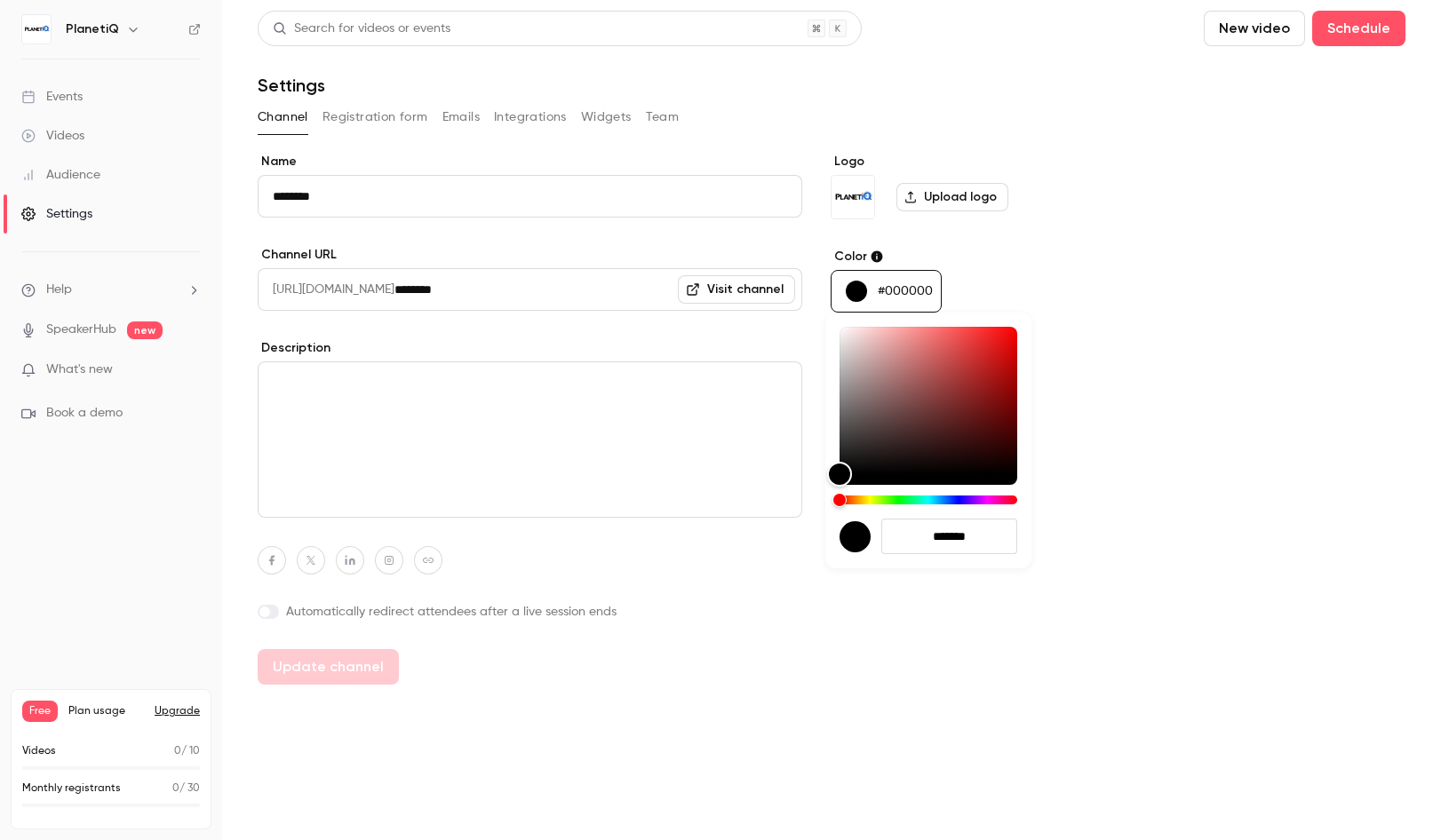
click at [969, 528] on input "*******" at bounding box center [949, 536] width 136 height 35
drag, startPoint x: 1000, startPoint y: 536, endPoint x: 936, endPoint y: 525, distance: 64.9
click at [936, 525] on input "*******" at bounding box center [949, 536] width 136 height 35
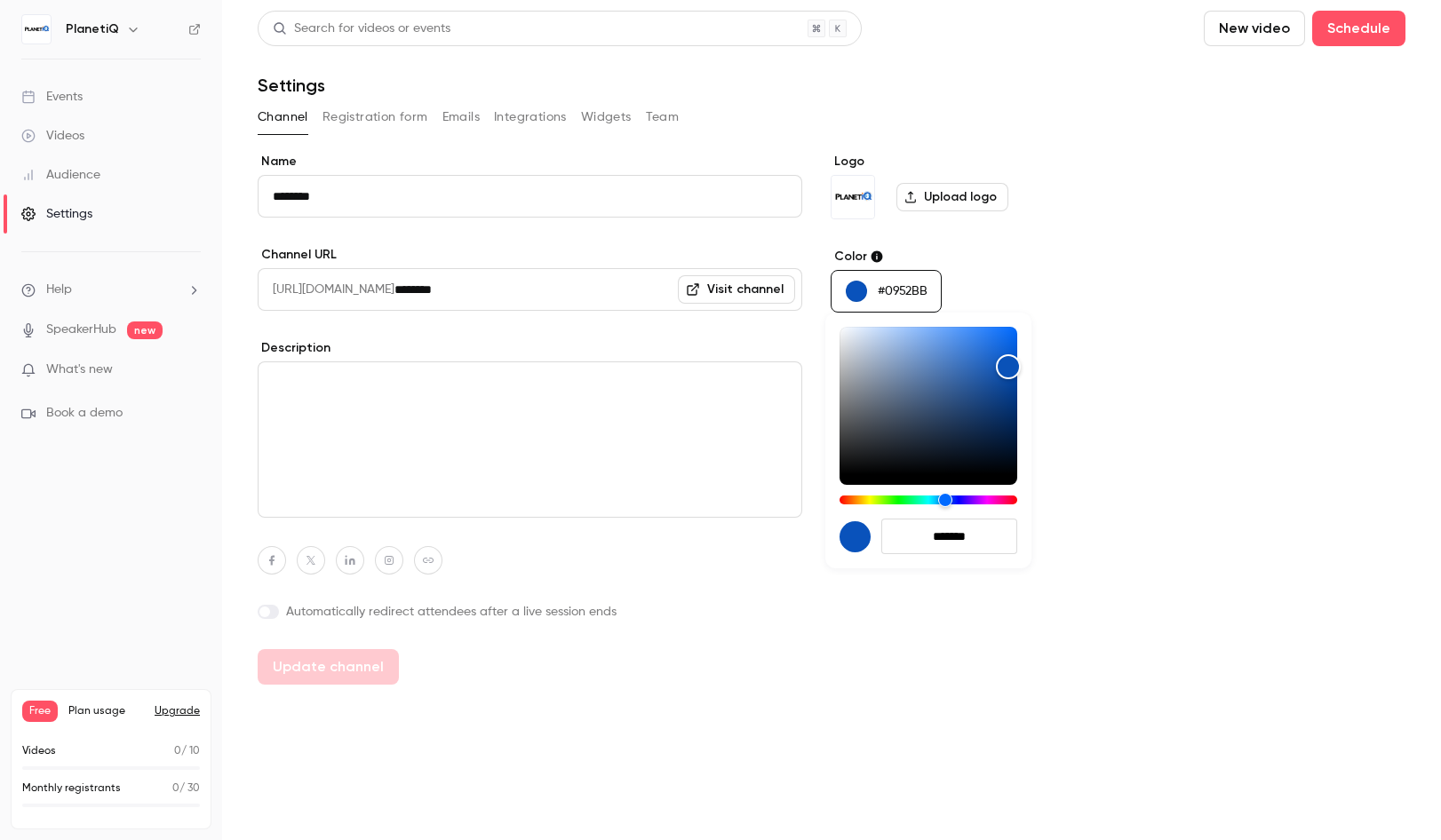
type input "*******"
click at [1132, 421] on div at bounding box center [720, 420] width 1441 height 840
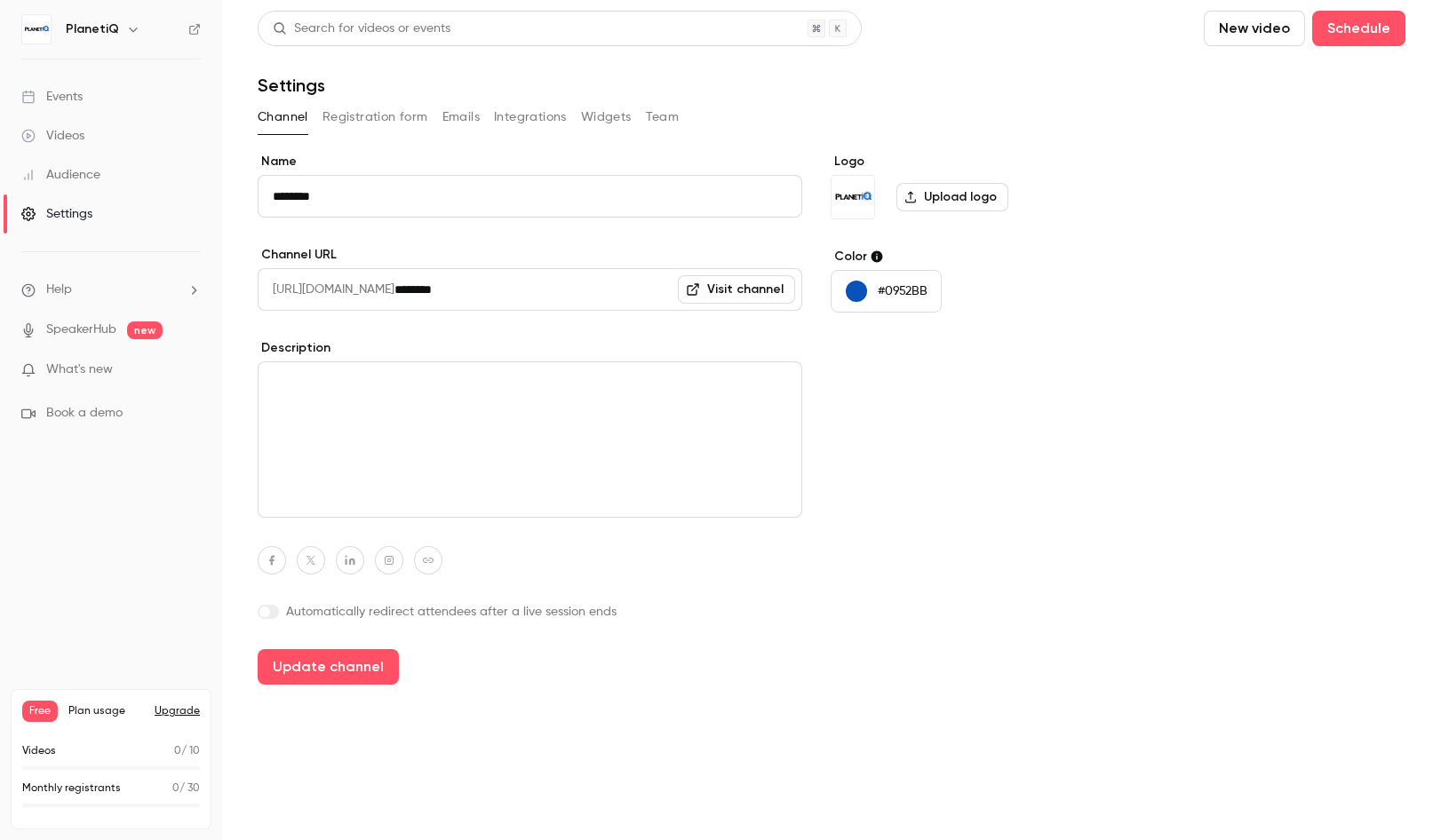
click at [382, 121] on button "Registration form" at bounding box center [375, 117] width 106 height 28
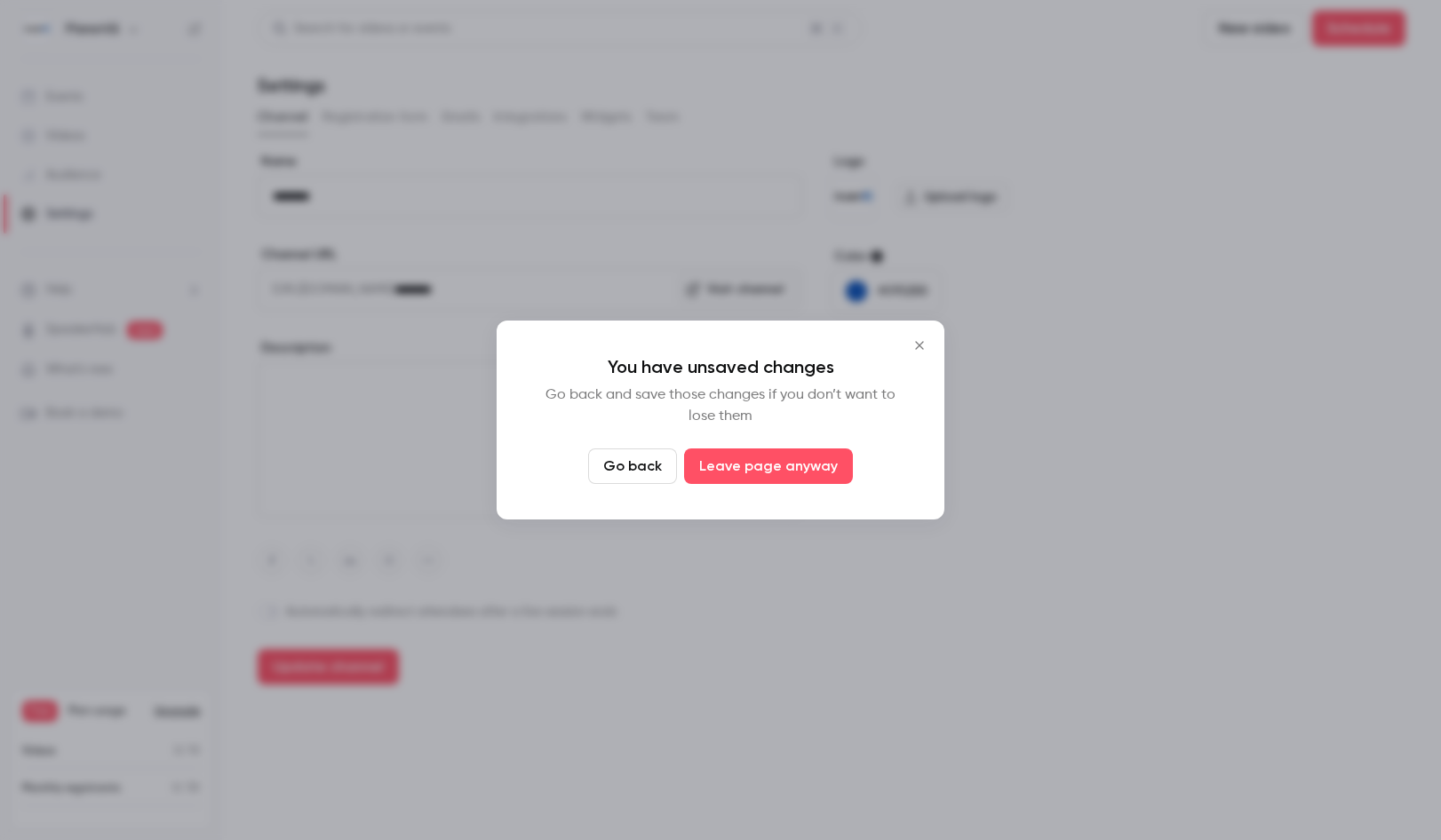
click at [653, 461] on button "Go back" at bounding box center [633, 466] width 89 height 35
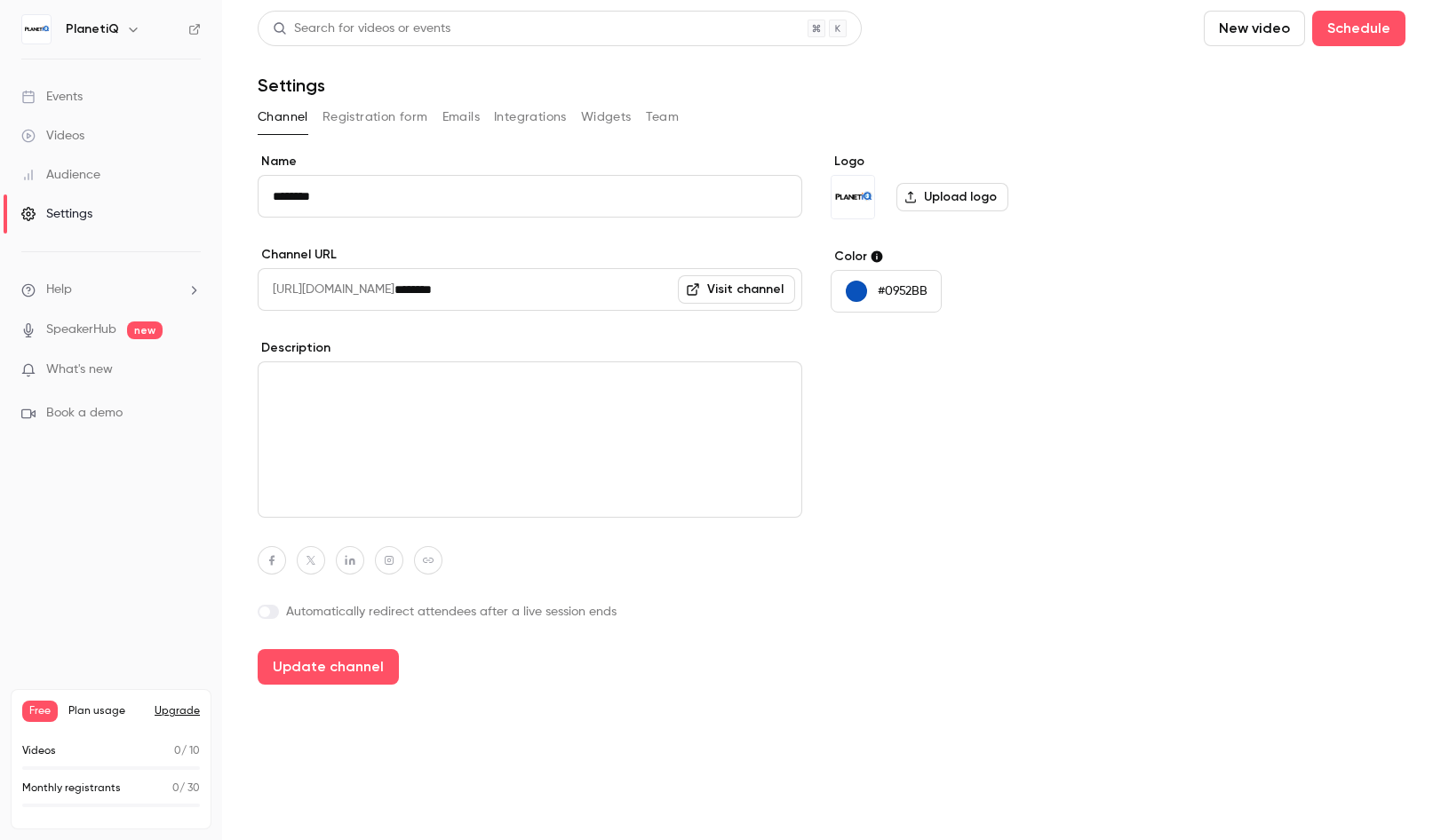
click at [360, 666] on button "Update channel" at bounding box center [328, 667] width 141 height 35
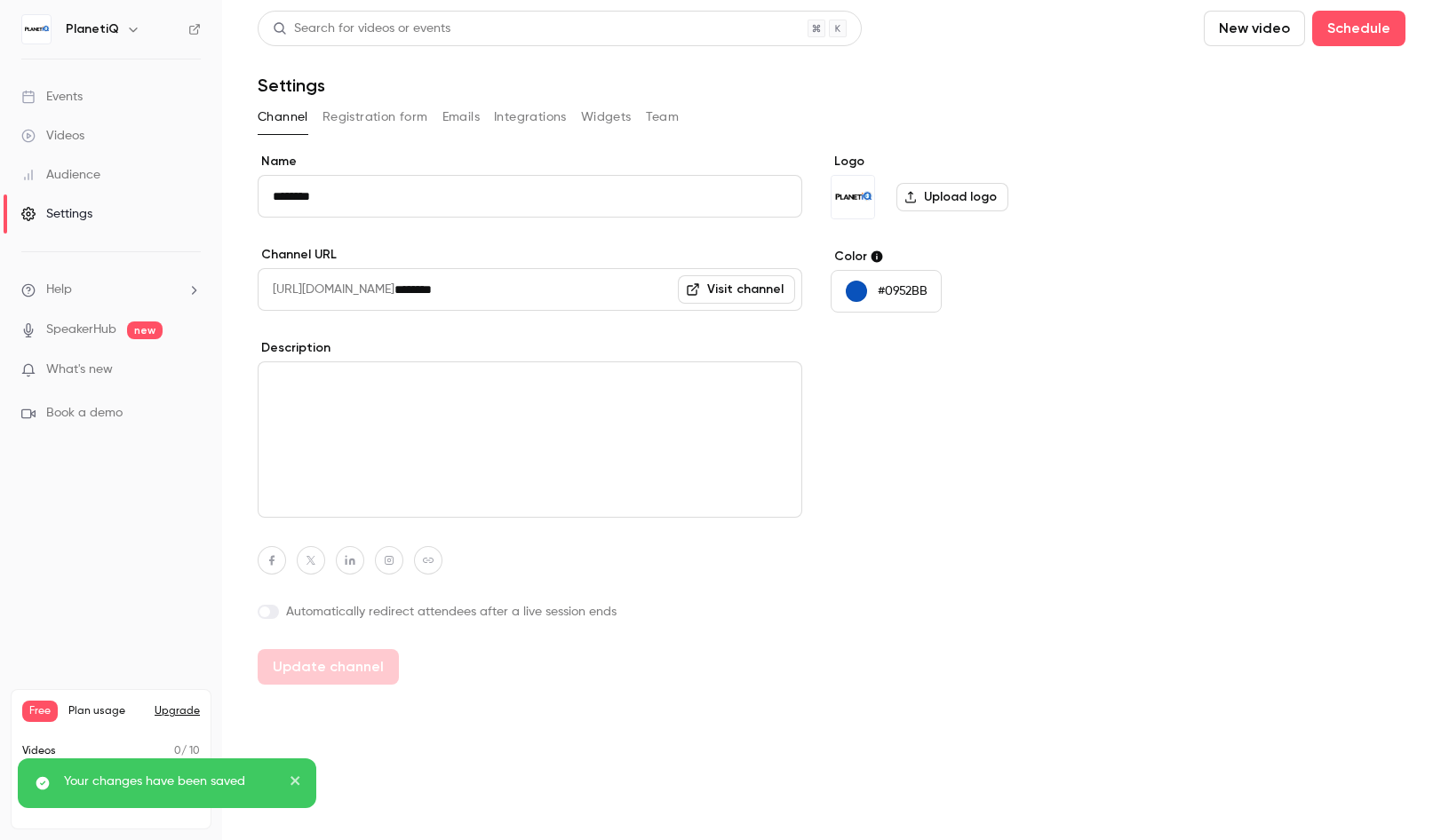
click at [744, 294] on link "Visit channel" at bounding box center [736, 289] width 117 height 28
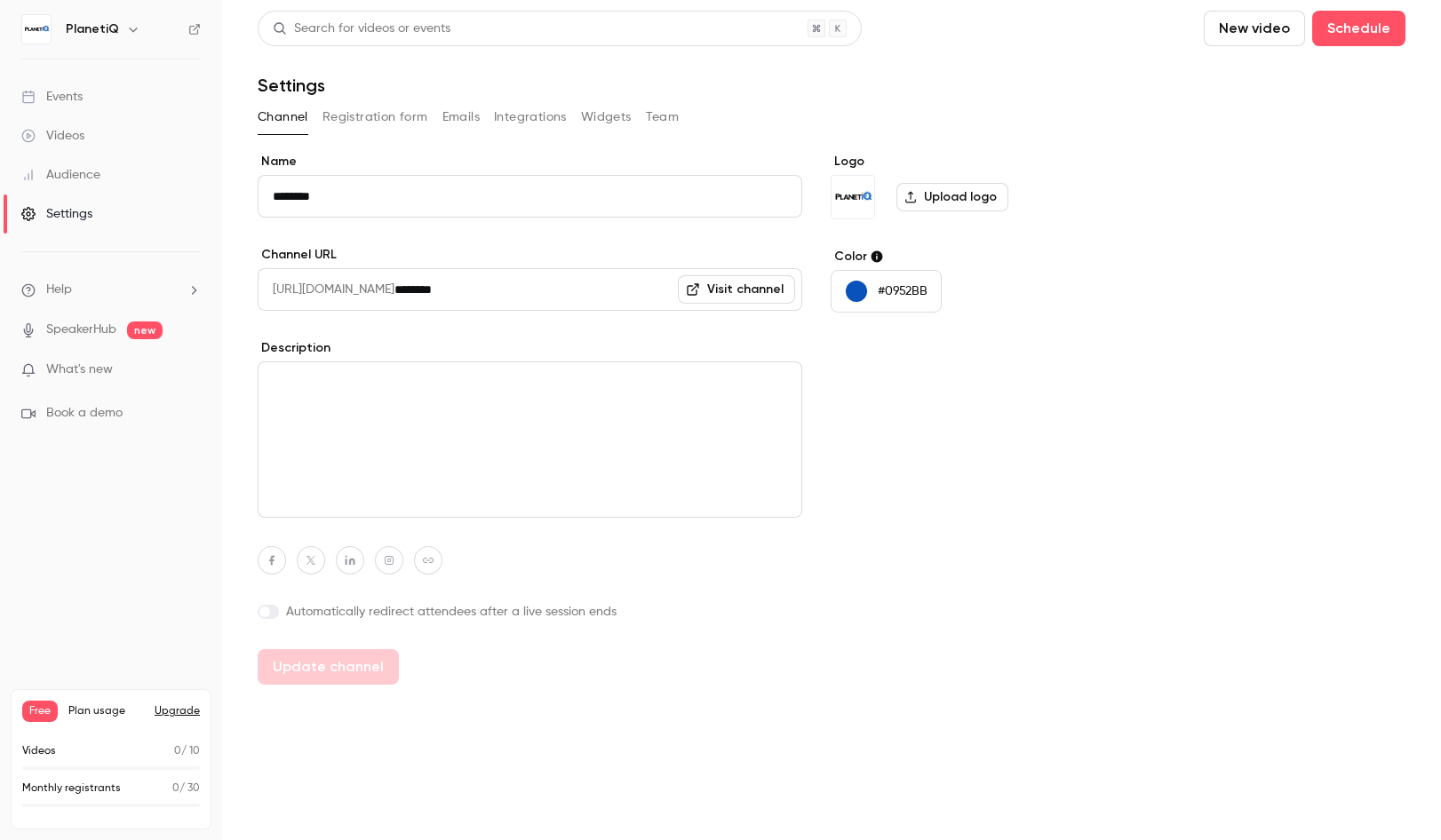
click at [66, 103] on div "Events" at bounding box center [53, 97] width 62 height 18
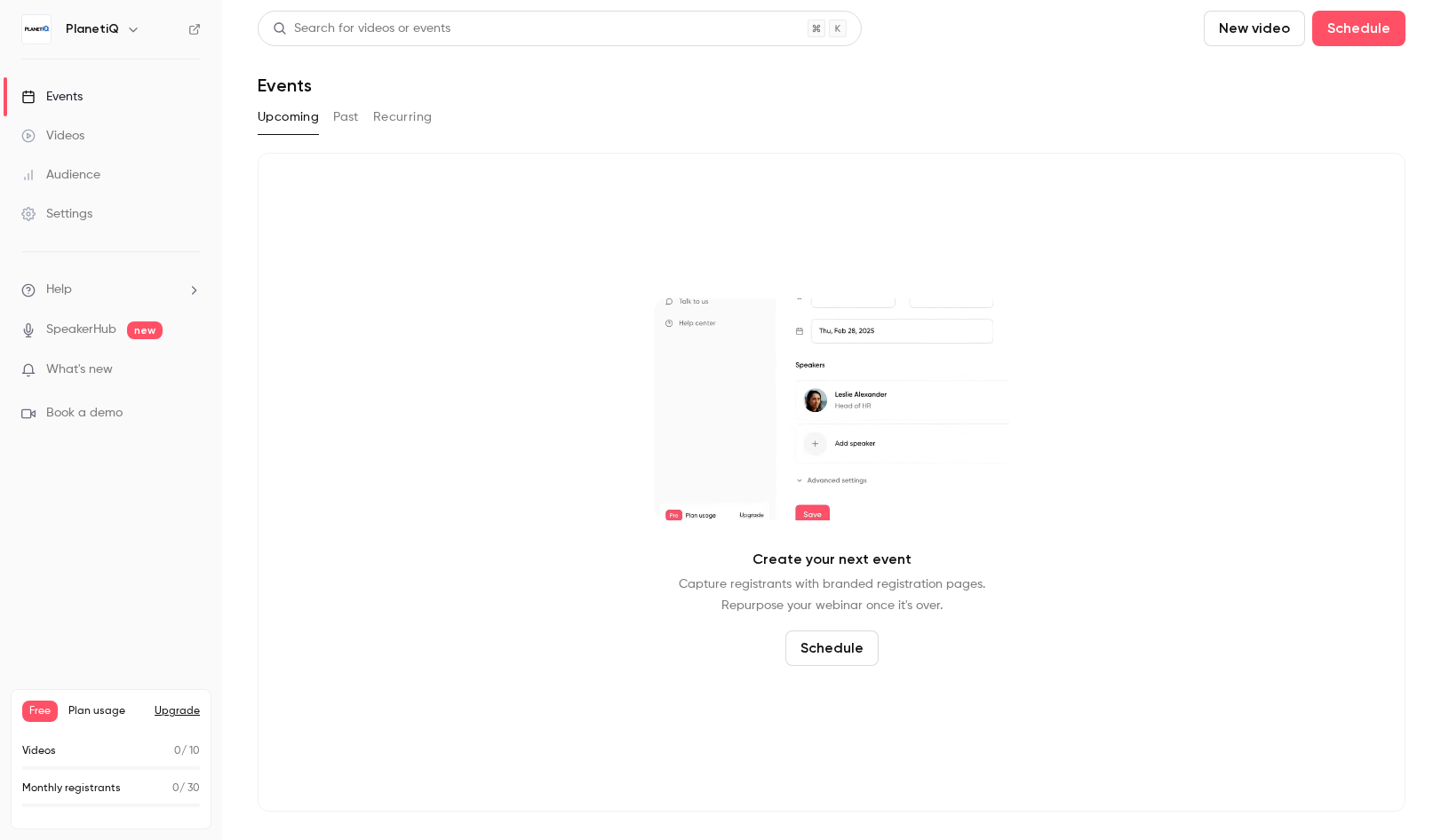
click at [821, 652] on button "Schedule" at bounding box center [832, 648] width 93 height 35
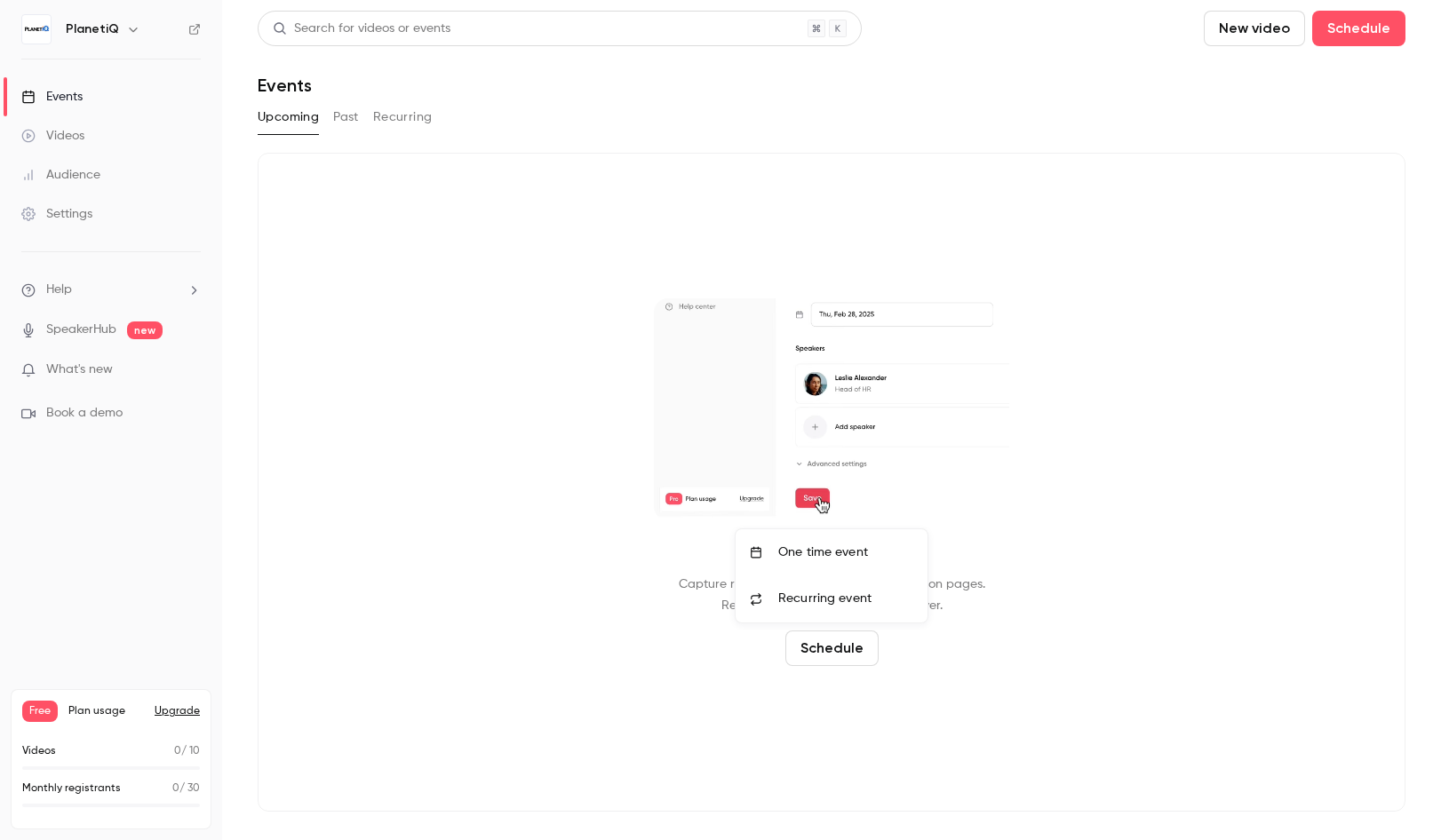
click at [806, 564] on li "One time event" at bounding box center [832, 552] width 192 height 46
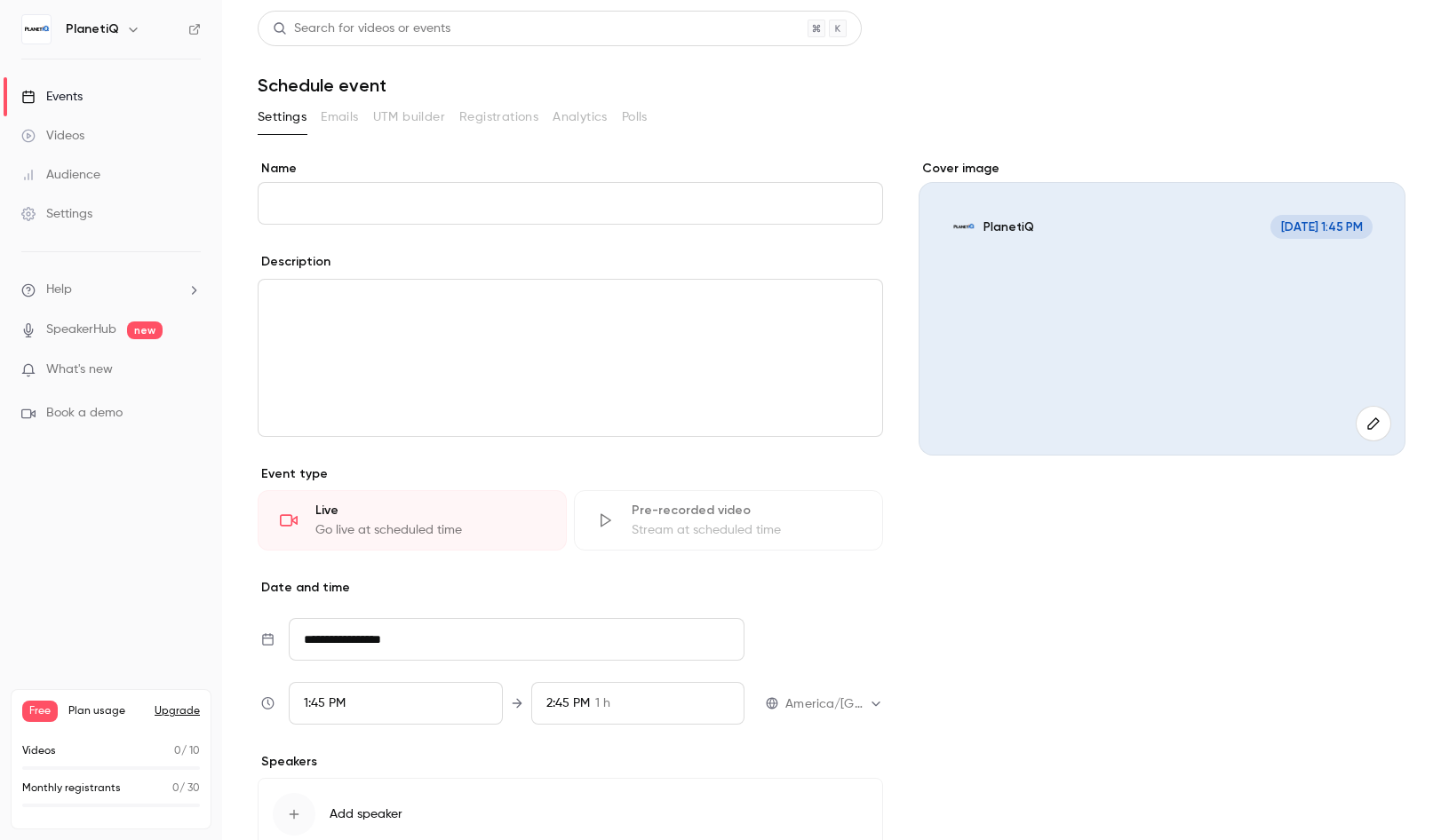
click at [396, 652] on input "**********" at bounding box center [517, 639] width 456 height 43
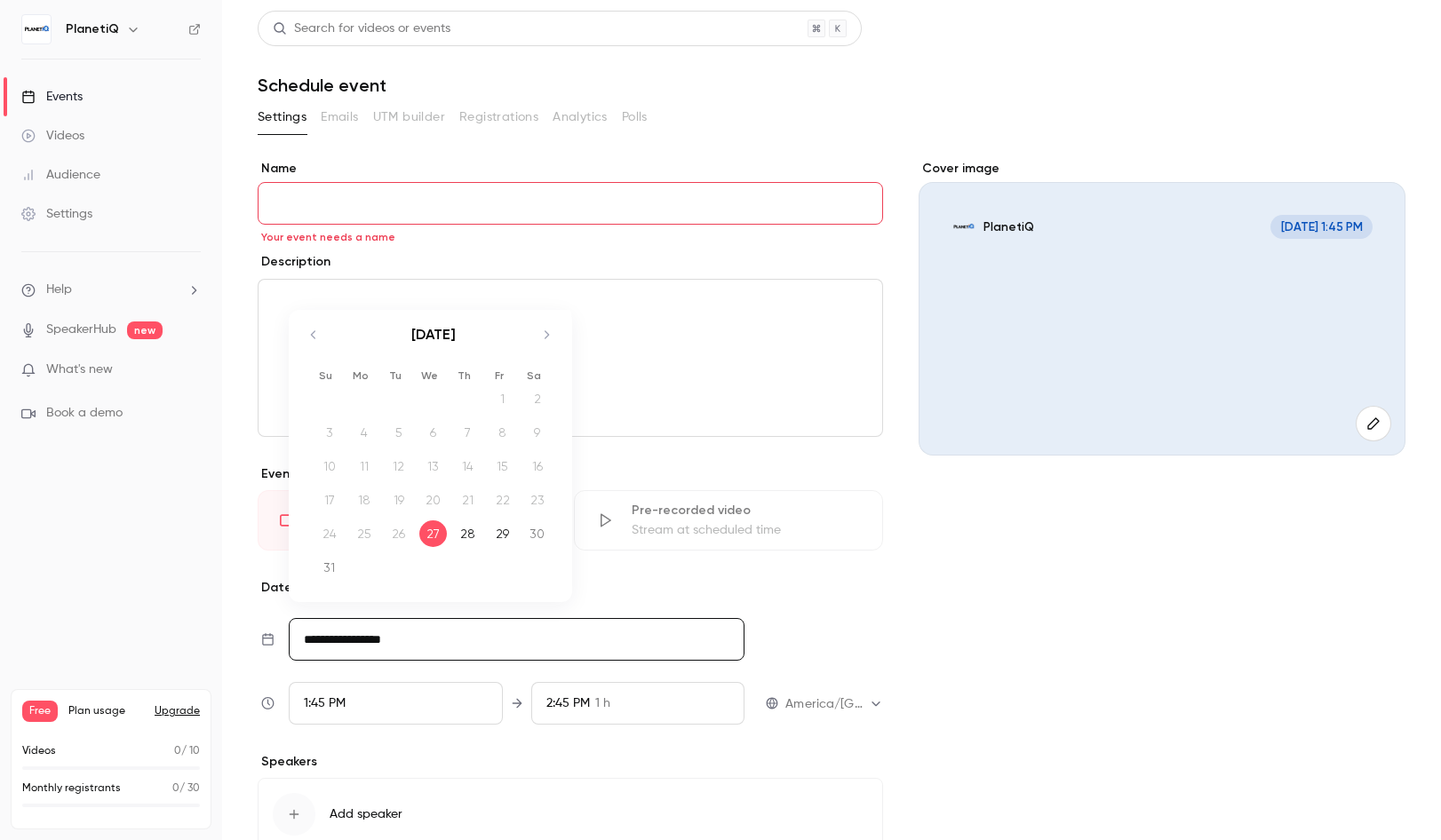
click at [539, 333] on icon "Move forward to switch to the next month." at bounding box center [546, 335] width 22 height 22
click at [422, 430] on div "3" at bounding box center [433, 424] width 27 height 26
type input "**********"
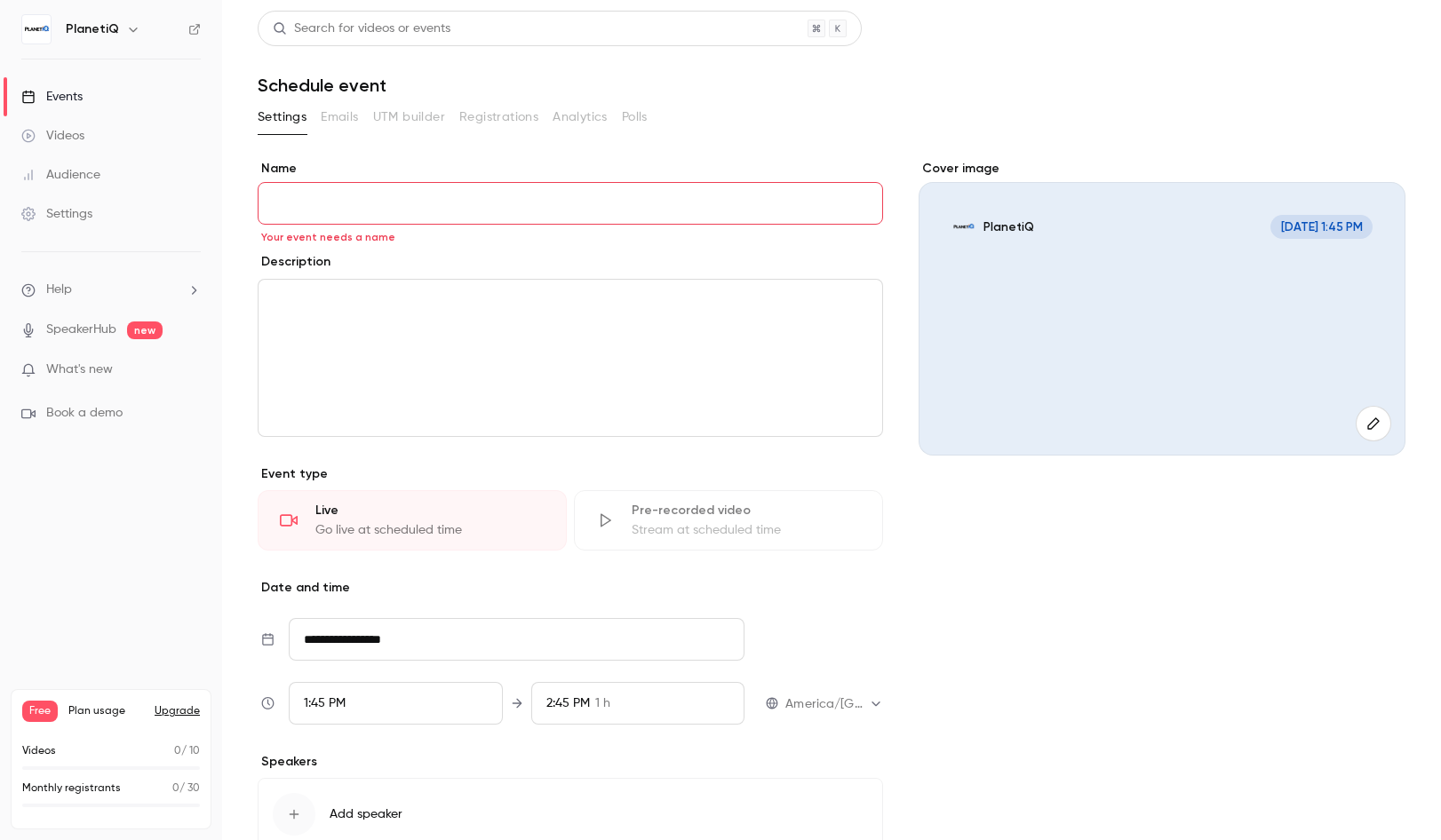
click at [412, 701] on div "1:45 PM" at bounding box center [396, 703] width 214 height 43
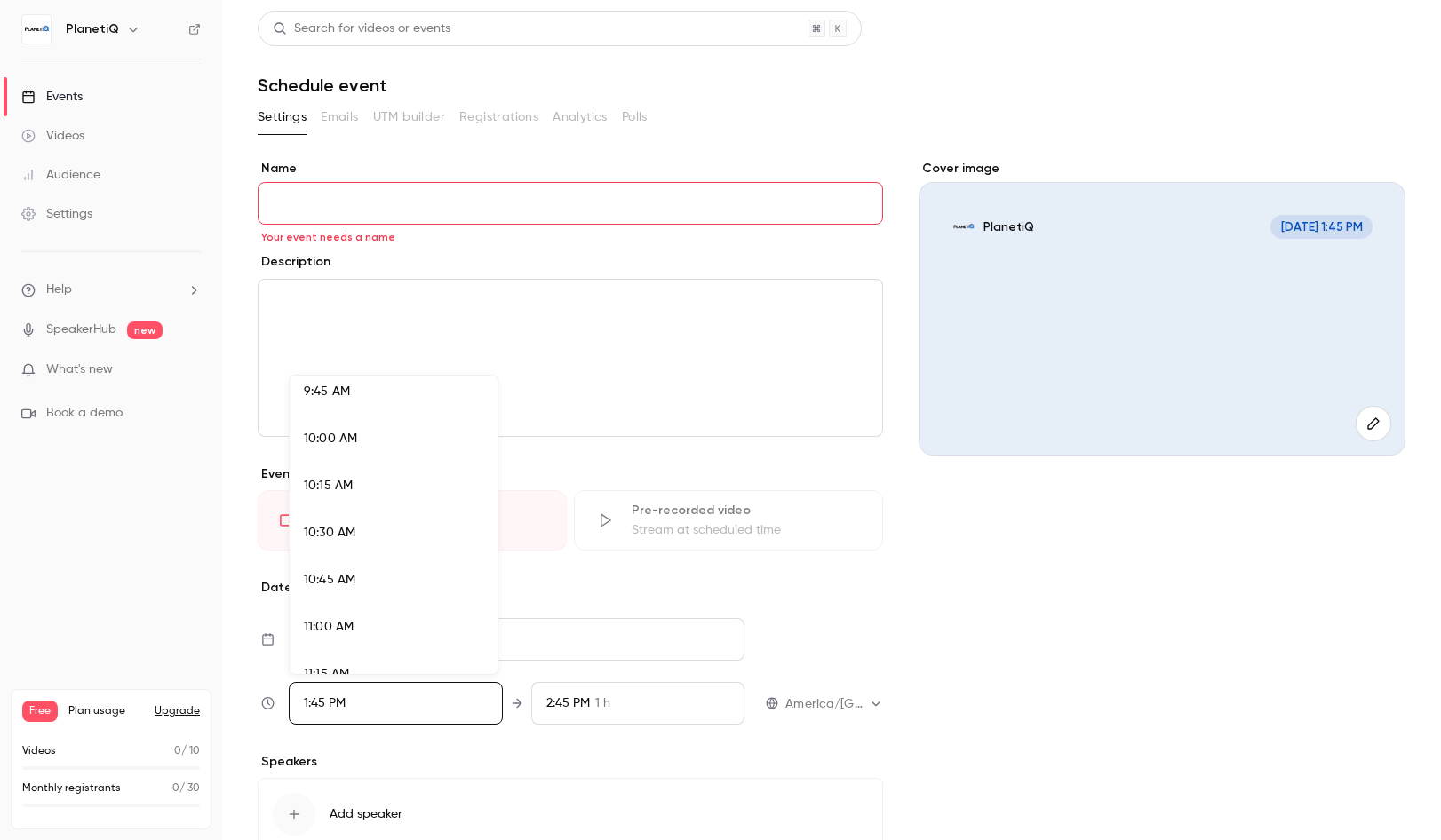
scroll to position [1841, 0]
click at [353, 449] on div "10:00 AM" at bounding box center [393, 440] width 179 height 19
click at [835, 712] on div at bounding box center [720, 420] width 1441 height 840
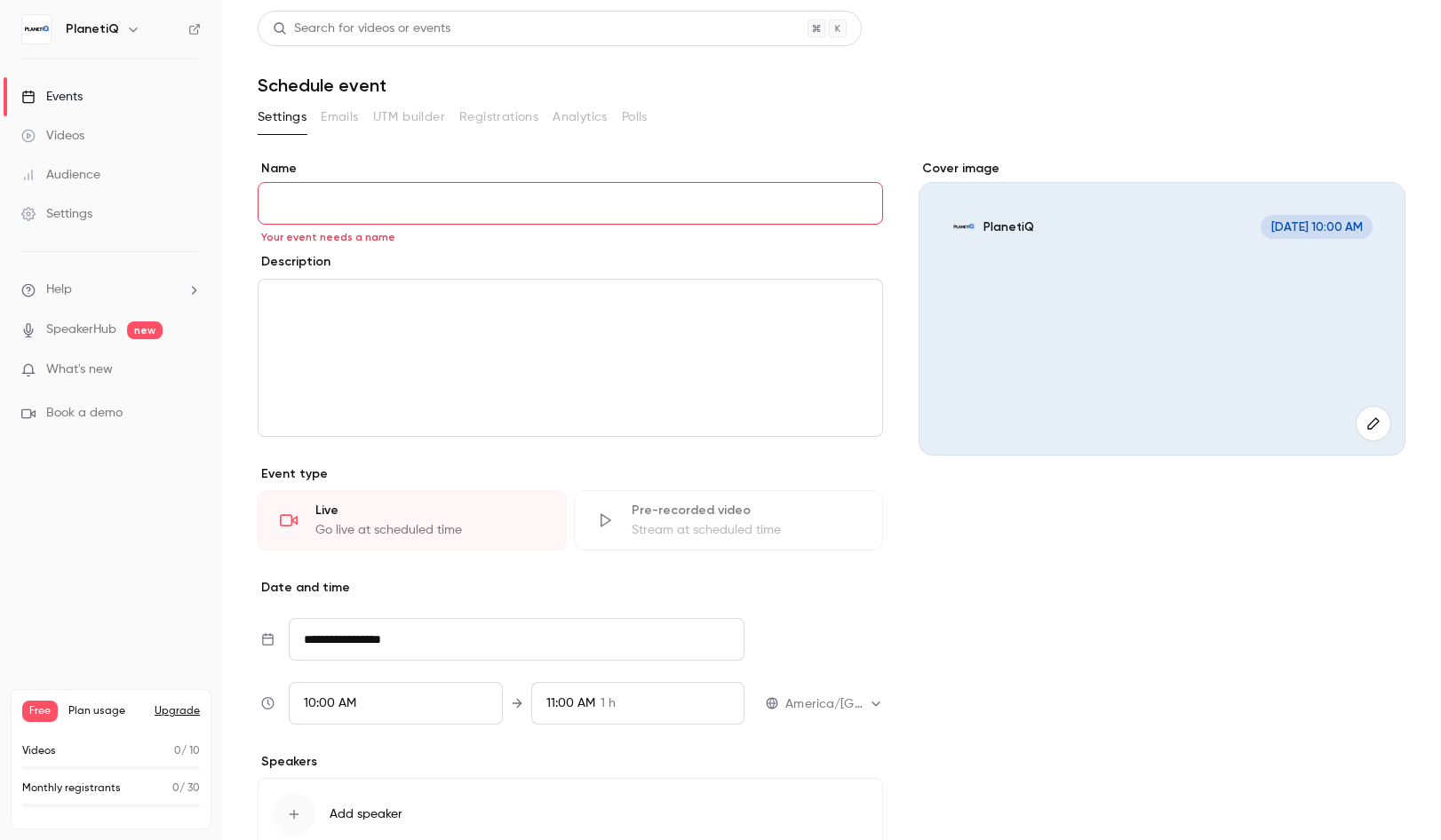
click at [919, 724] on div "Cover image PlanetiQ [DATE] 10:00 AM" at bounding box center [1162, 529] width 487 height 740
click at [673, 690] on div "11:00 AM 1 h" at bounding box center [638, 703] width 214 height 43
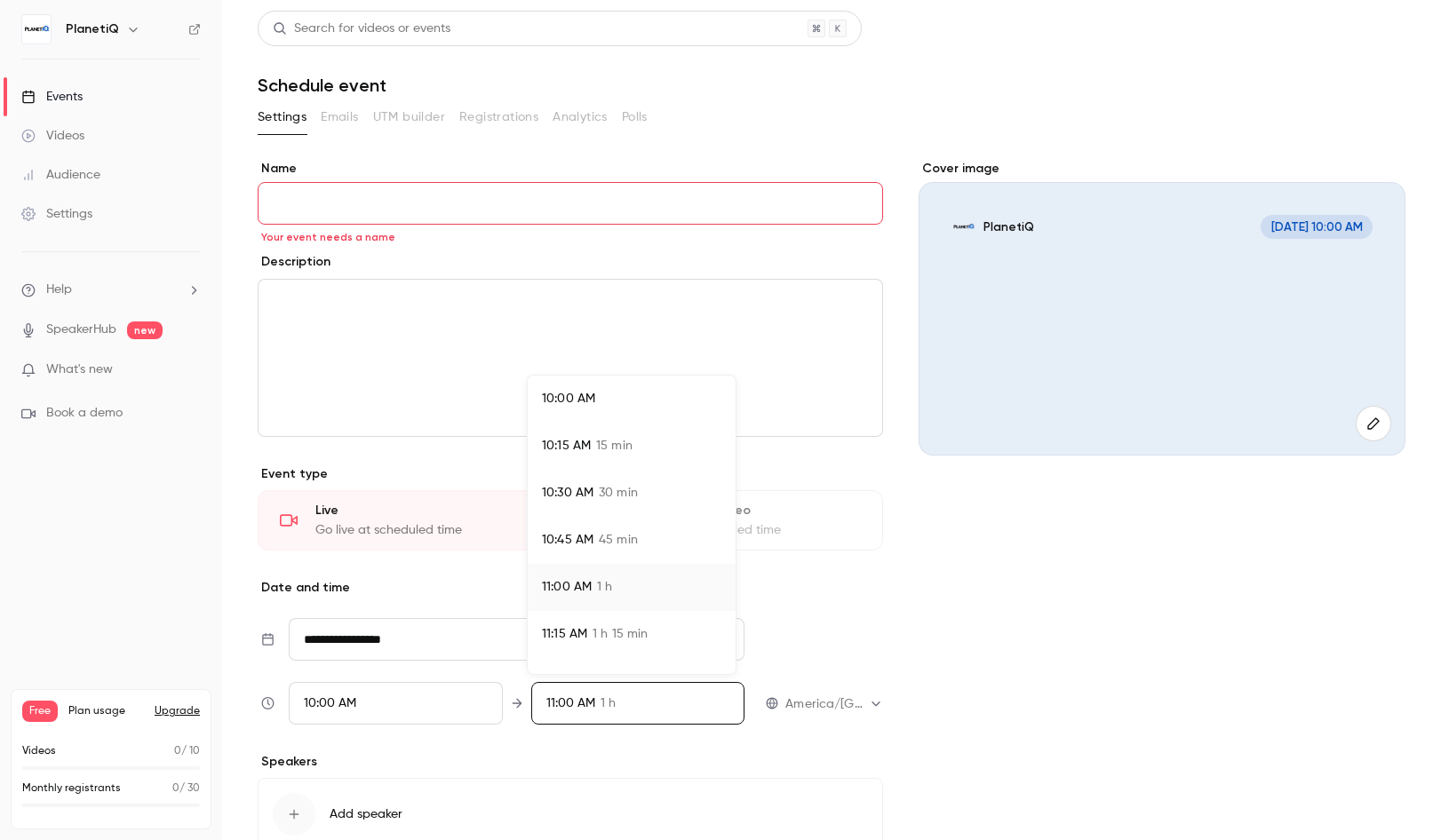
click at [595, 632] on span "1 h 15 min" at bounding box center [620, 634] width 55 height 19
click at [593, 449] on div "10:15 AM 15 min" at bounding box center [632, 446] width 179 height 19
click at [962, 725] on div at bounding box center [720, 420] width 1441 height 840
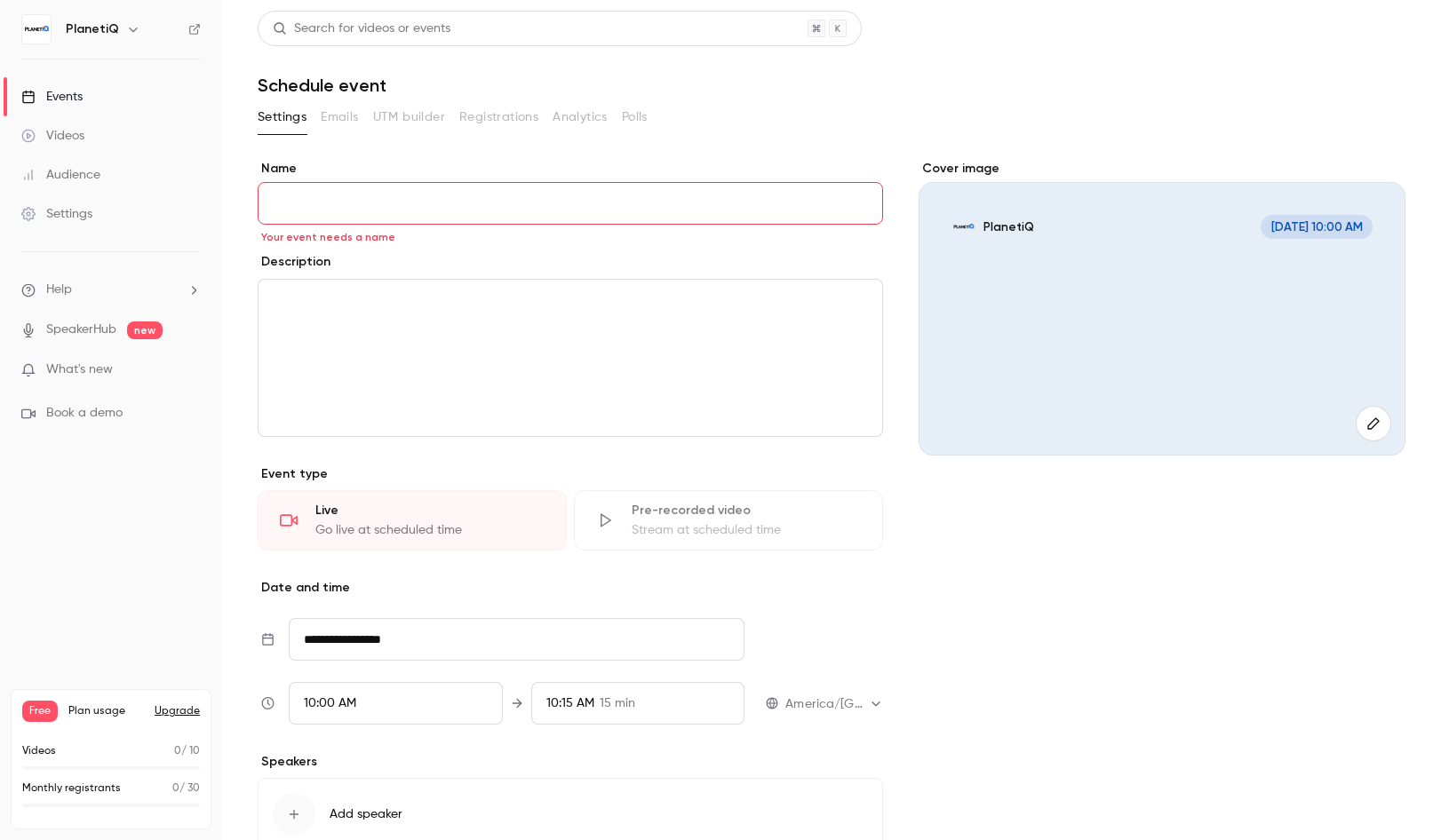
click at [426, 202] on input "Name" at bounding box center [570, 203] width 625 height 43
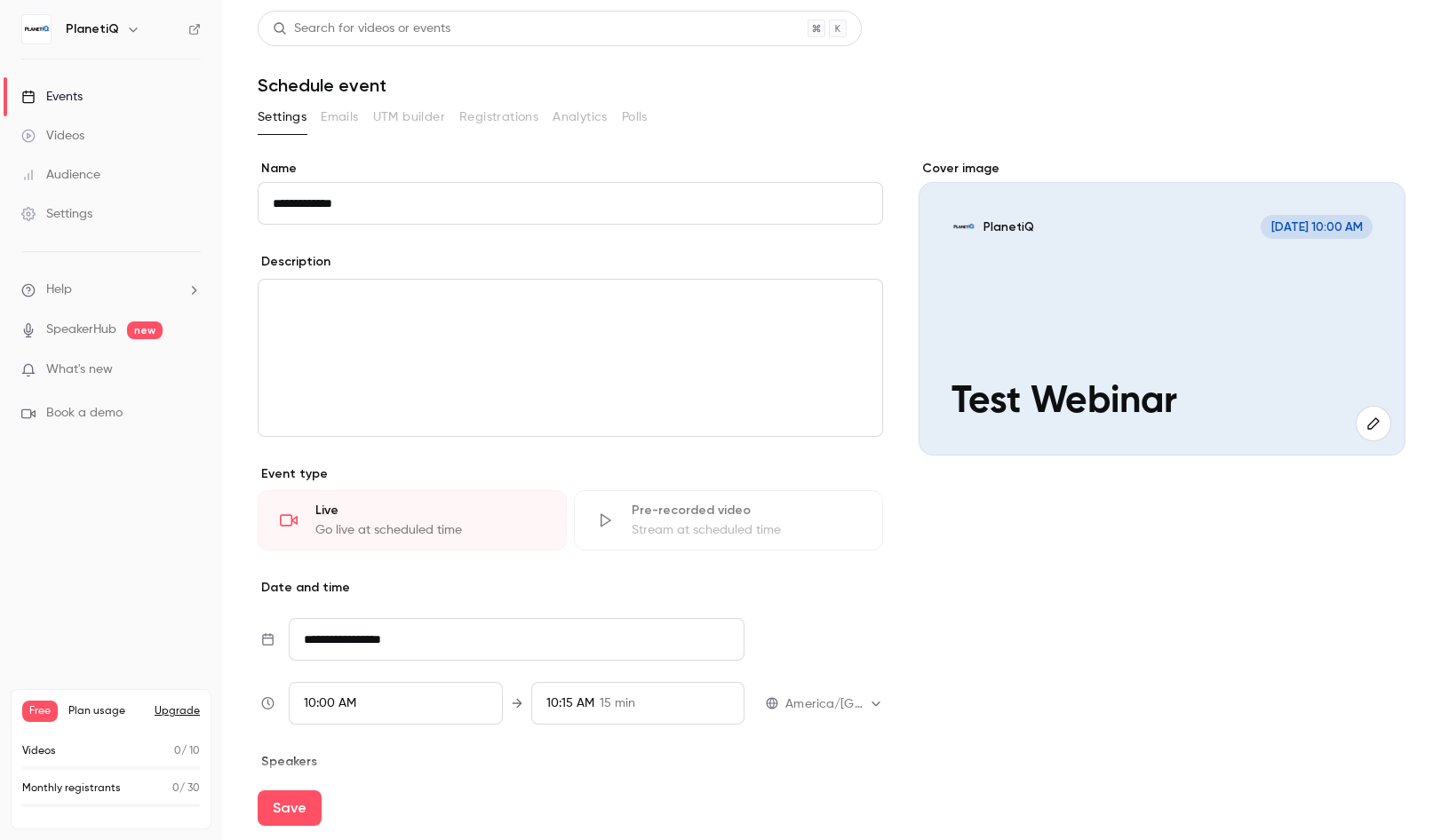
type input "**********"
click at [589, 322] on div "editor" at bounding box center [570, 358] width 624 height 157
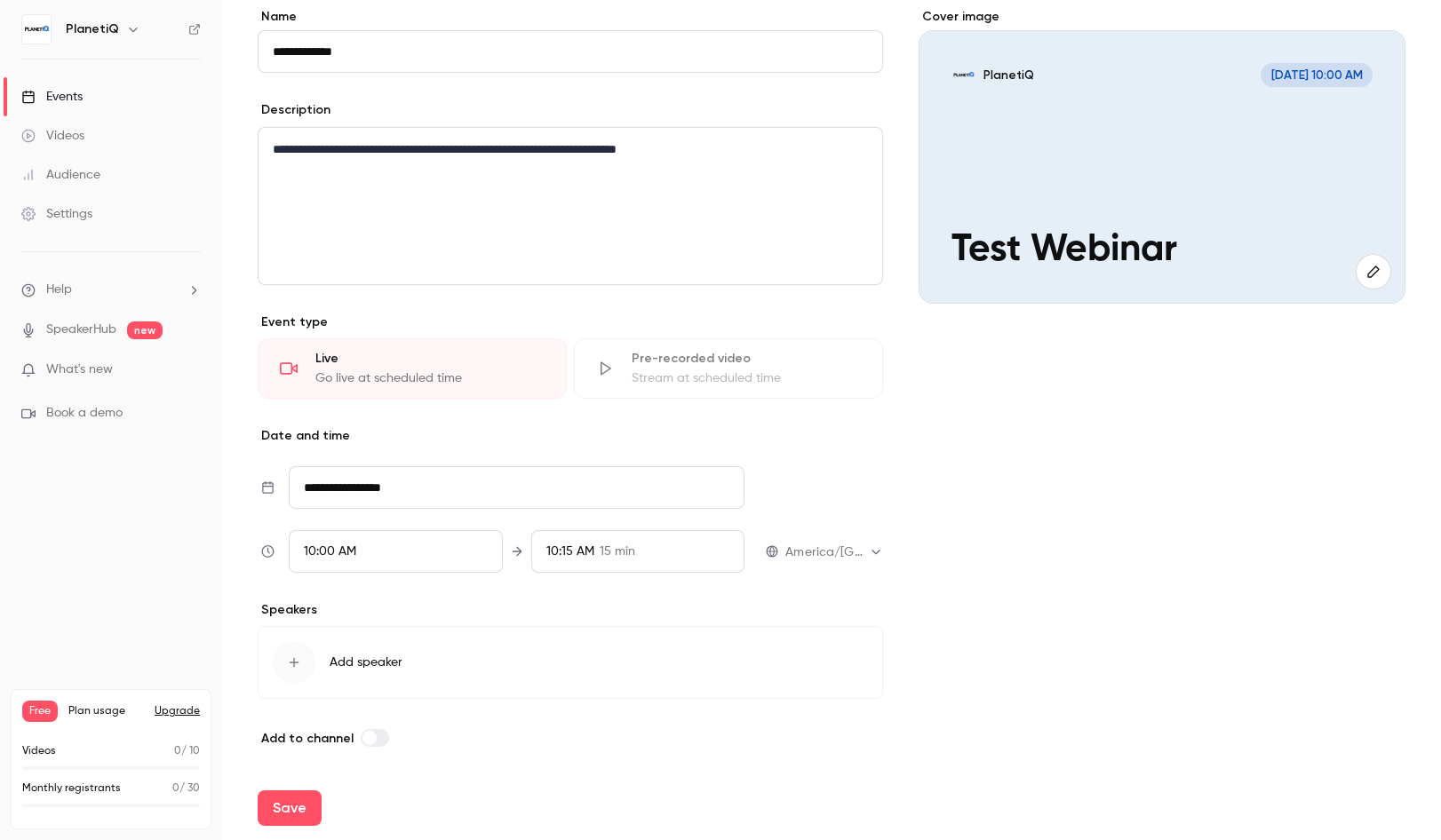
scroll to position [153, 0]
click at [303, 665] on div "button" at bounding box center [294, 661] width 43 height 43
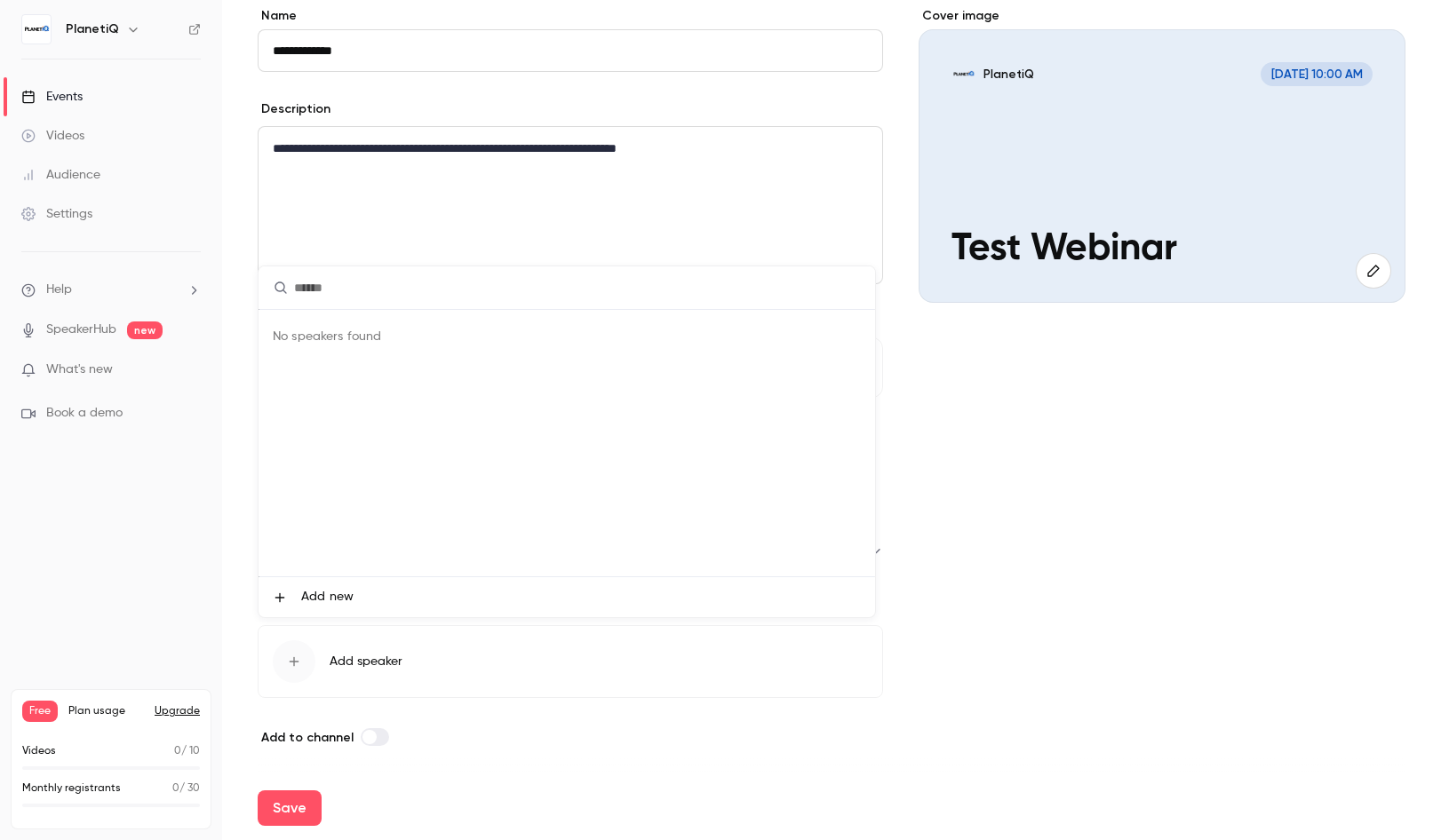
click at [353, 599] on li "Add new" at bounding box center [566, 597] width 616 height 40
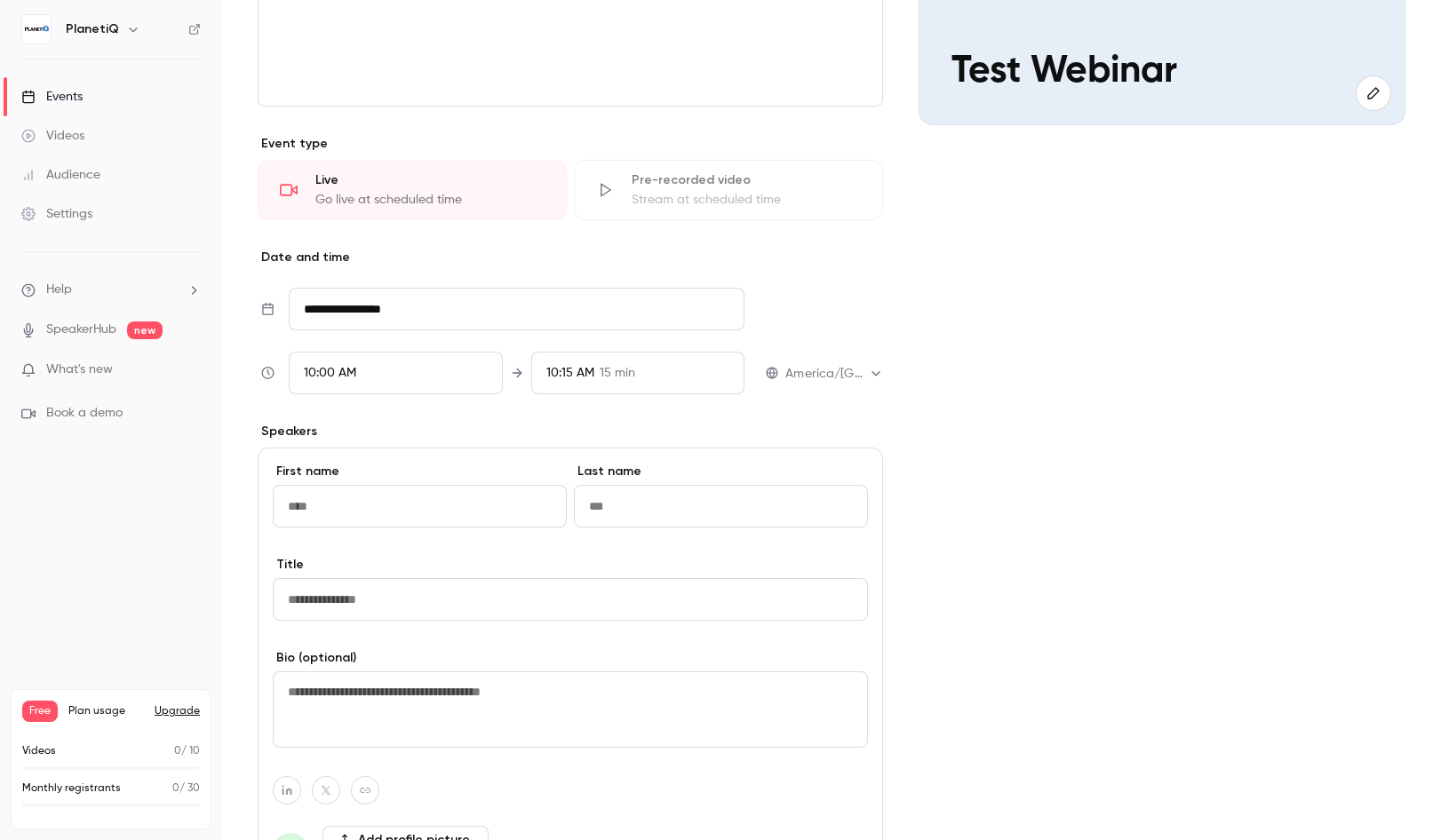
scroll to position [420, 0]
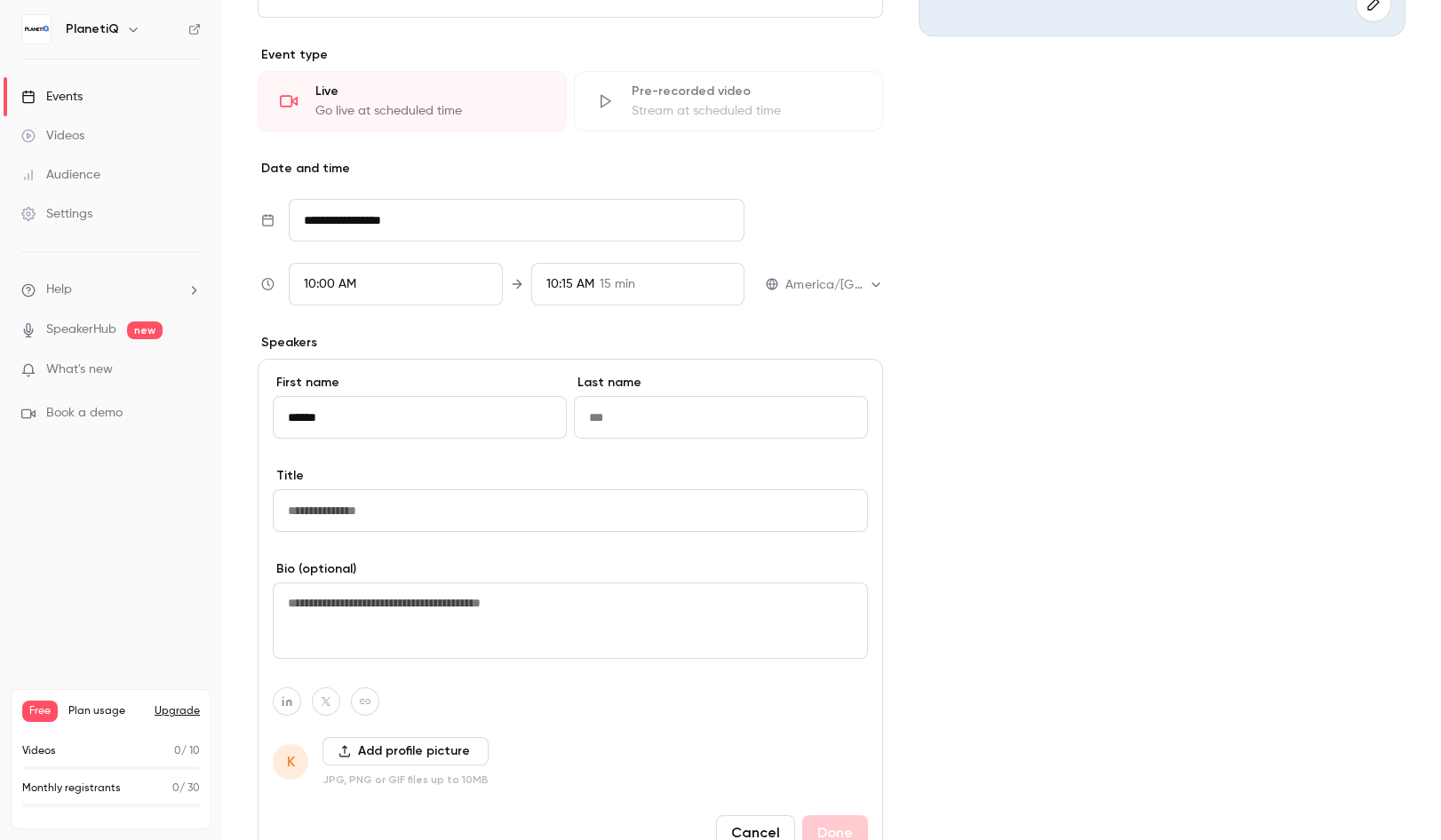
type input "*****"
type input "**********"
click at [527, 621] on div "**********" at bounding box center [570, 613] width 625 height 507
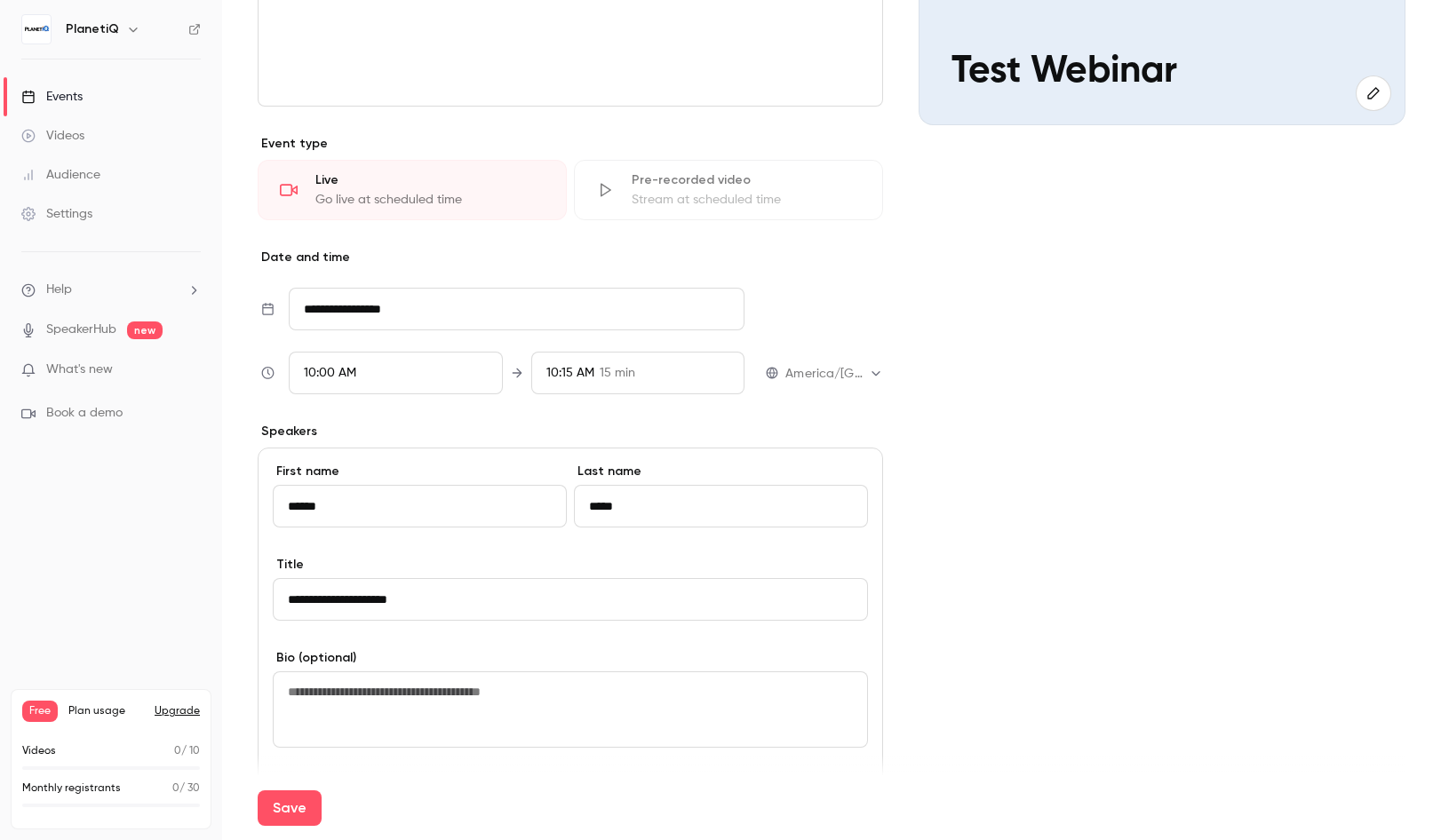
click at [651, 684] on textarea at bounding box center [570, 710] width 595 height 76
drag, startPoint x: 400, startPoint y: 689, endPoint x: 424, endPoint y: 687, distance: 24.1
click at [400, 688] on textarea "**********" at bounding box center [566, 710] width 588 height 76
click at [606, 692] on textarea "**********" at bounding box center [566, 710] width 588 height 76
click at [765, 698] on textarea "**********" at bounding box center [566, 710] width 588 height 76
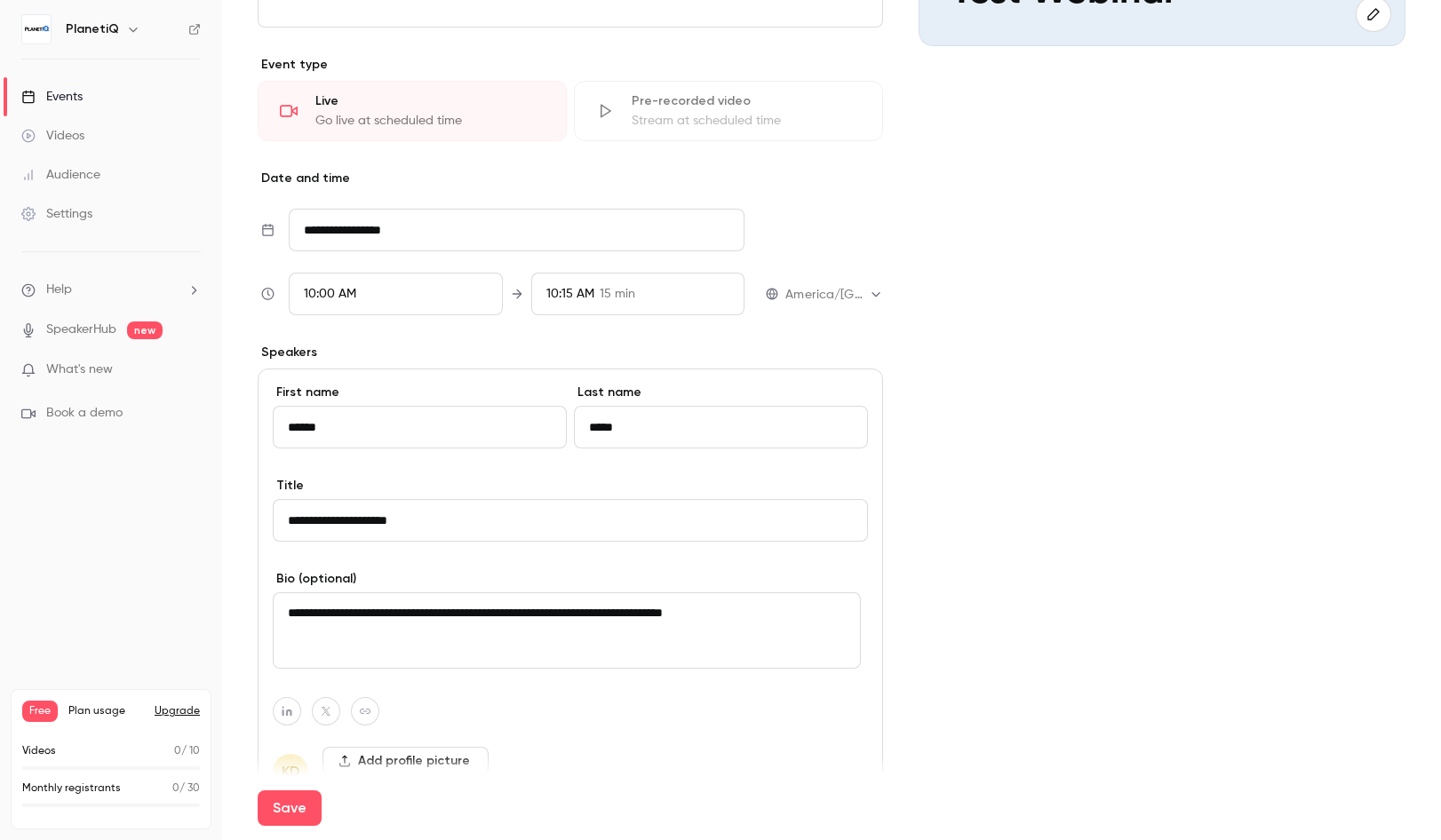
scroll to position [587, 0]
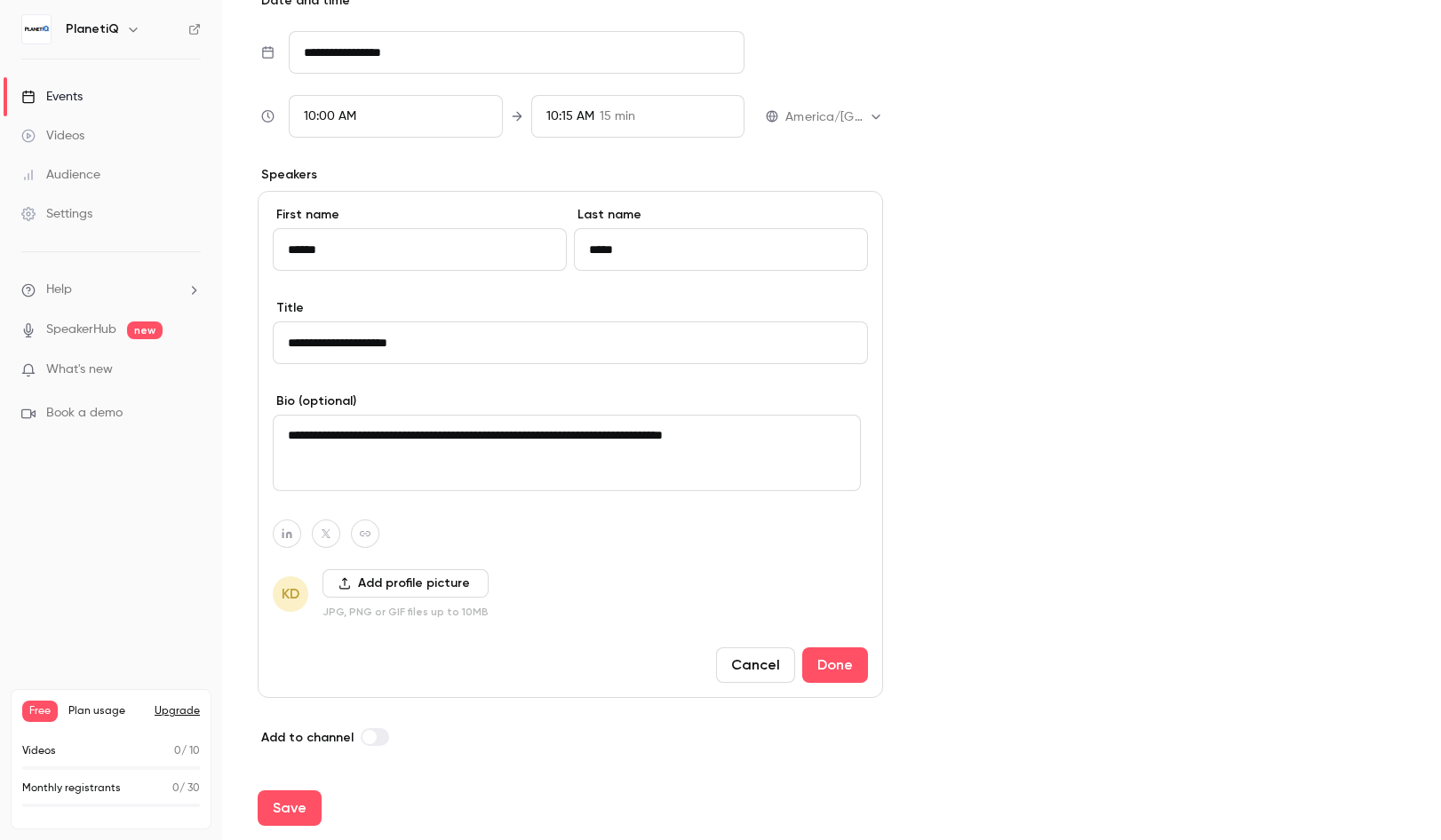
type textarea "**********"
click at [446, 585] on button "Add profile picture" at bounding box center [405, 583] width 166 height 28
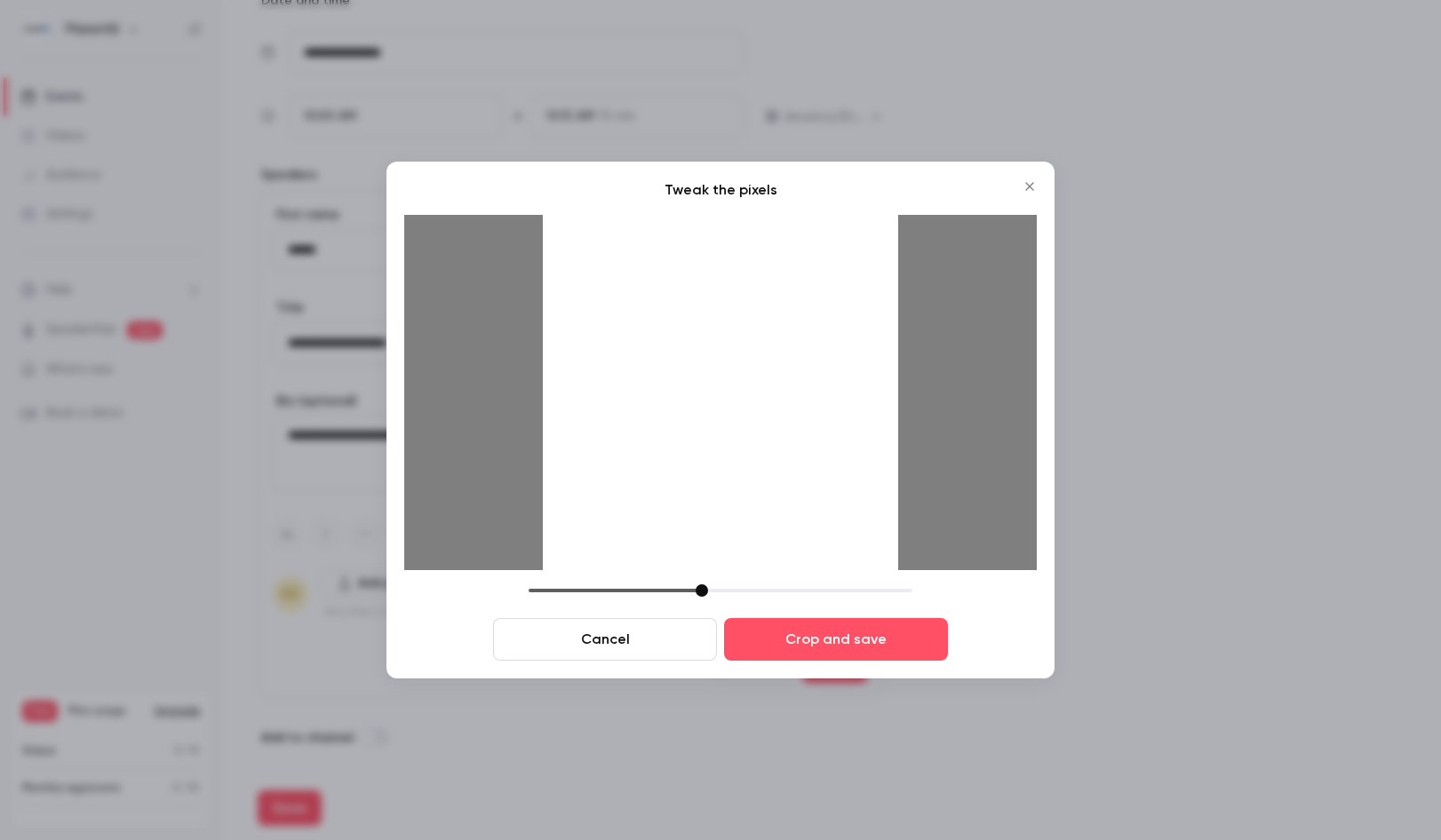
drag, startPoint x: 658, startPoint y: 594, endPoint x: 704, endPoint y: 570, distance: 51.9
click at [704, 570] on div "Tweak the pixels Cancel Crop and save" at bounding box center [720, 420] width 633 height 481
drag, startPoint x: 753, startPoint y: 402, endPoint x: 759, endPoint y: 410, distance: 10.0
click at [759, 410] on div at bounding box center [720, 392] width 355 height 355
drag, startPoint x: 702, startPoint y: 596, endPoint x: 654, endPoint y: 586, distance: 49.0
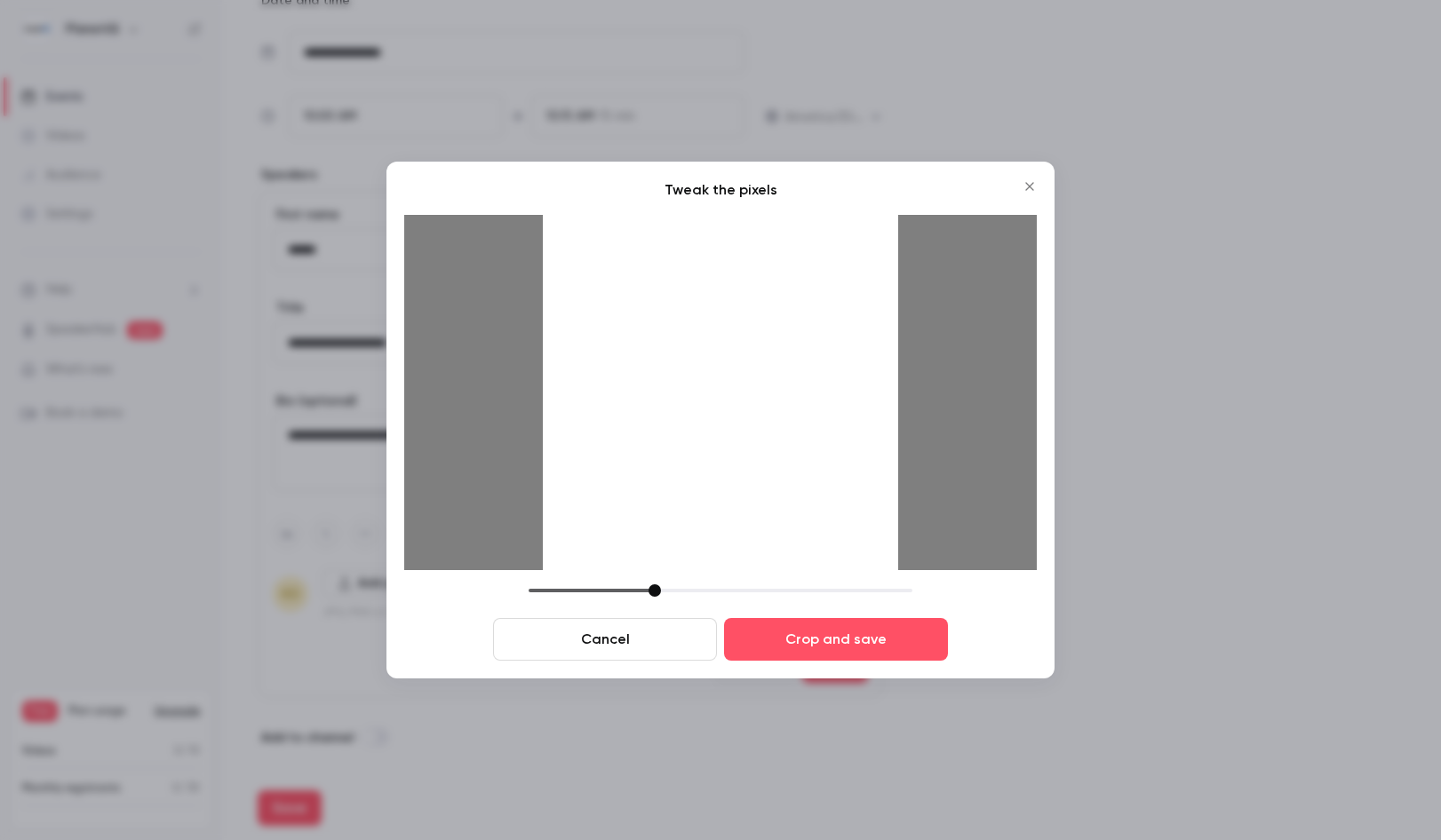
click at [654, 586] on div at bounding box center [655, 591] width 13 height 13
click at [633, 648] on button "Cancel" at bounding box center [604, 639] width 224 height 43
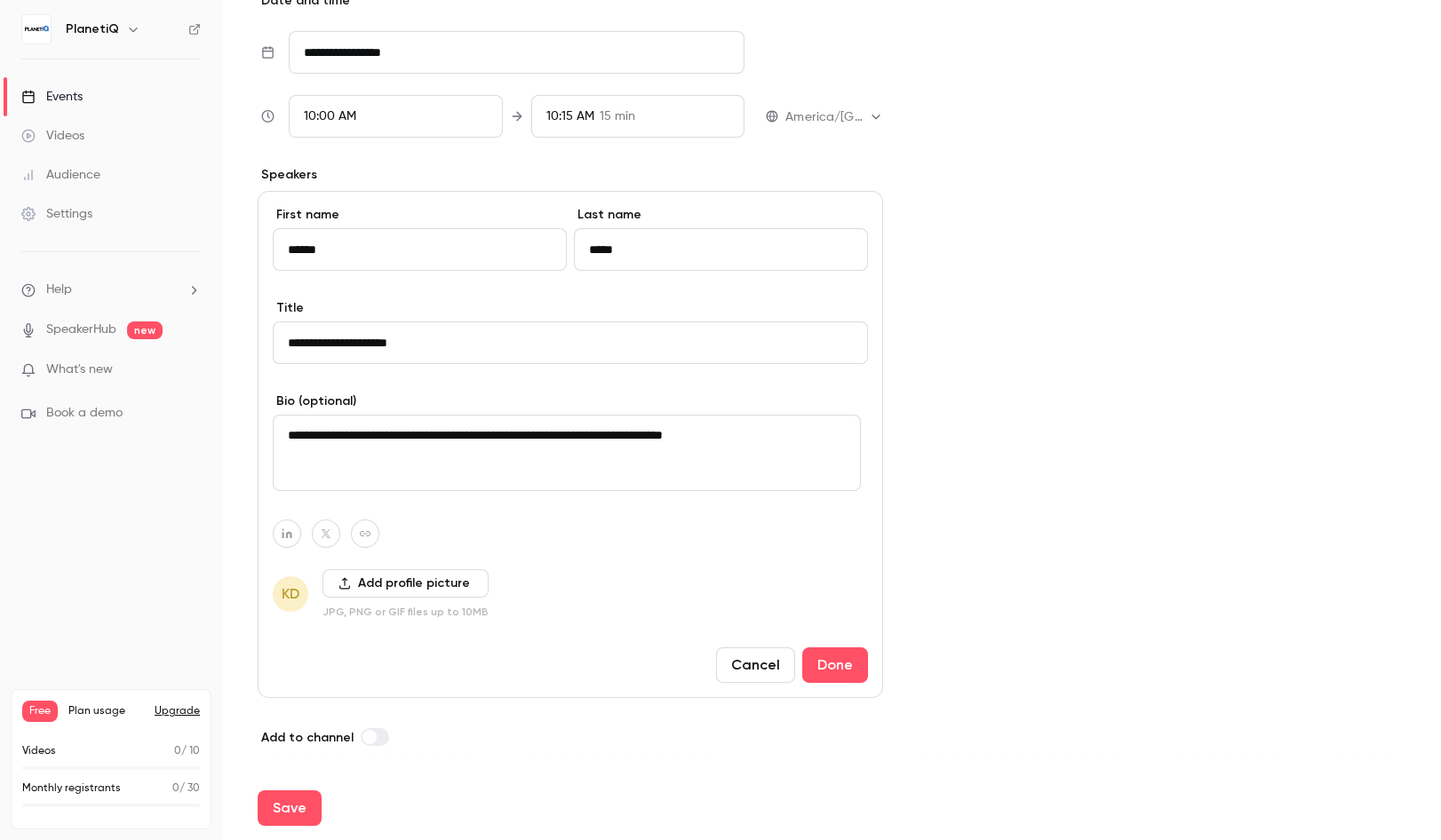
click at [382, 591] on button "Add profile picture" at bounding box center [405, 583] width 166 height 28
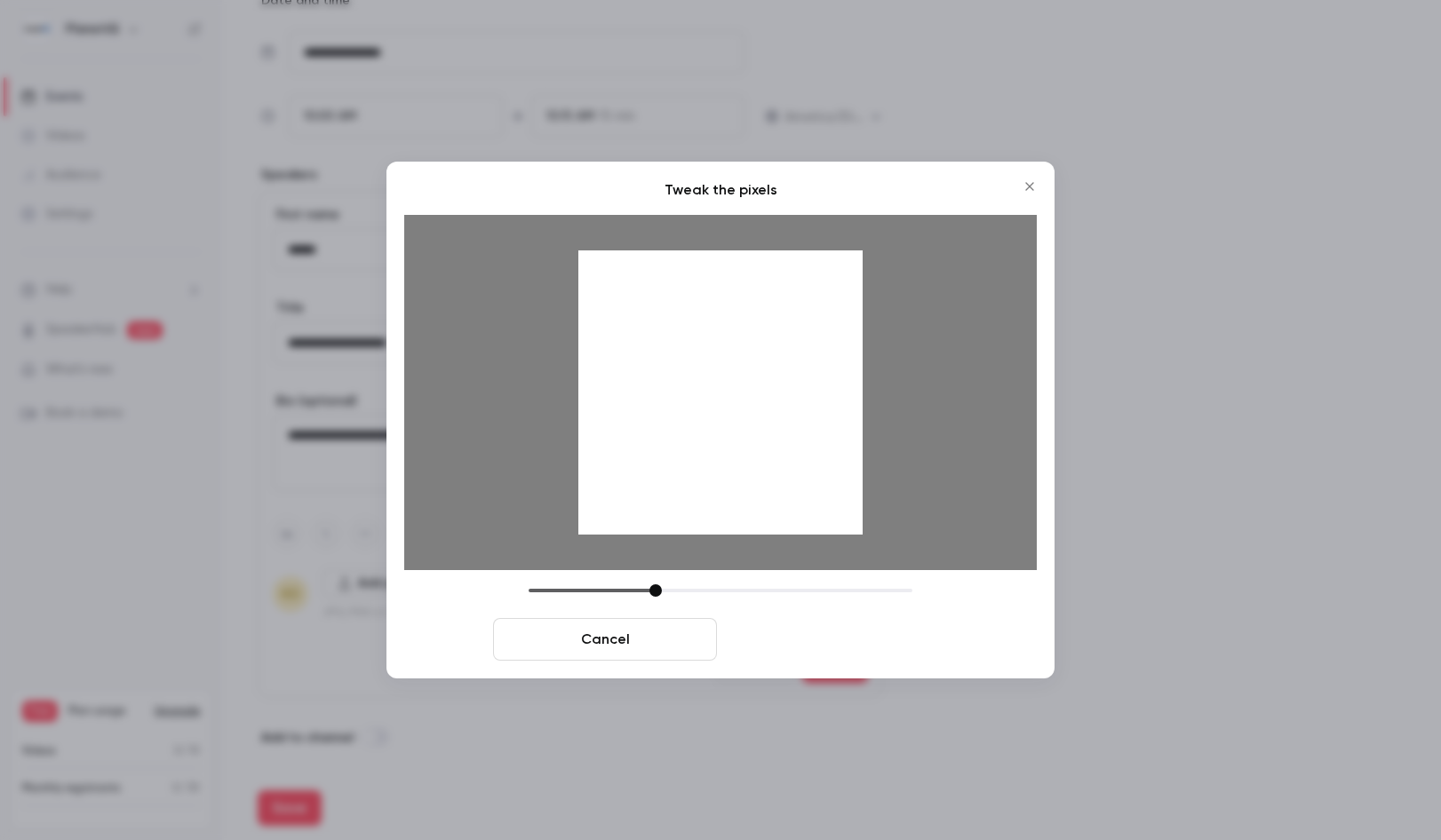
click at [831, 651] on button "Crop and save" at bounding box center [836, 639] width 224 height 43
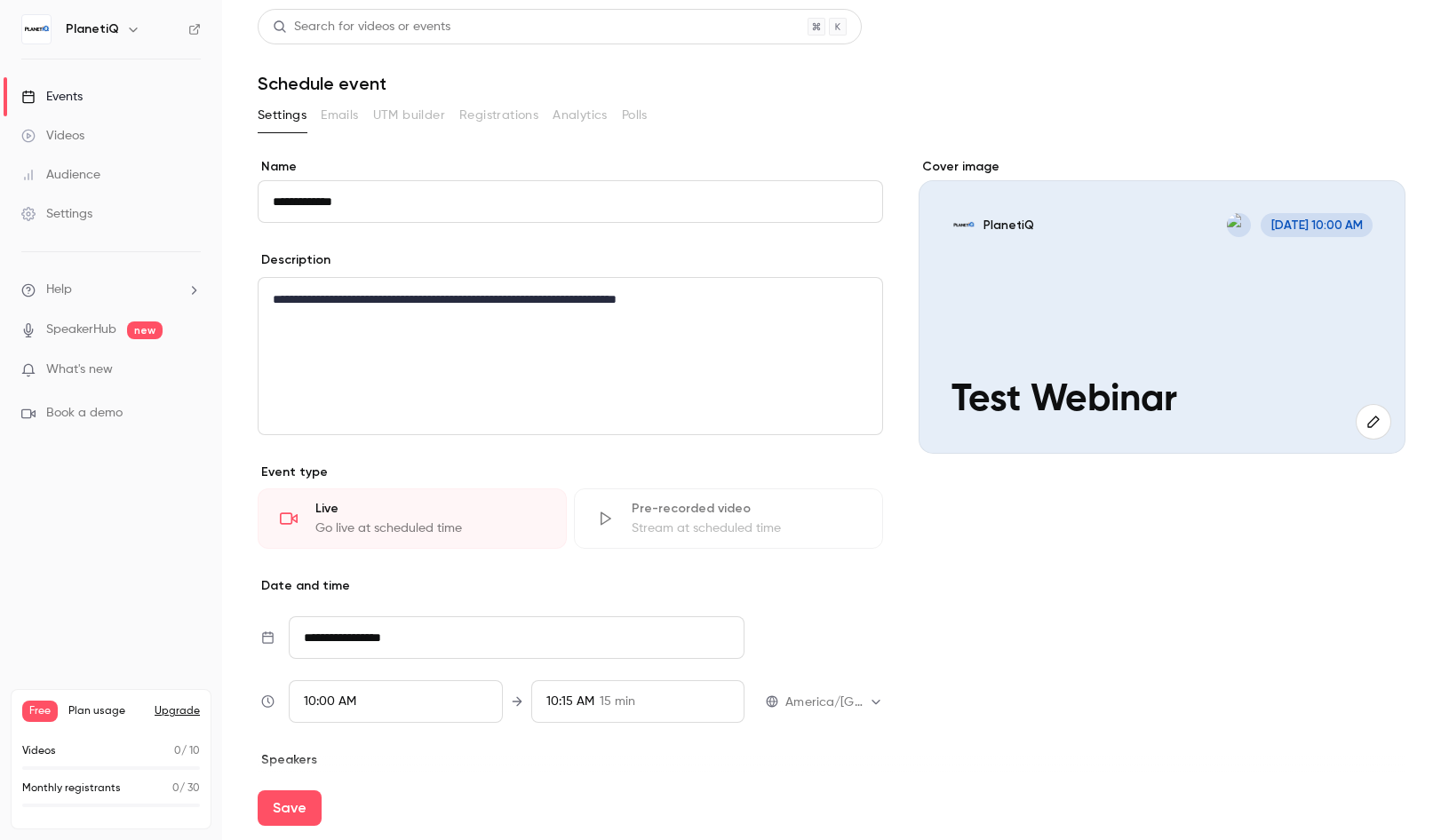
scroll to position [0, 0]
click at [356, 212] on input "**********" at bounding box center [570, 203] width 625 height 43
drag, startPoint x: 358, startPoint y: 210, endPoint x: 214, endPoint y: 192, distance: 145.1
click at [214, 192] on div "**********" at bounding box center [720, 420] width 1441 height 840
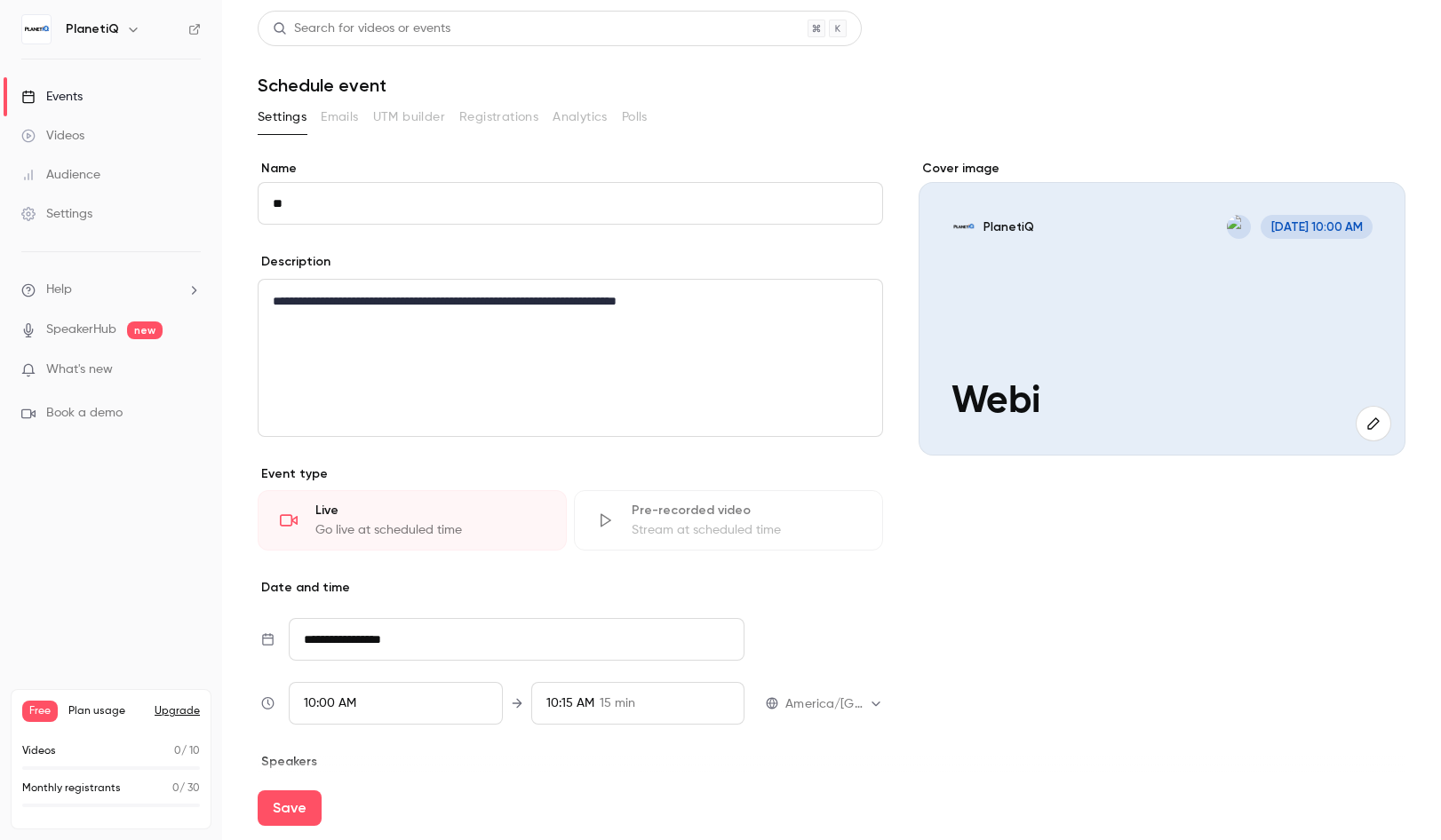
type input "*"
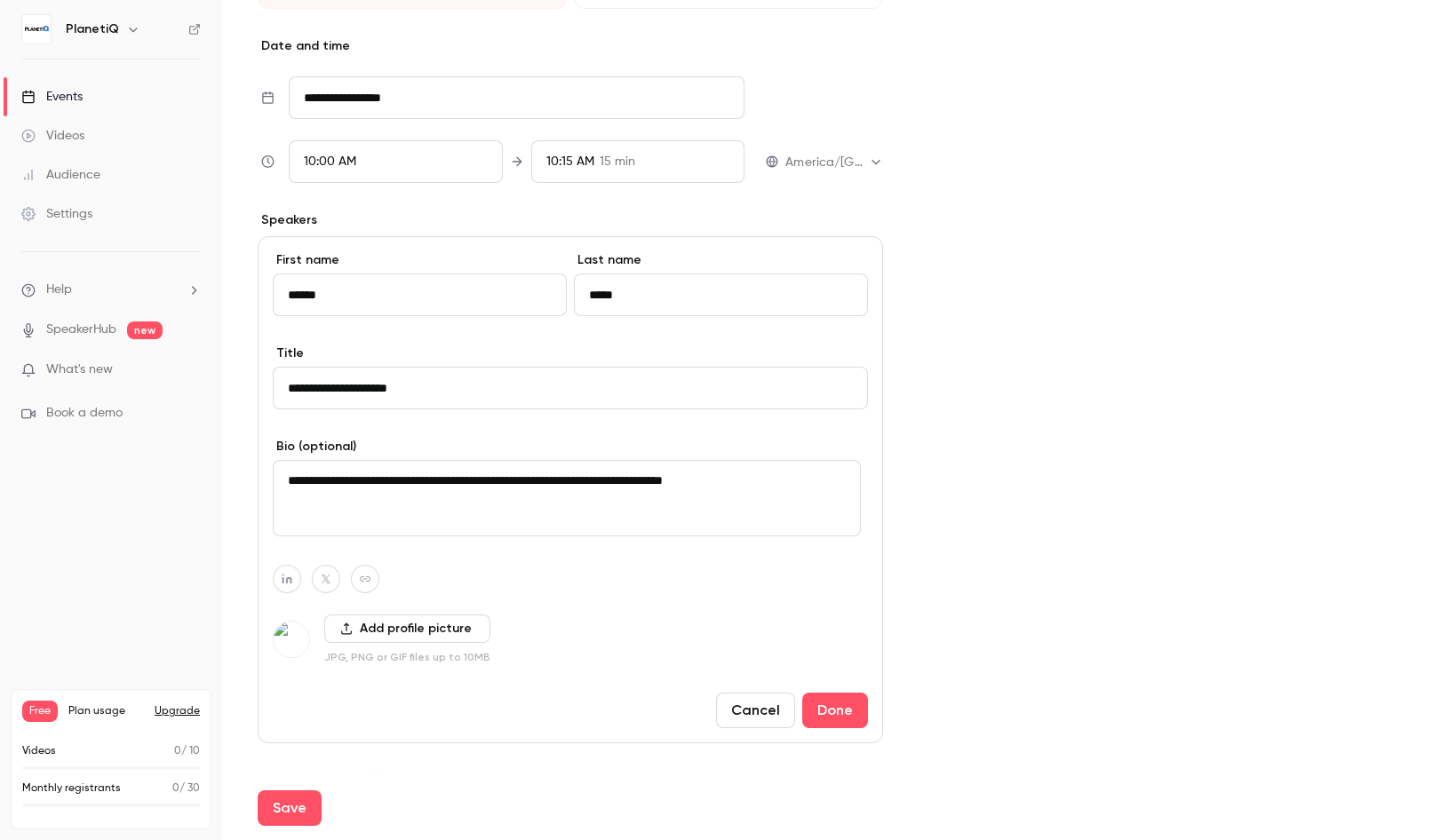
scroll to position [587, 0]
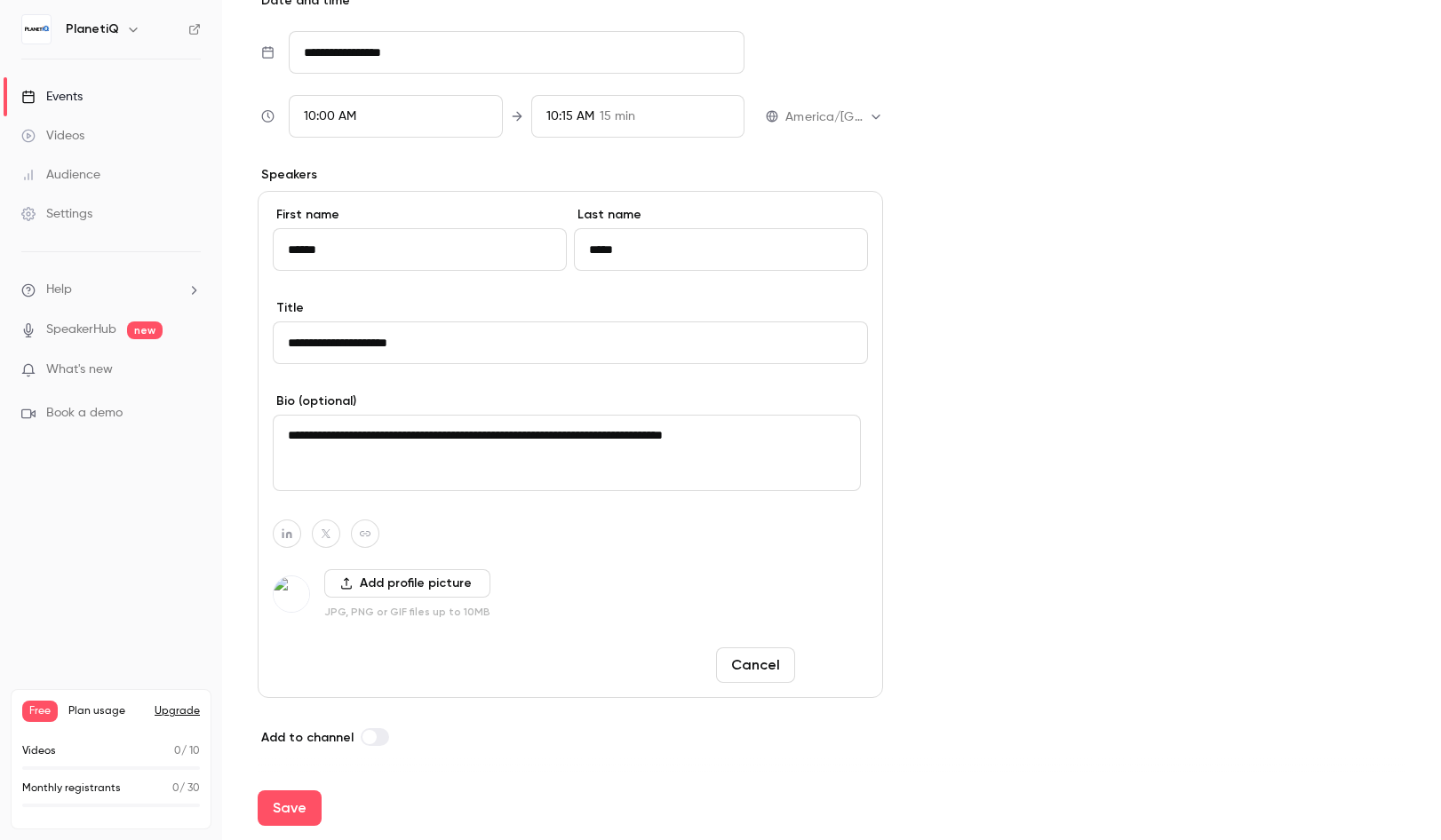
type input "**********"
click at [828, 677] on button "Done" at bounding box center [835, 665] width 66 height 35
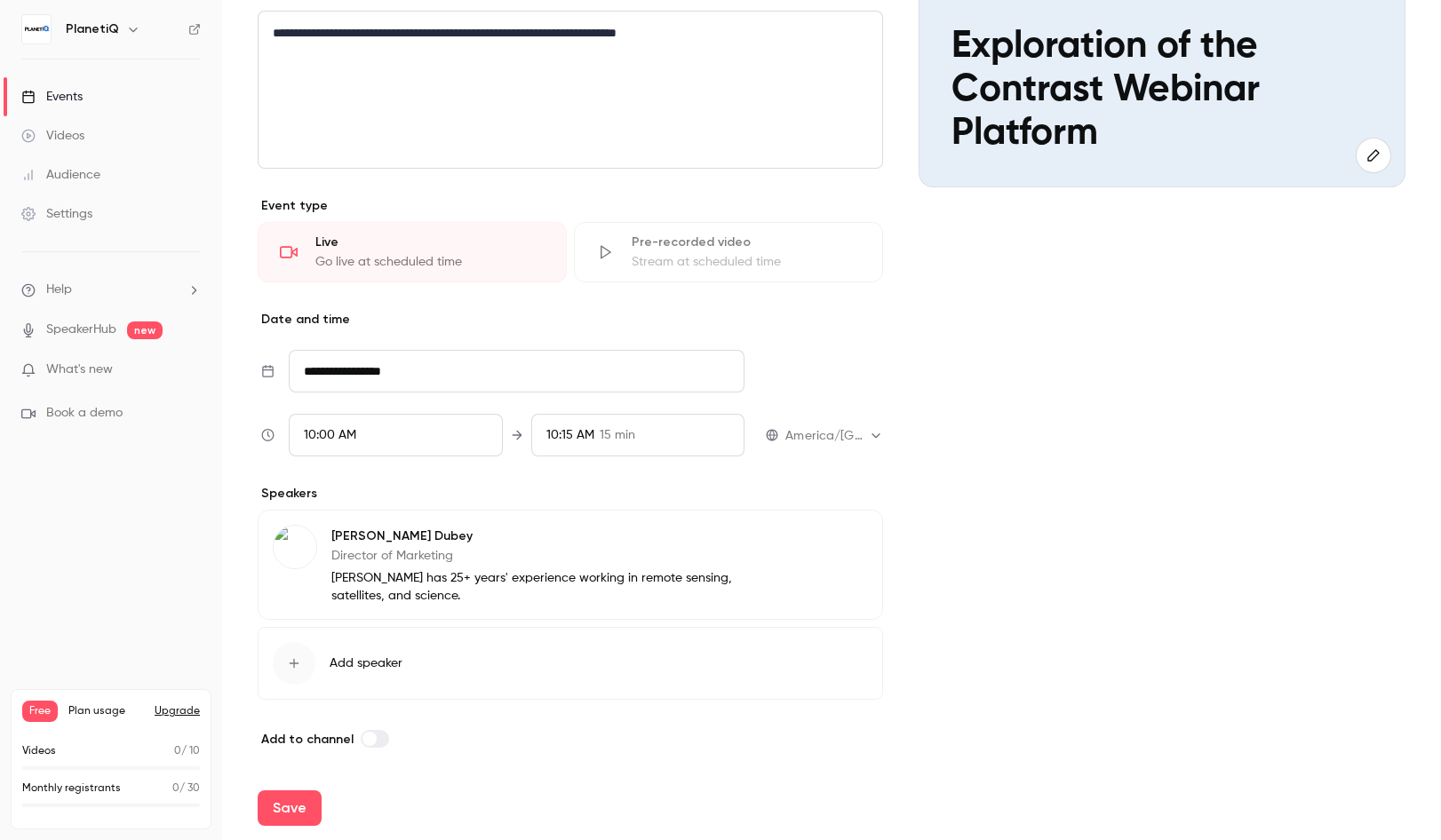
scroll to position [270, 0]
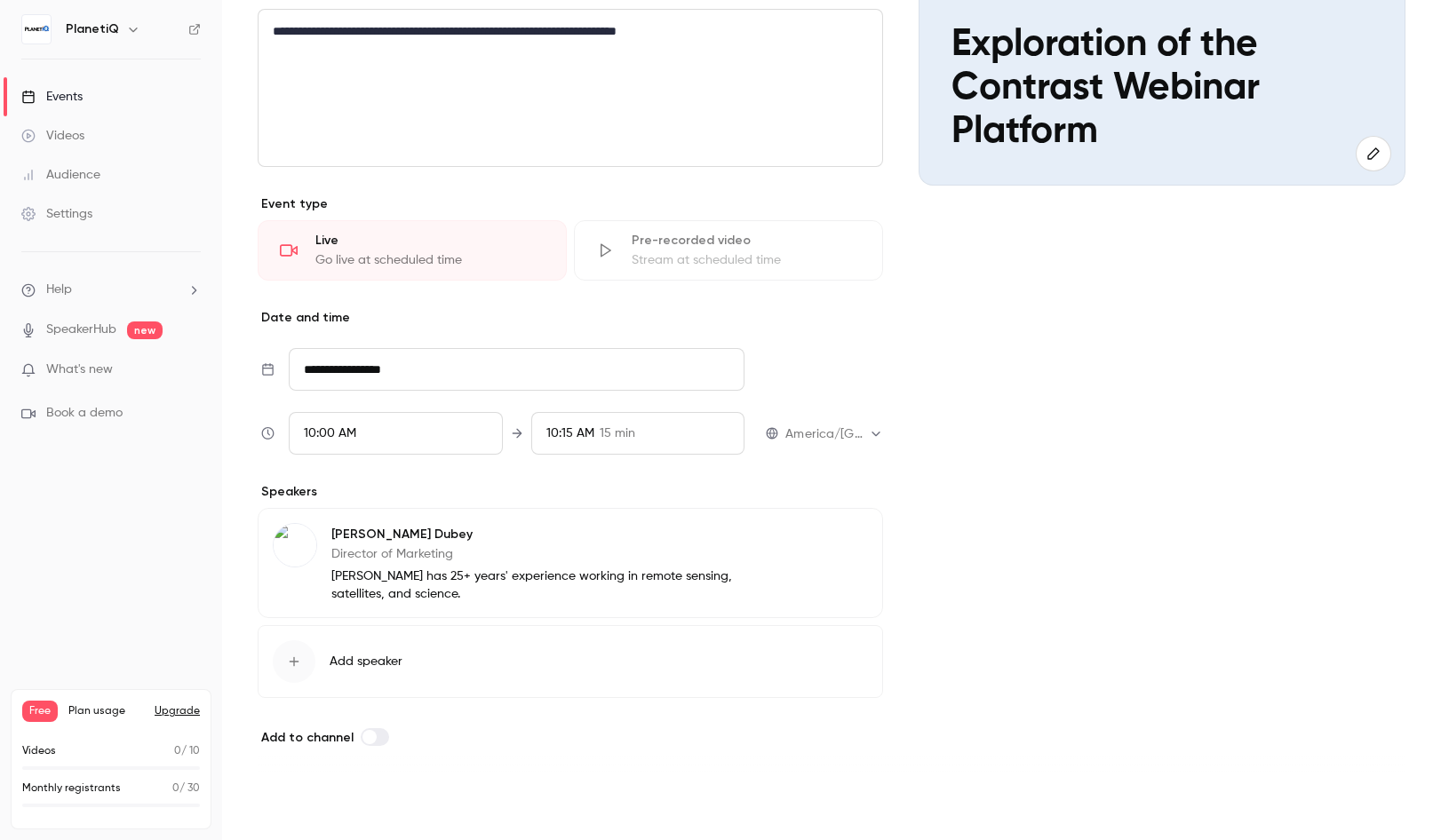
click at [286, 810] on button "Save" at bounding box center [289, 807] width 64 height 35
type input "**********"
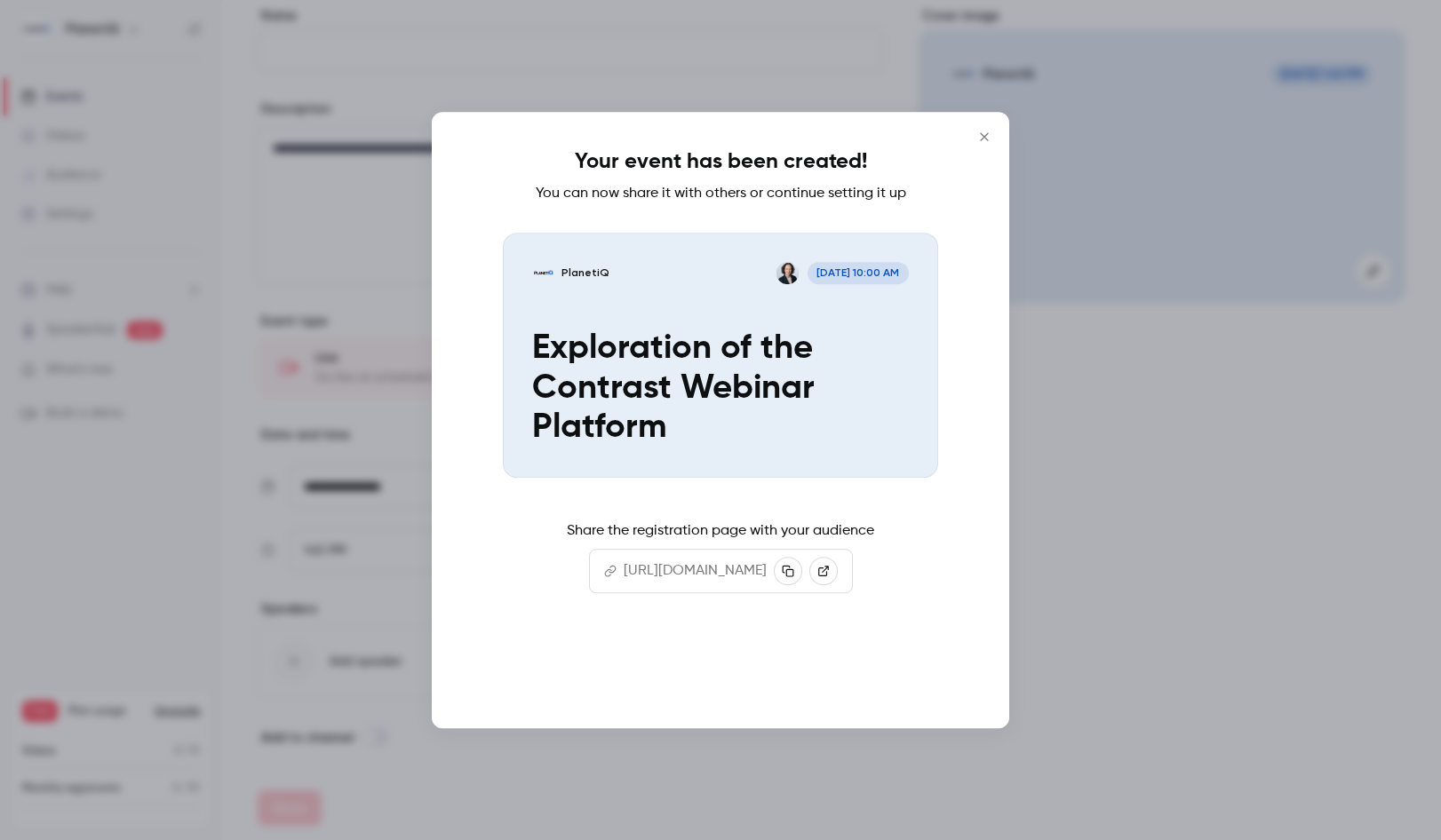
click at [747, 677] on button "Continue" at bounding box center [720, 671] width 178 height 43
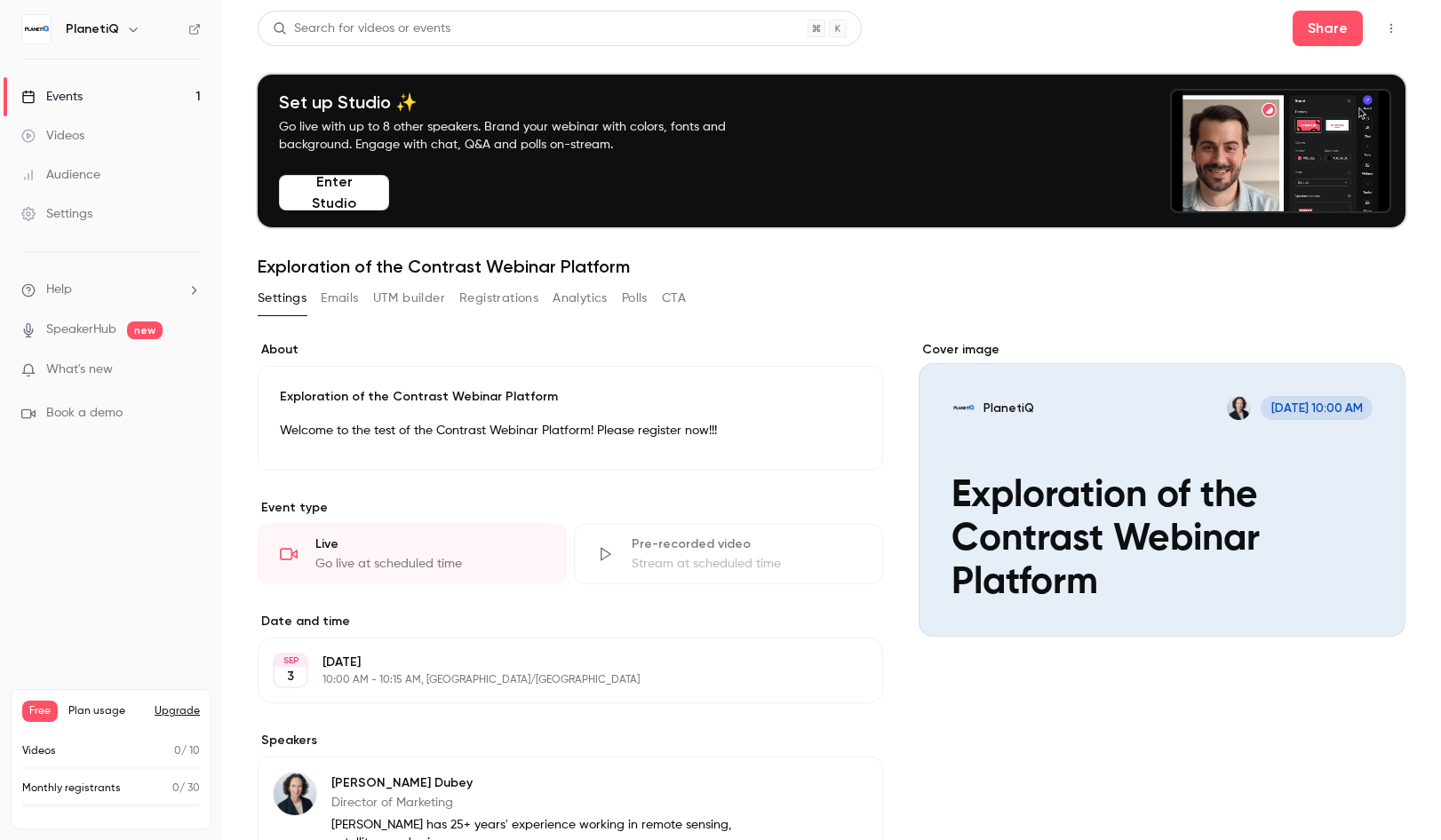
click at [343, 292] on button "Emails" at bounding box center [339, 298] width 37 height 28
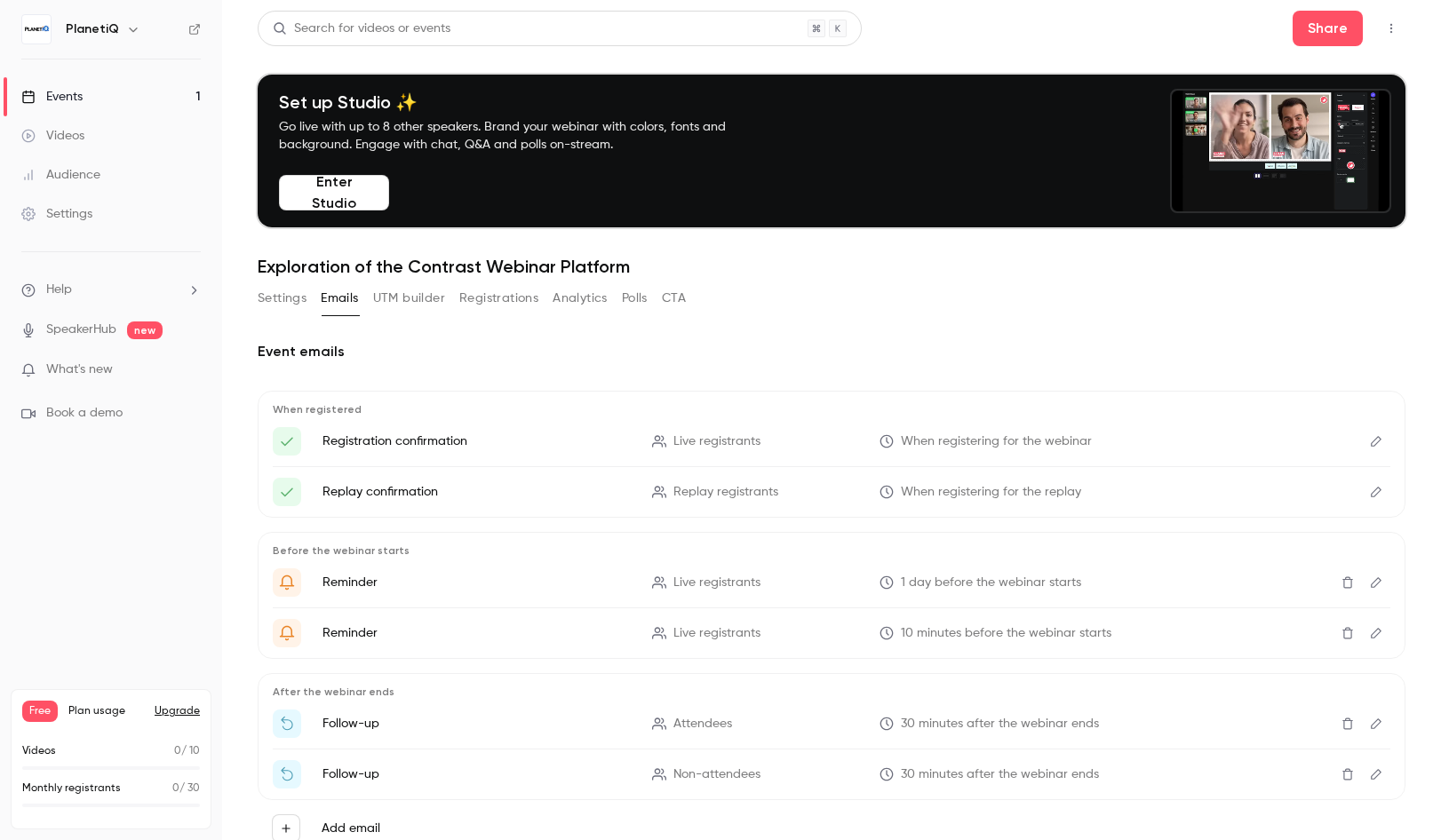
click at [426, 302] on button "UTM builder" at bounding box center [409, 298] width 72 height 28
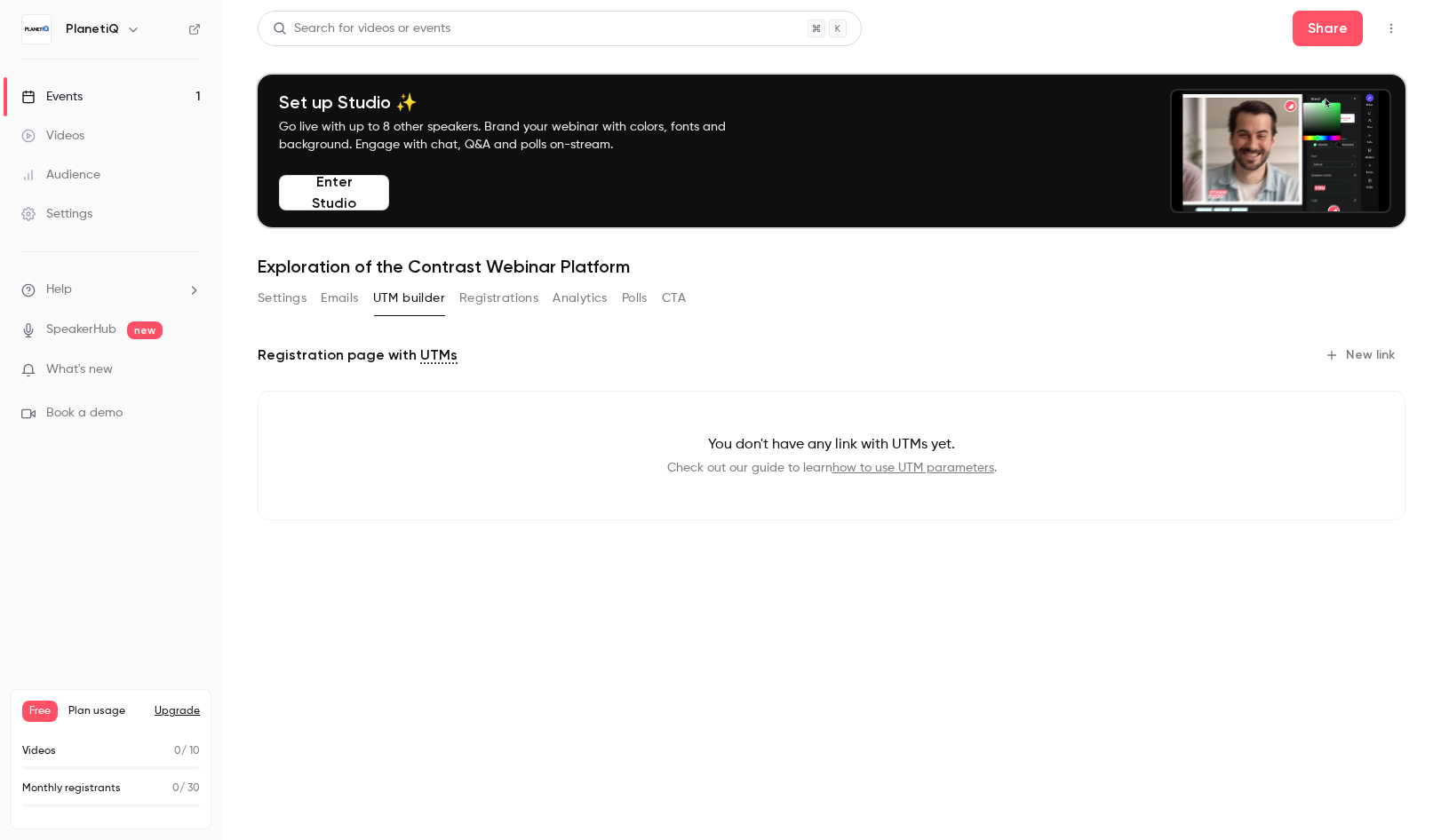
click at [522, 300] on button "Registrations" at bounding box center [498, 298] width 79 height 28
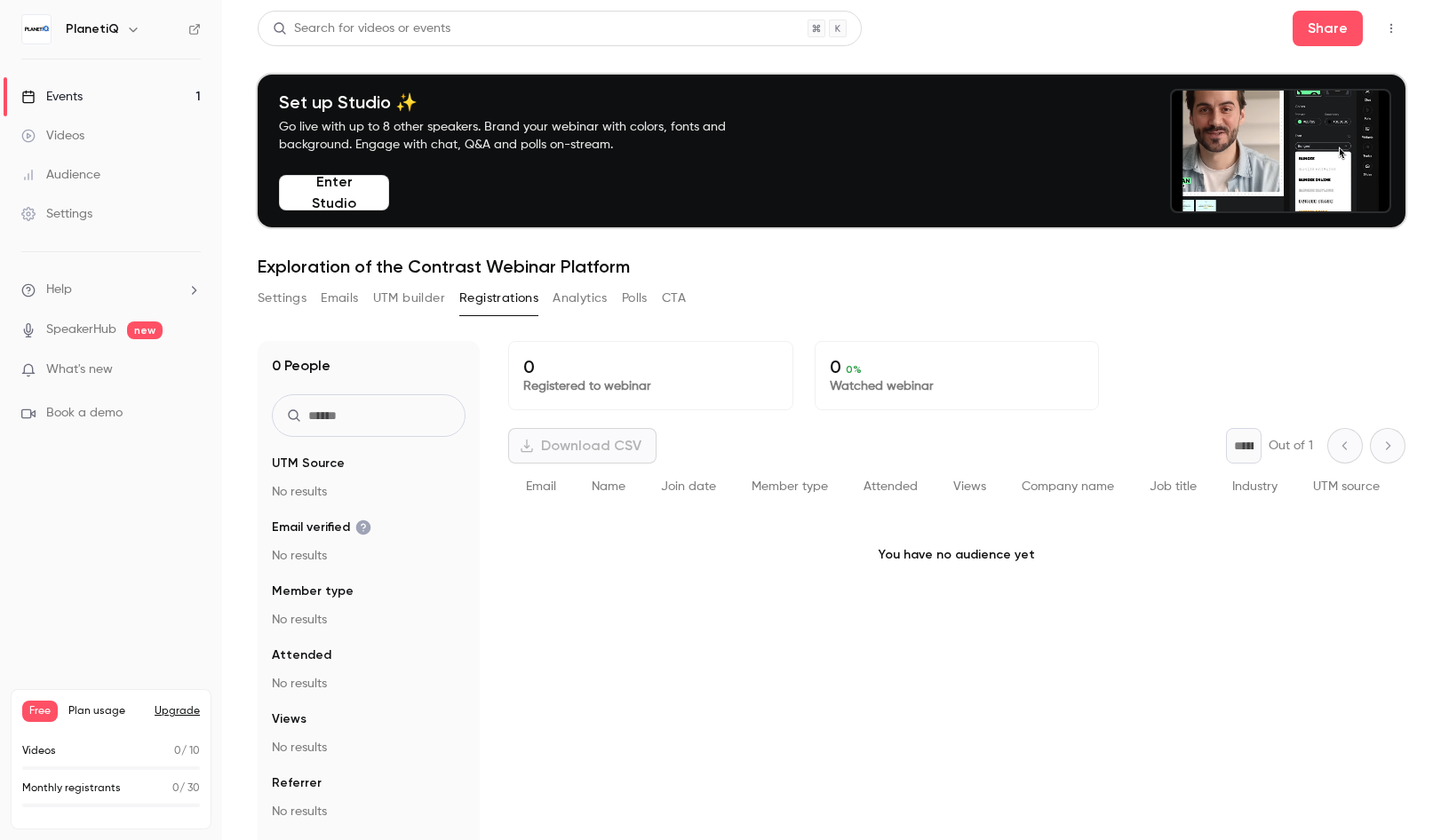
click at [577, 307] on button "Analytics" at bounding box center [580, 298] width 55 height 28
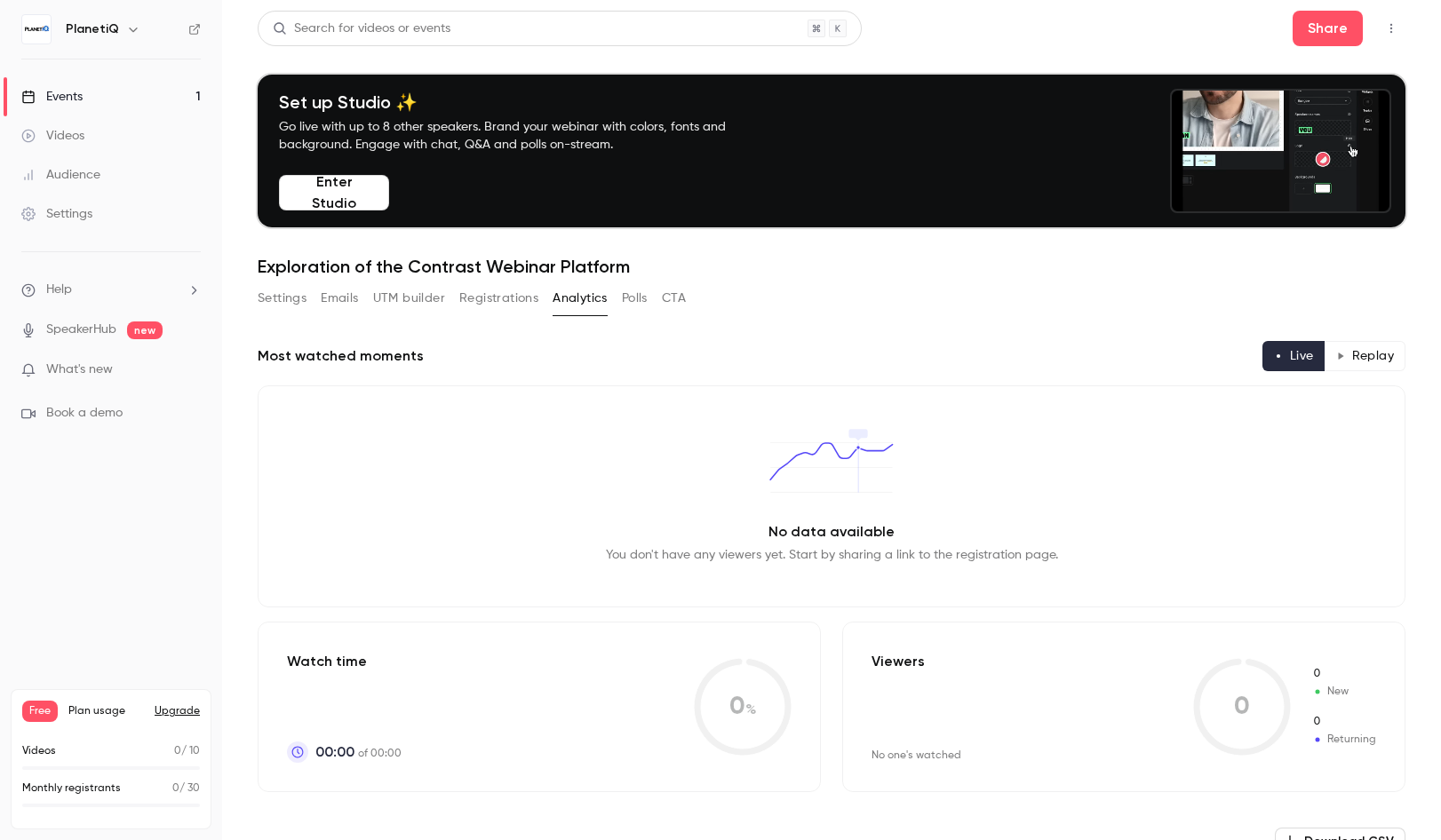
click at [629, 308] on button "Polls" at bounding box center [634, 298] width 25 height 28
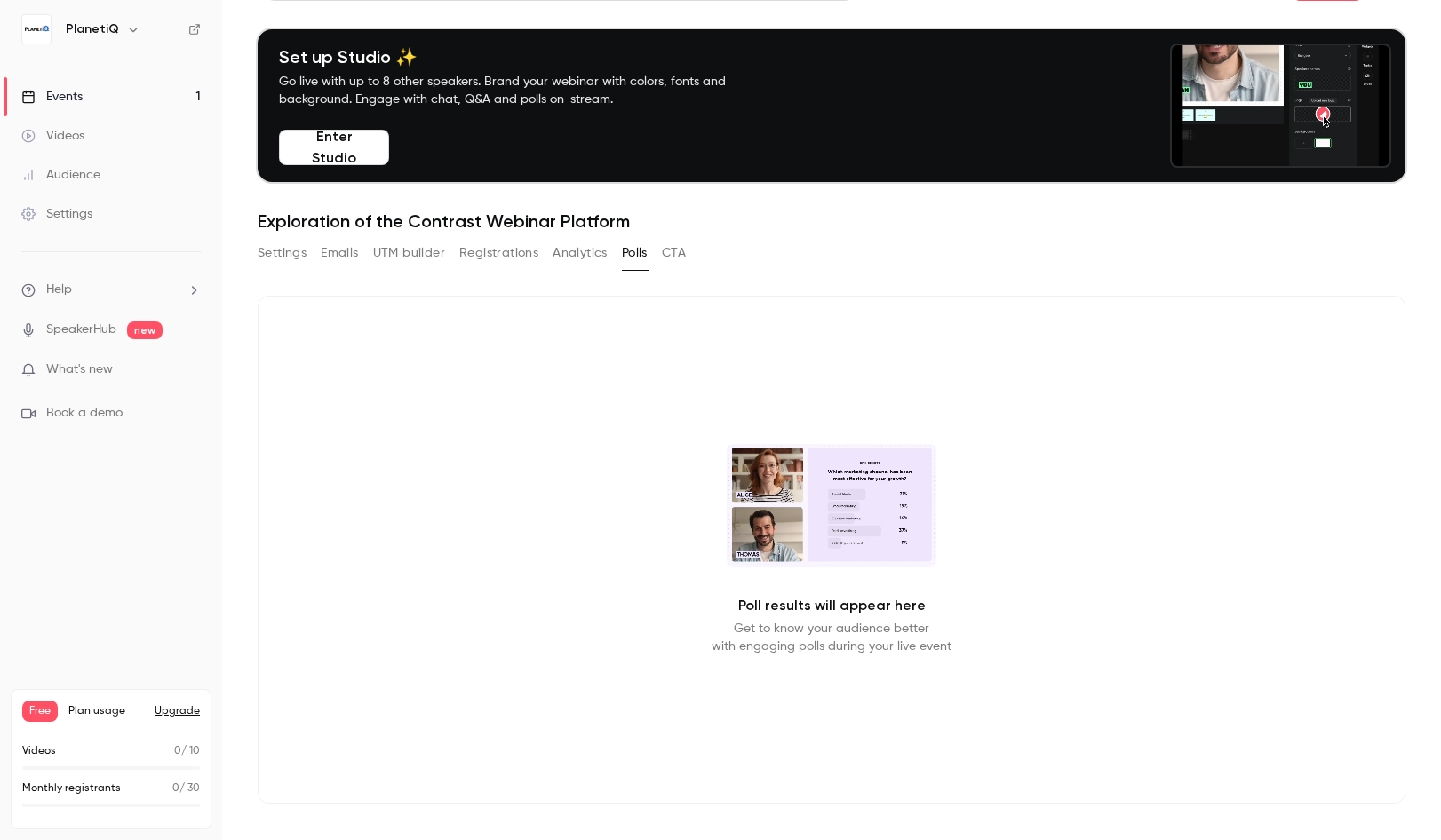
scroll to position [48, 0]
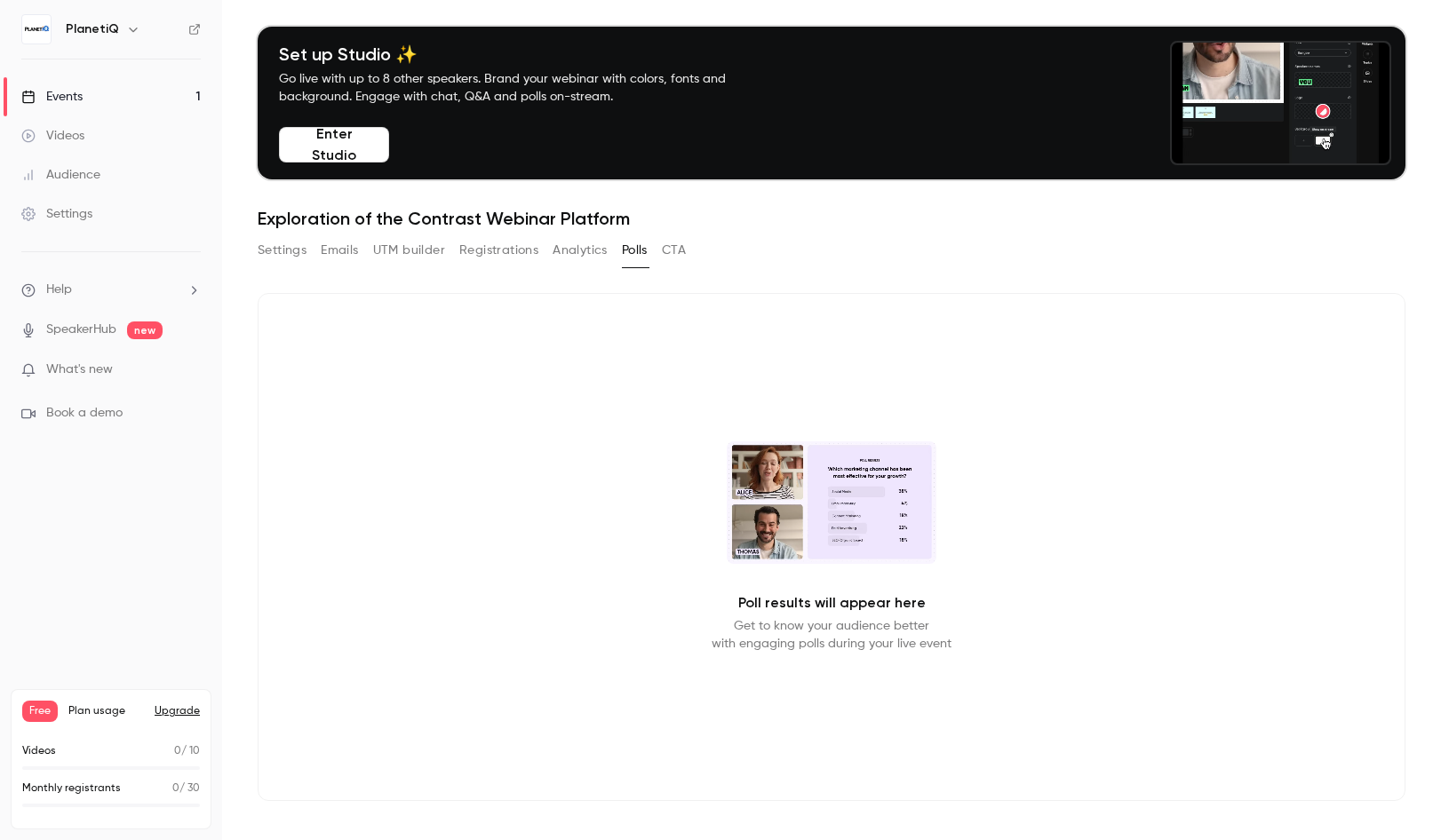
click at [749, 628] on p "Get to know your audience better with engaging polls during your live event" at bounding box center [831, 634] width 240 height 35
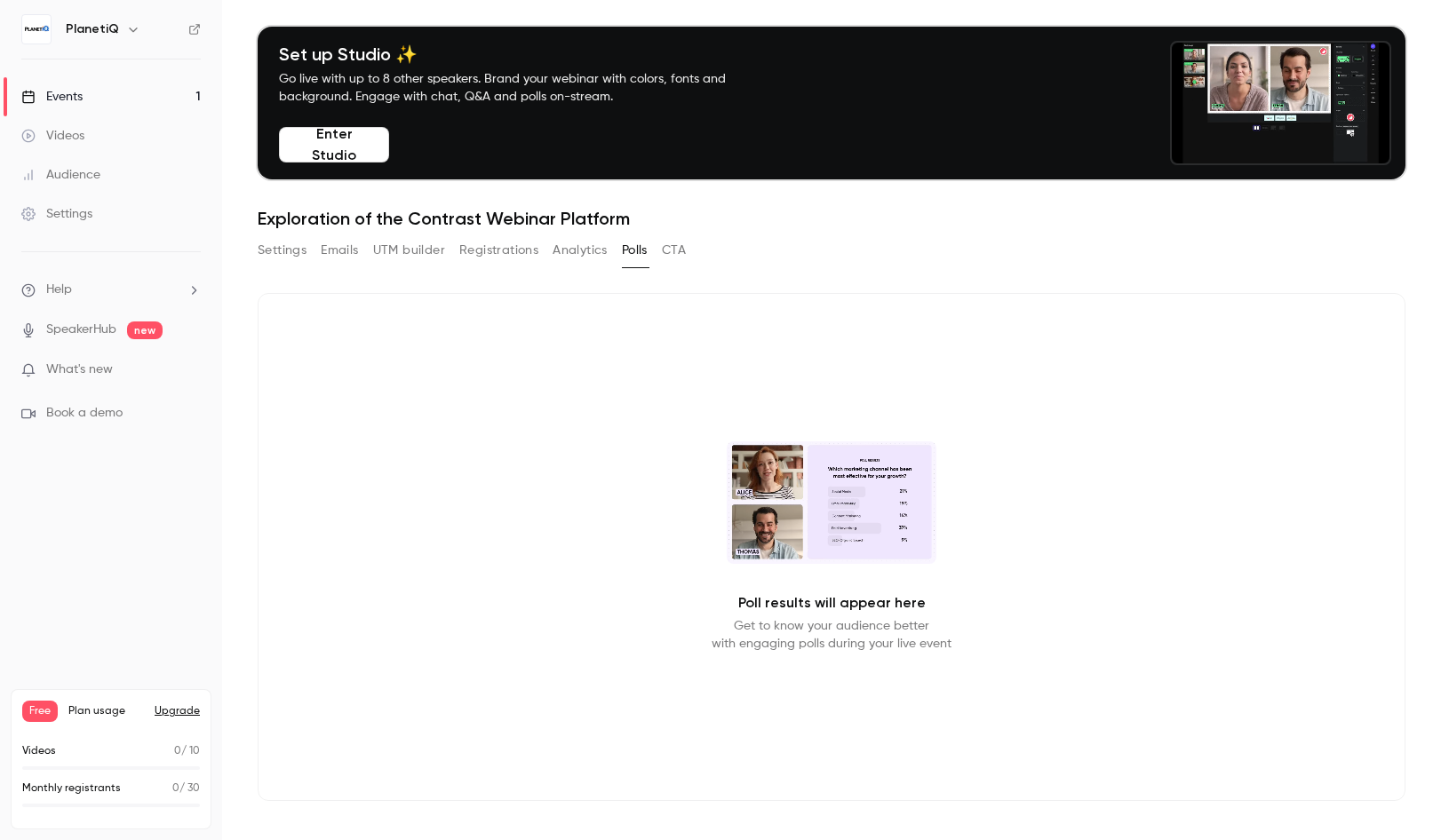
click at [729, 654] on div "Poll results will appear here Get to know your audience better with engaging po…" at bounding box center [831, 546] width 1147 height 508
click at [669, 256] on button "CTA" at bounding box center [673, 250] width 24 height 28
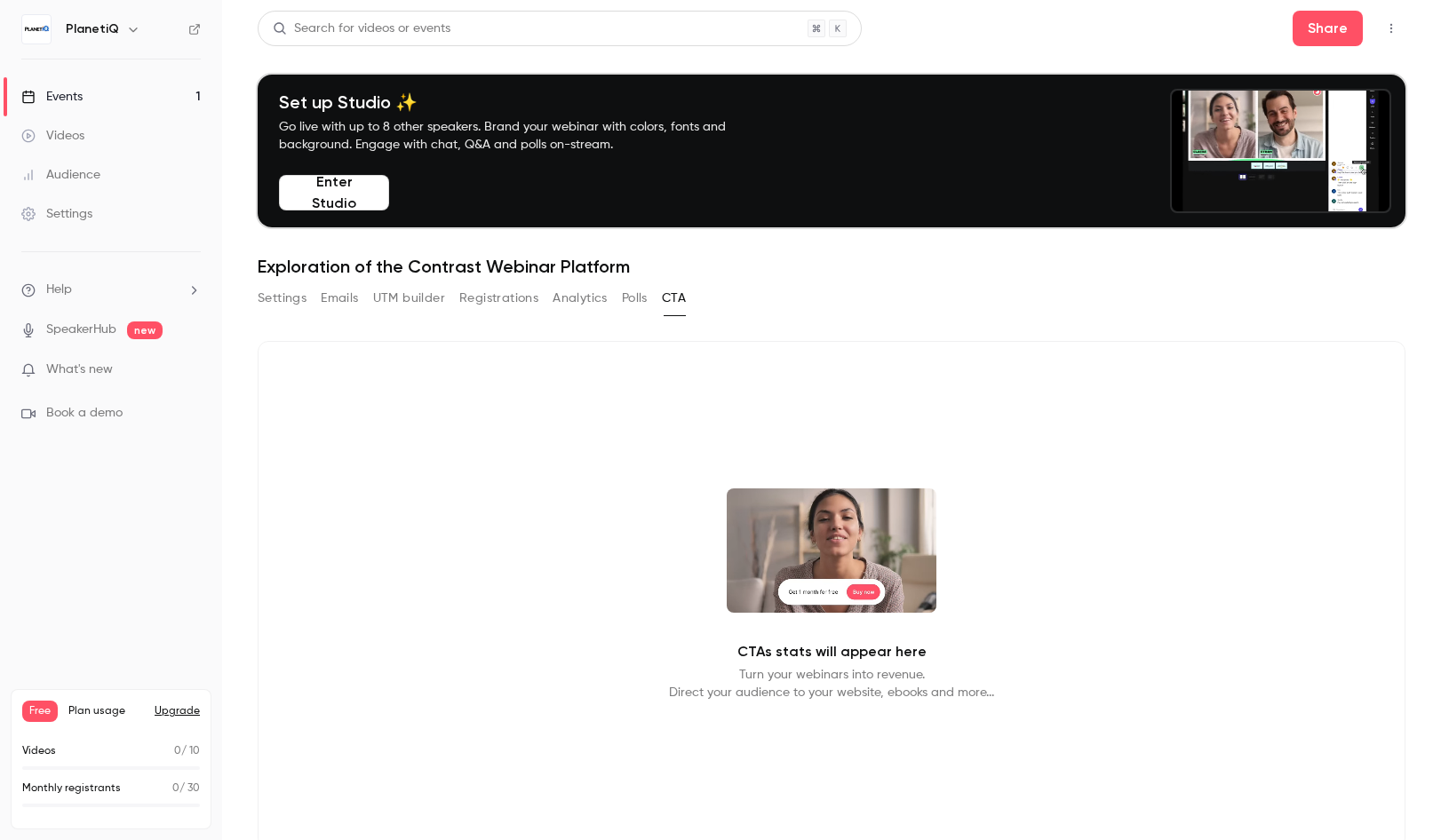
click at [270, 284] on div "Search for videos or events Share Set up Studio ✨ Go live with up to 8 other sp…" at bounding box center [831, 451] width 1147 height 881
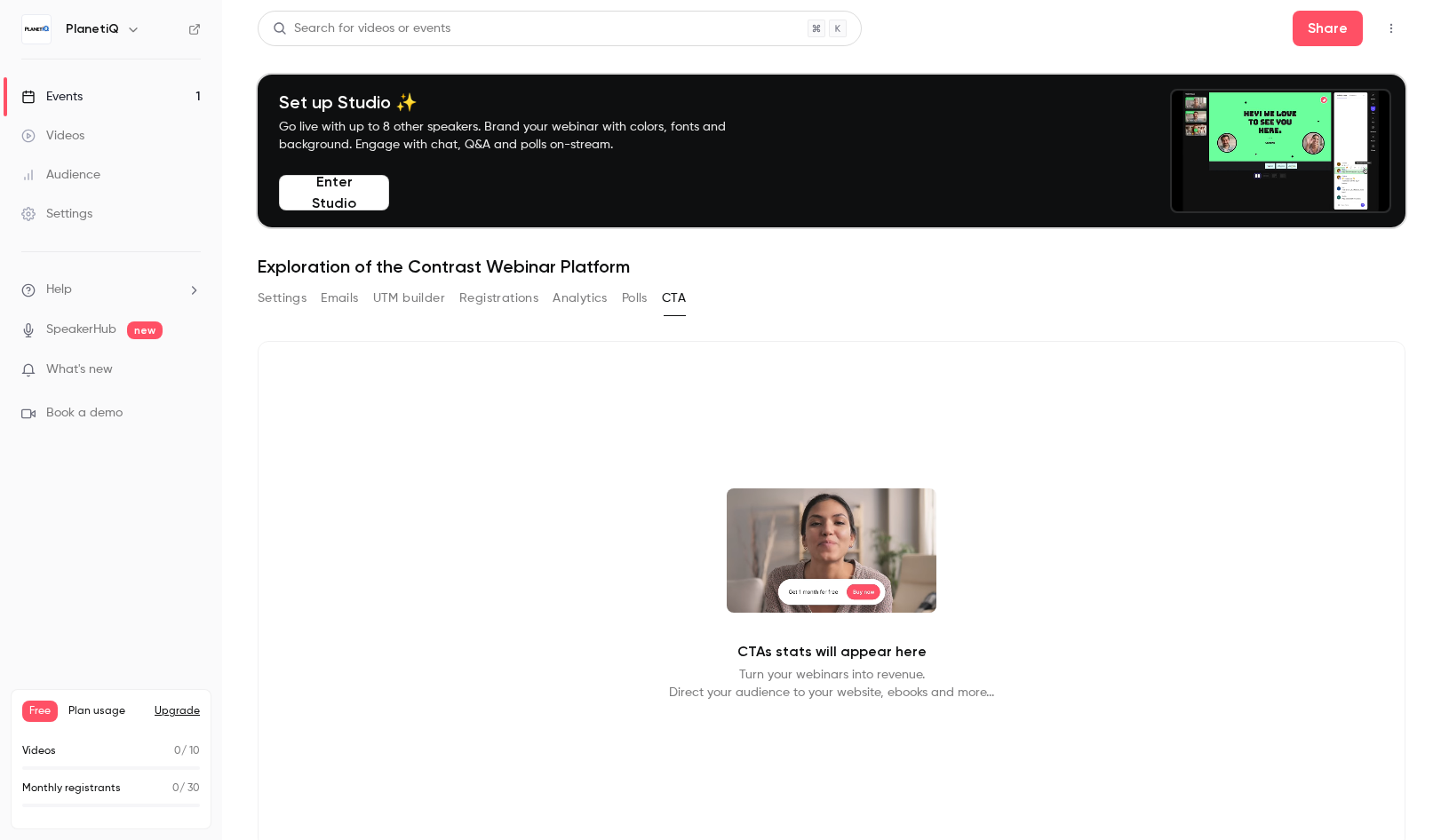
click at [275, 292] on button "Settings" at bounding box center [282, 298] width 49 height 28
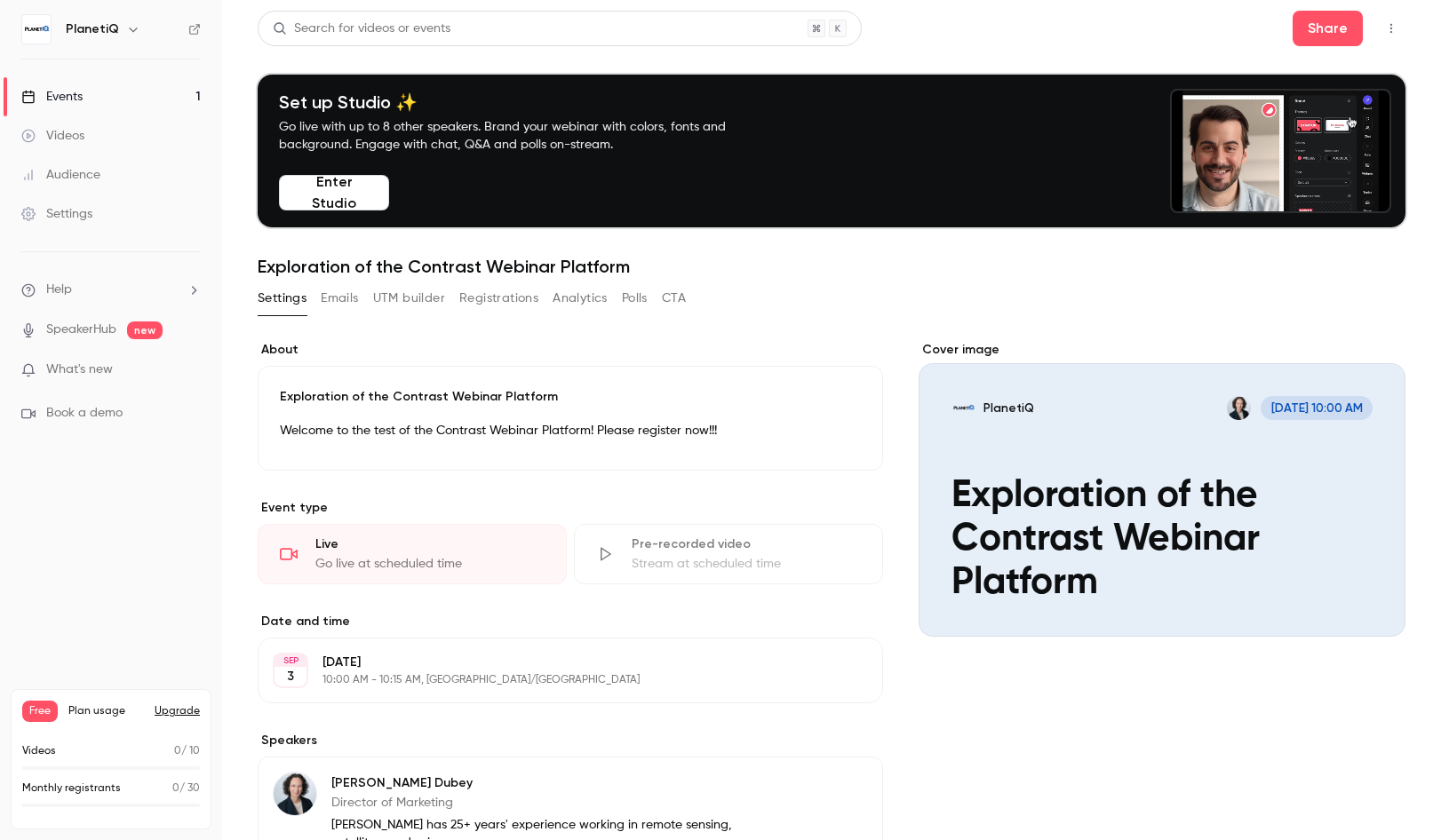
click at [95, 417] on span "Book a demo" at bounding box center [84, 413] width 76 height 19
